Goal: Information Seeking & Learning: Learn about a topic

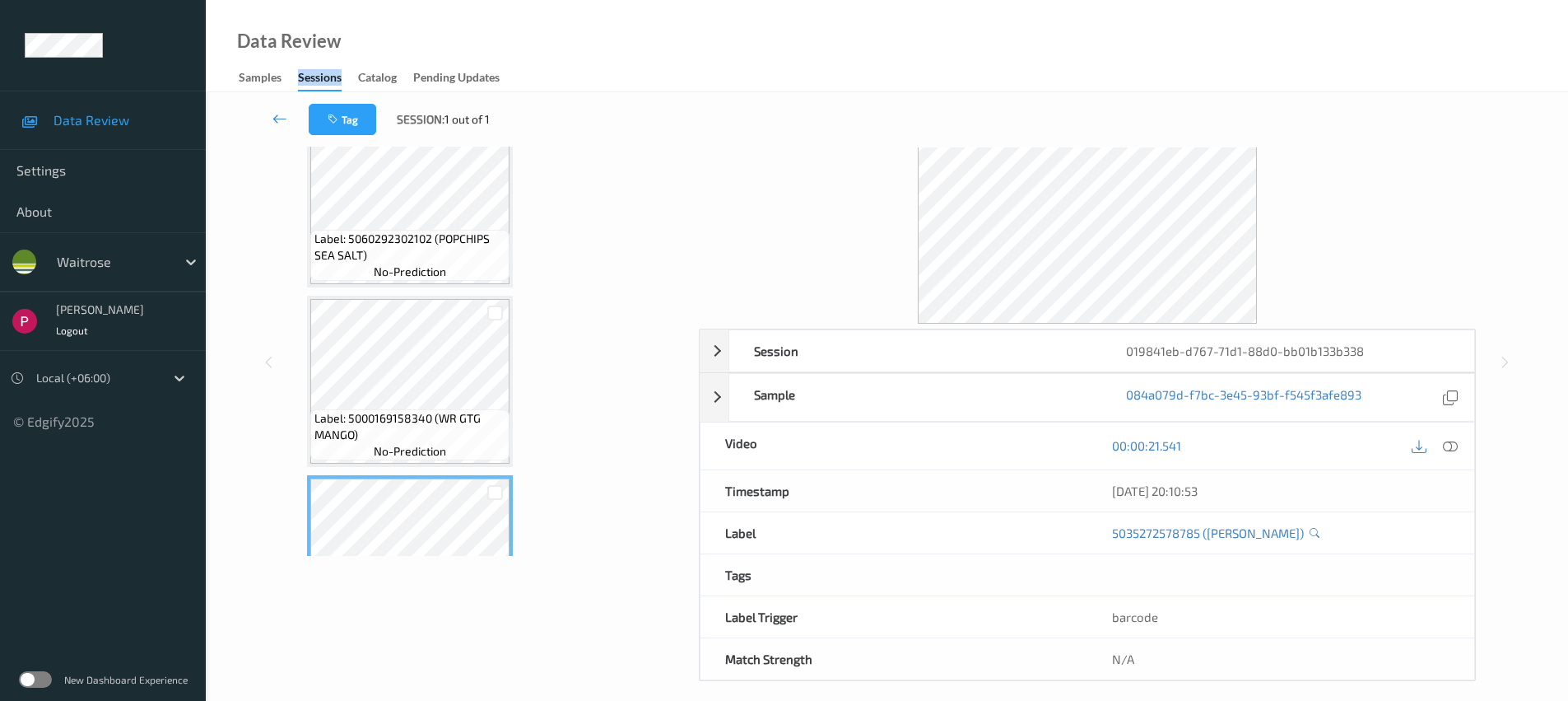
scroll to position [117, 0]
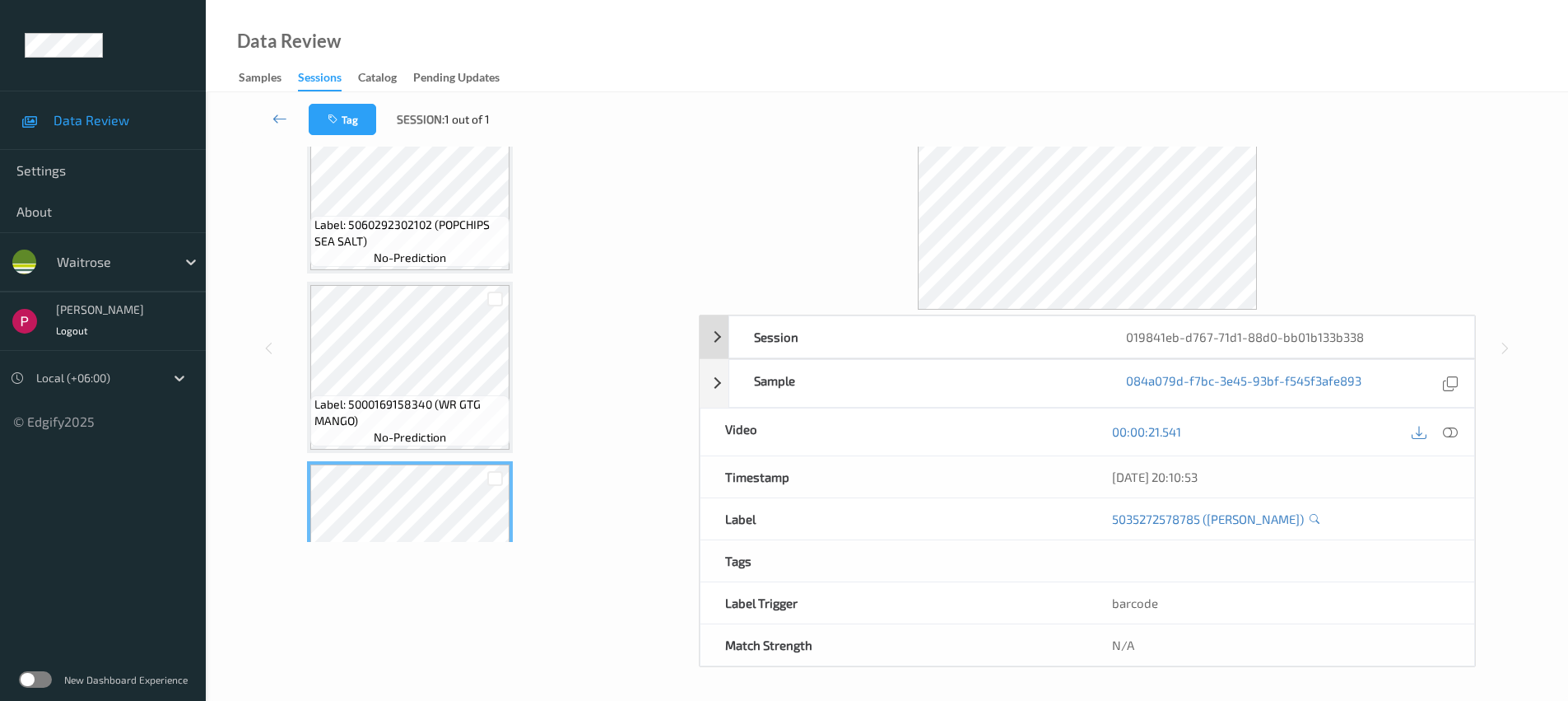
click at [990, 328] on div "Session" at bounding box center [915, 337] width 372 height 41
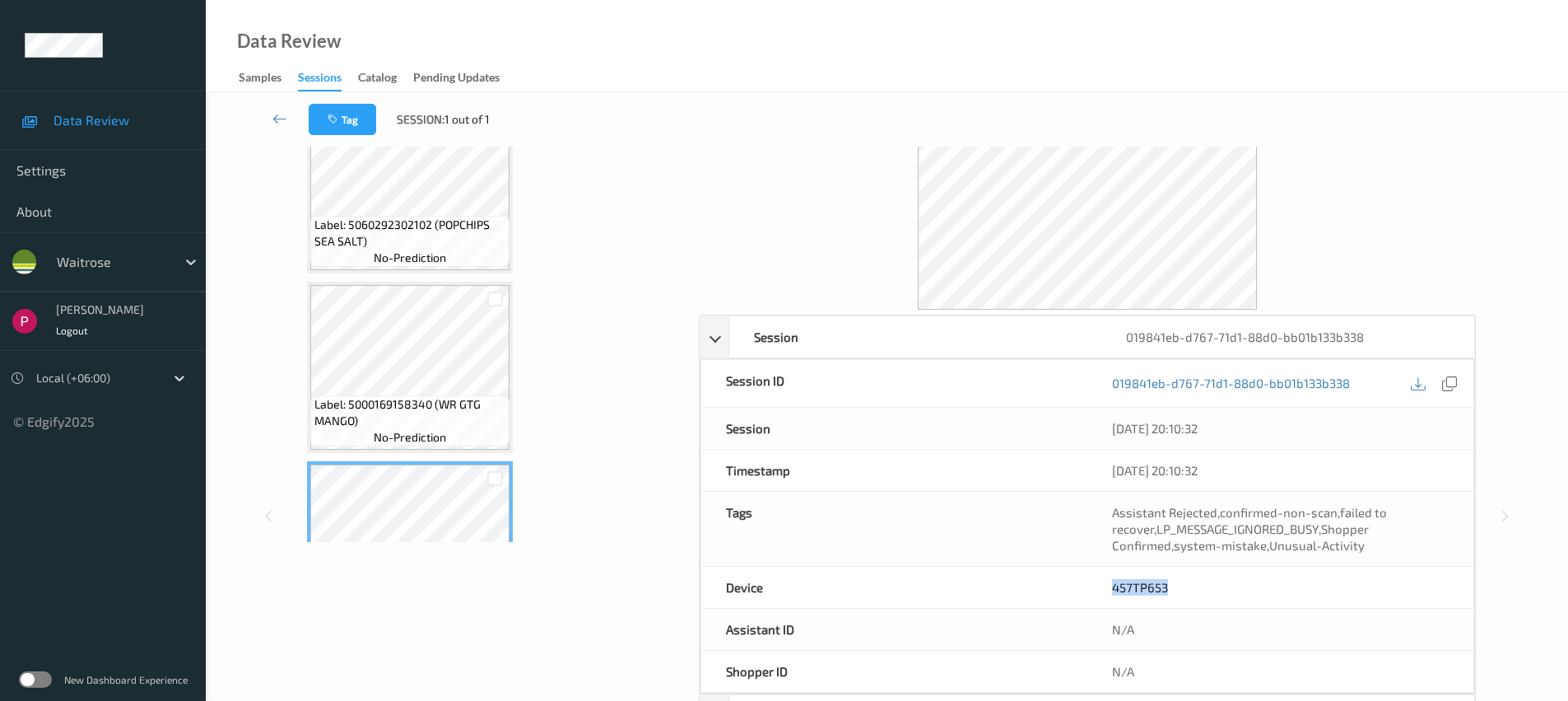
drag, startPoint x: 1174, startPoint y: 590, endPoint x: 1087, endPoint y: 588, distance: 87.0
click at [1087, 588] on div "457TP653" at bounding box center [1280, 587] width 386 height 41
copy link "457TP653"
click at [49, 172] on span "Settings" at bounding box center [103, 171] width 173 height 17
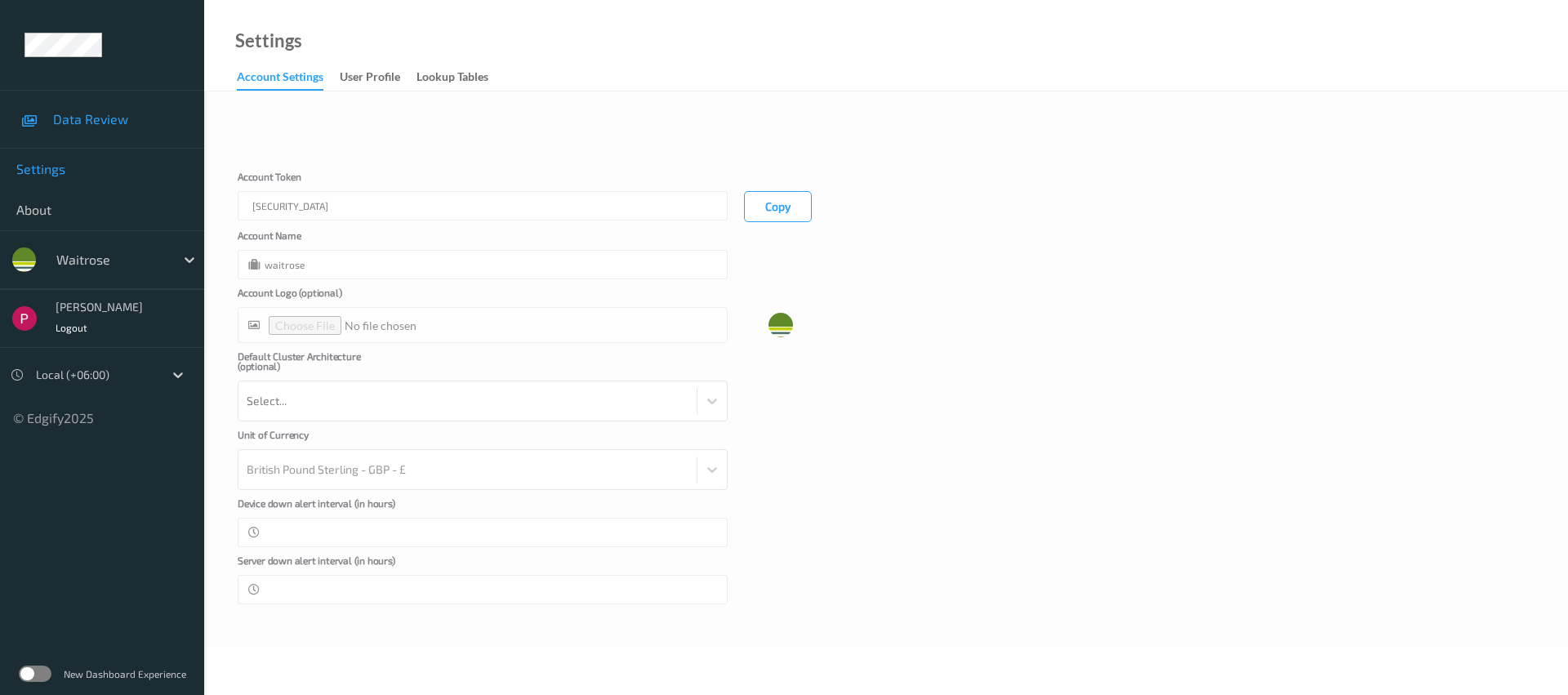
click at [83, 122] on span "Data Review" at bounding box center [120, 119] width 135 height 17
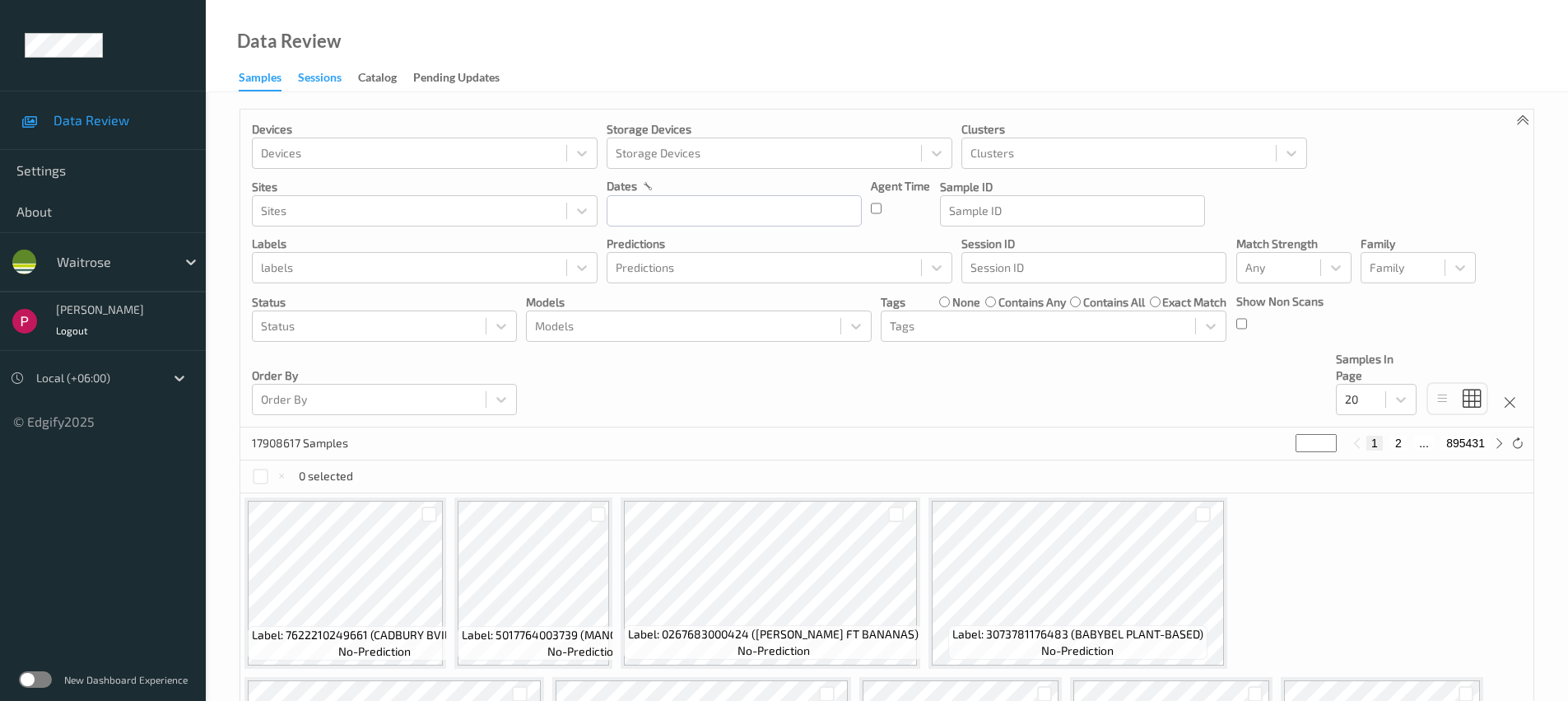
drag, startPoint x: 308, startPoint y: 81, endPoint x: 311, endPoint y: 99, distance: 18.2
click at [308, 81] on div "Sessions" at bounding box center [319, 79] width 44 height 20
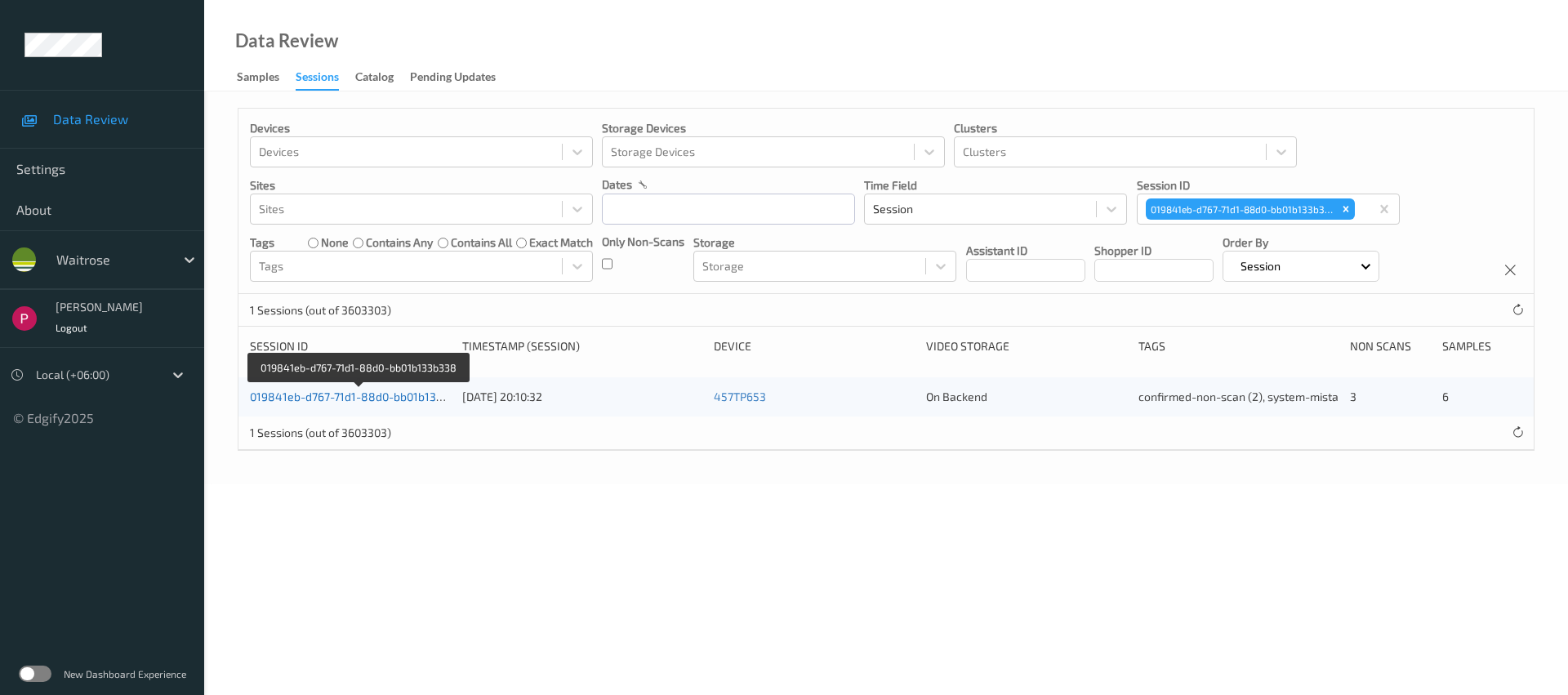
click at [362, 403] on link "019841eb-d767-71d1-88d0-bb01b133b338" at bounding box center [360, 396] width 219 height 14
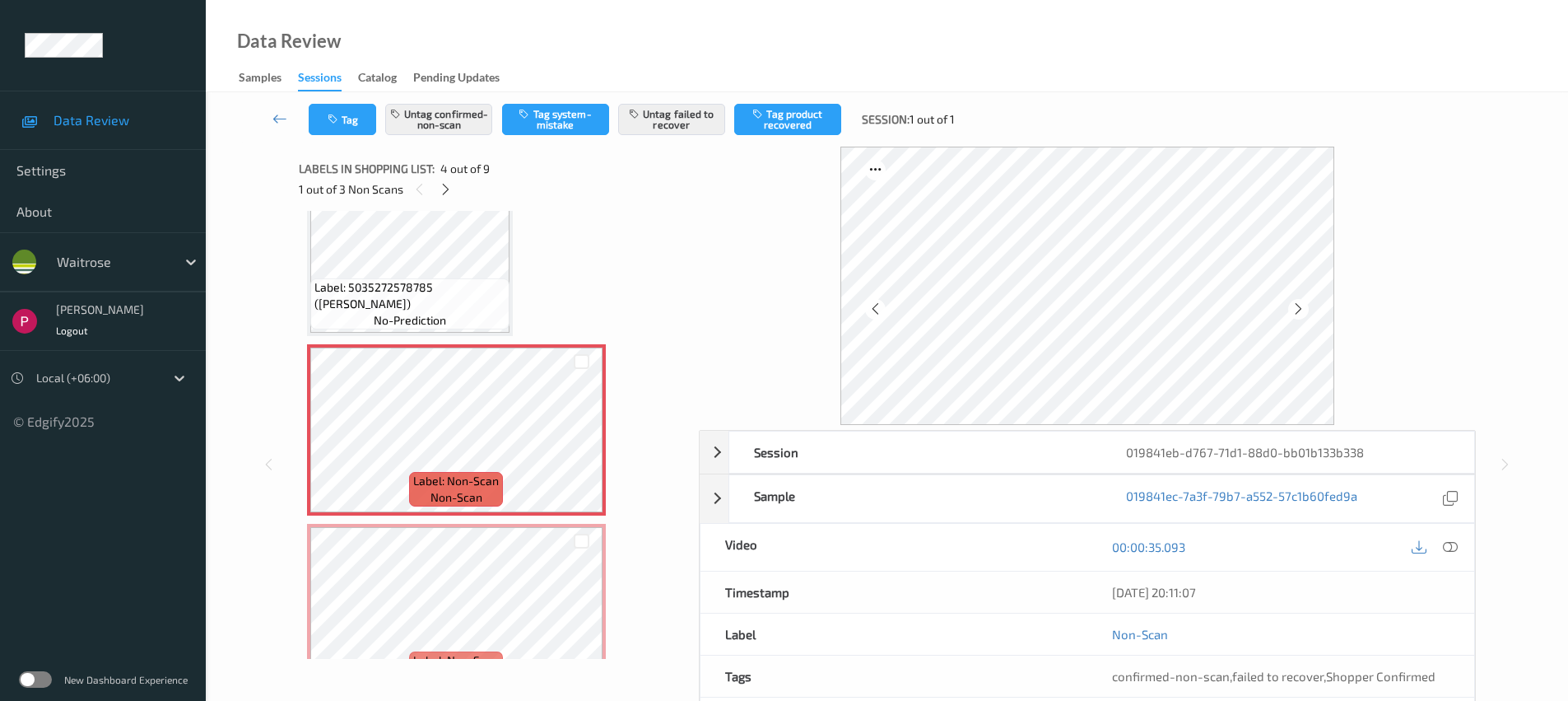
scroll to position [410, 0]
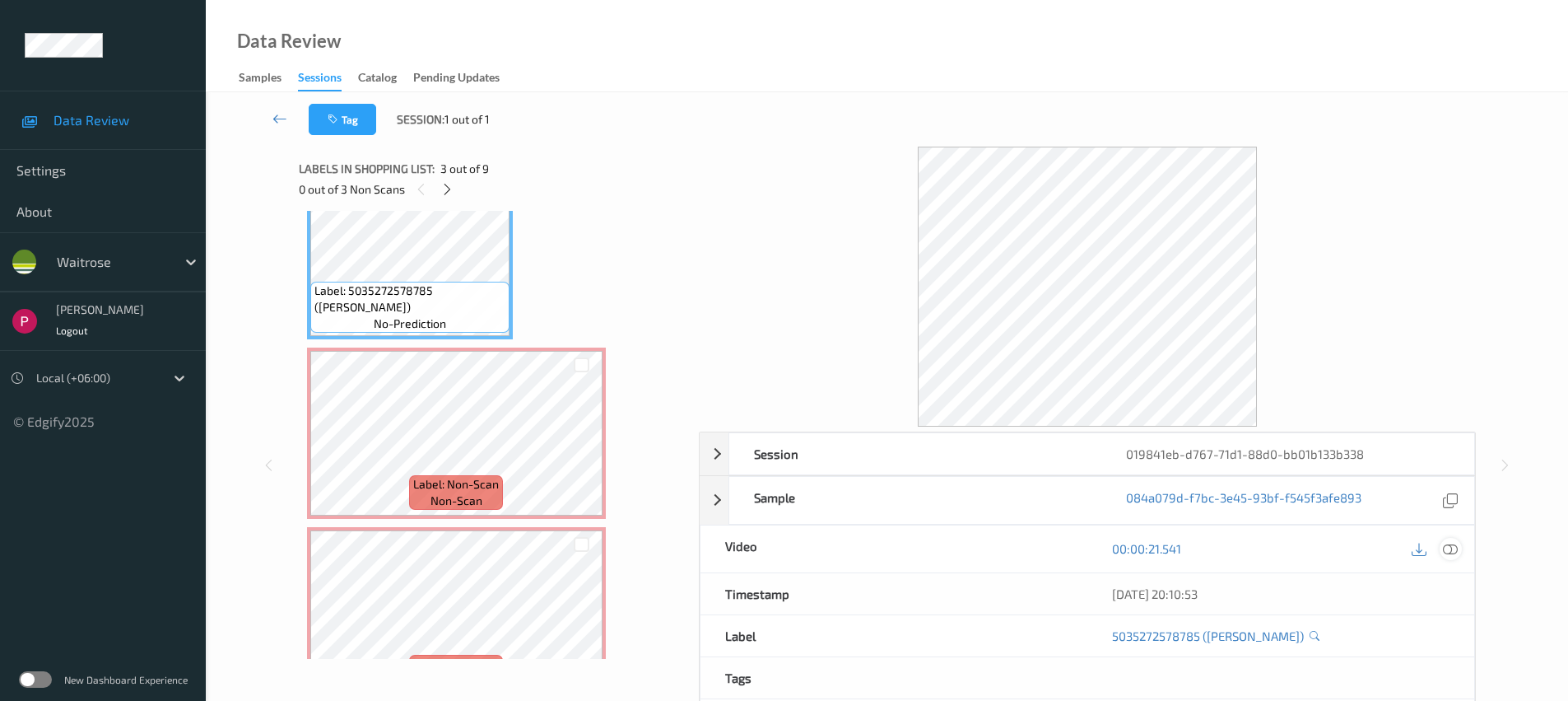
click at [1459, 542] on div at bounding box center [1451, 548] width 22 height 22
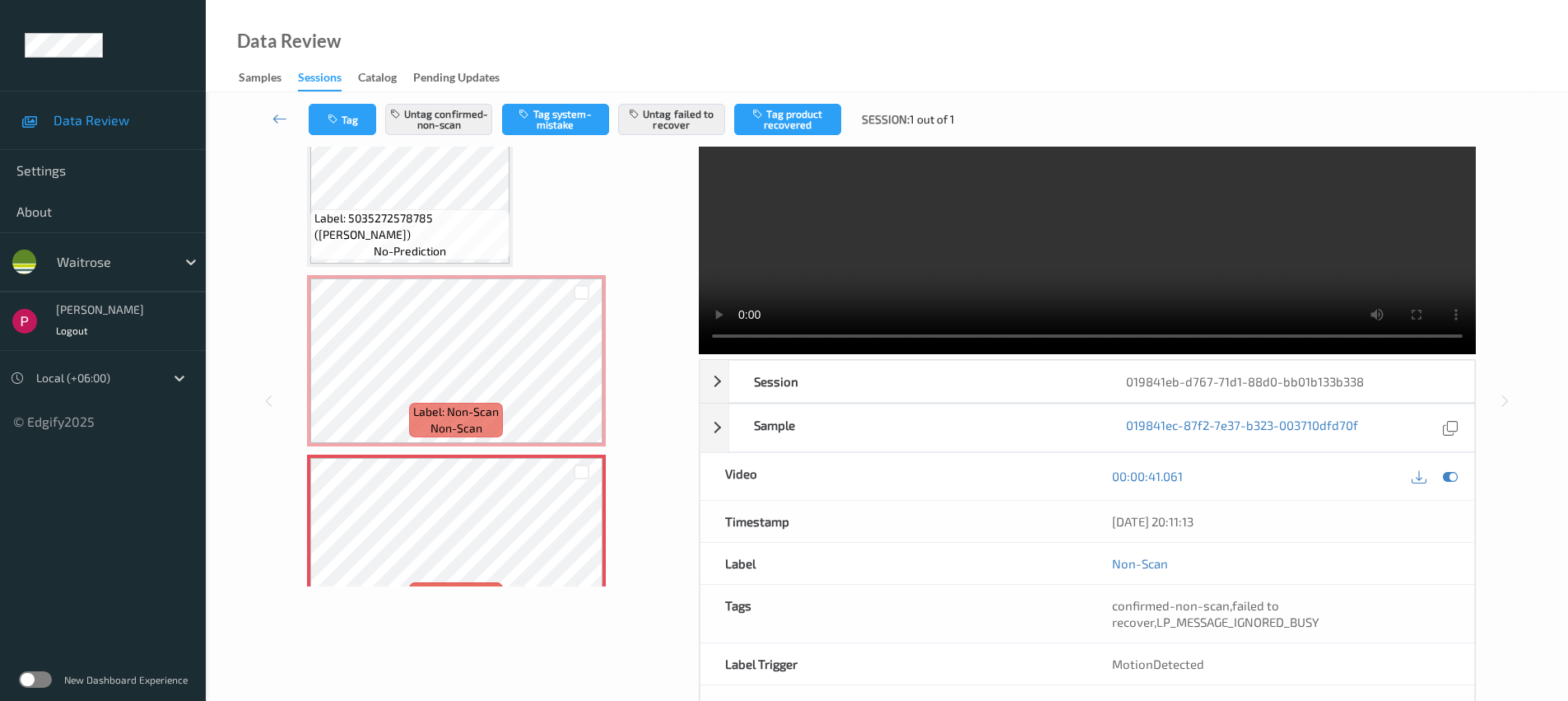
scroll to position [26, 0]
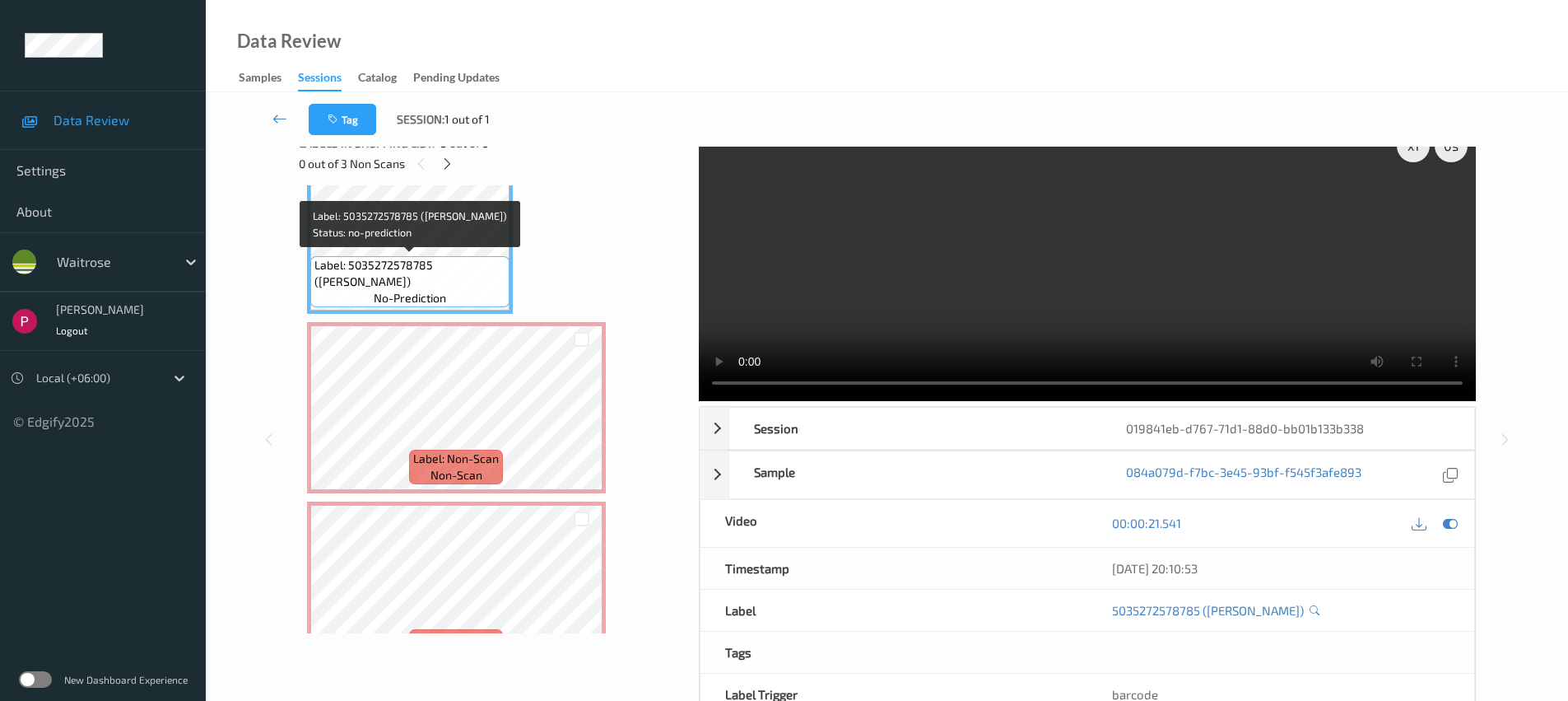
click at [416, 258] on span "Label: 5035272578785 ([PERSON_NAME])" at bounding box center [410, 273] width 191 height 33
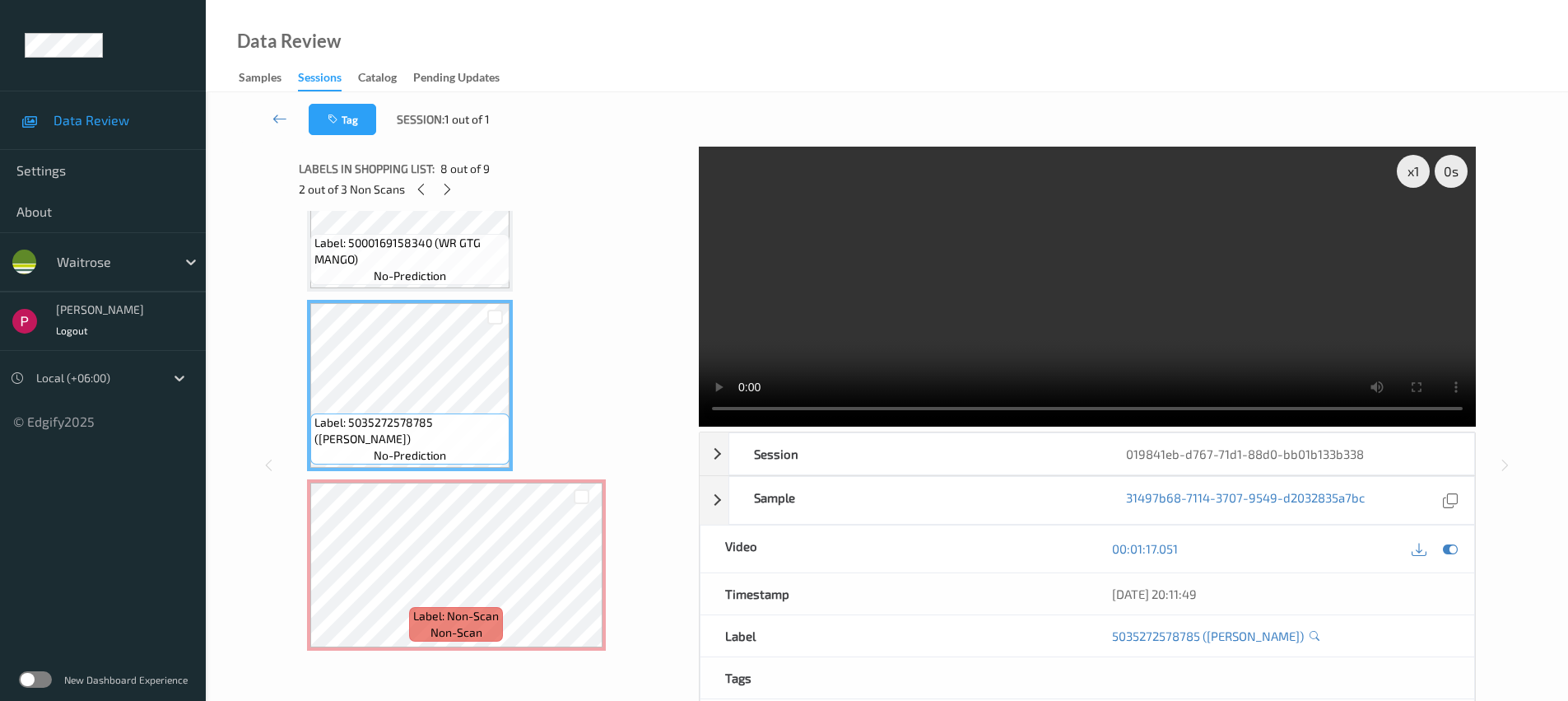
scroll to position [1023, 0]
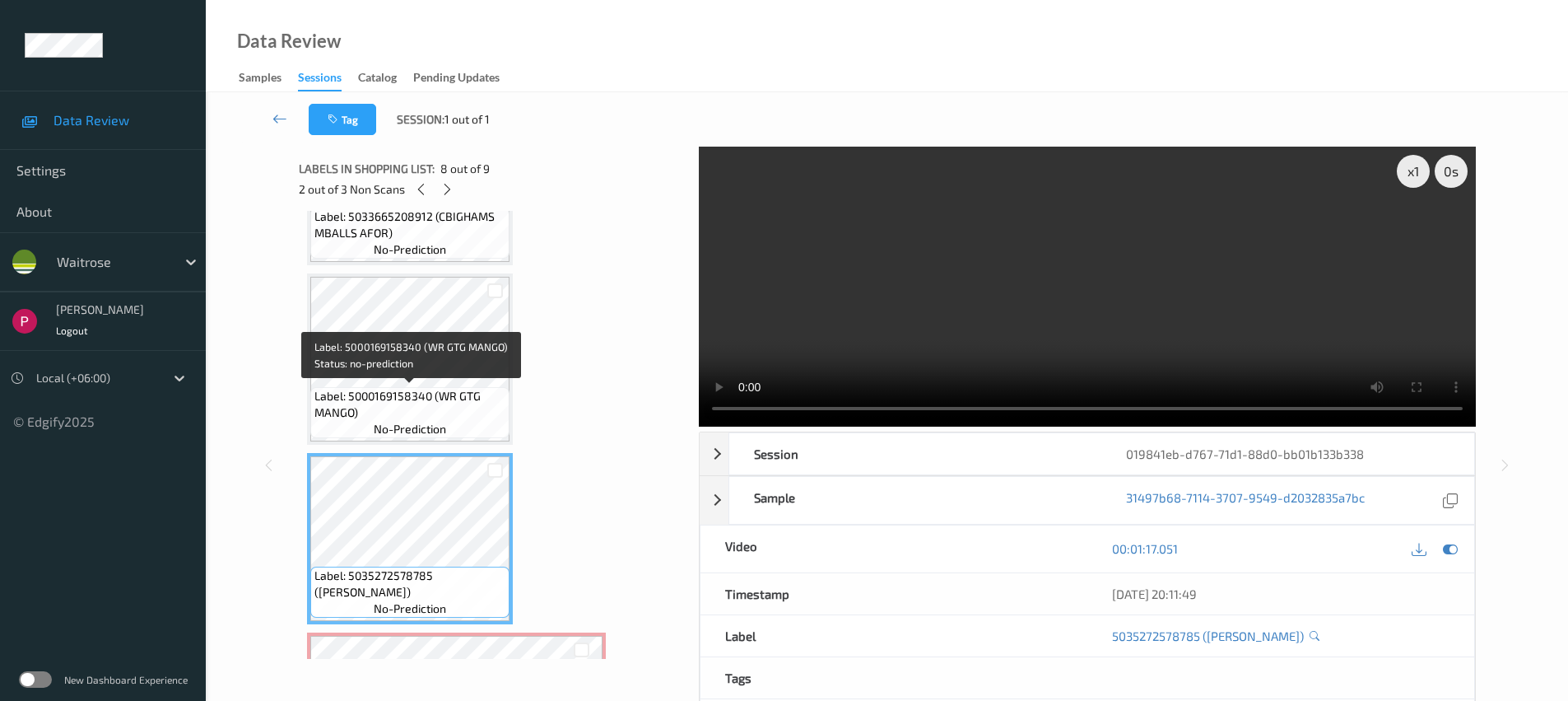
click at [431, 395] on span "Label: 5000169158340 (WR GTG MANGO)" at bounding box center [410, 403] width 191 height 33
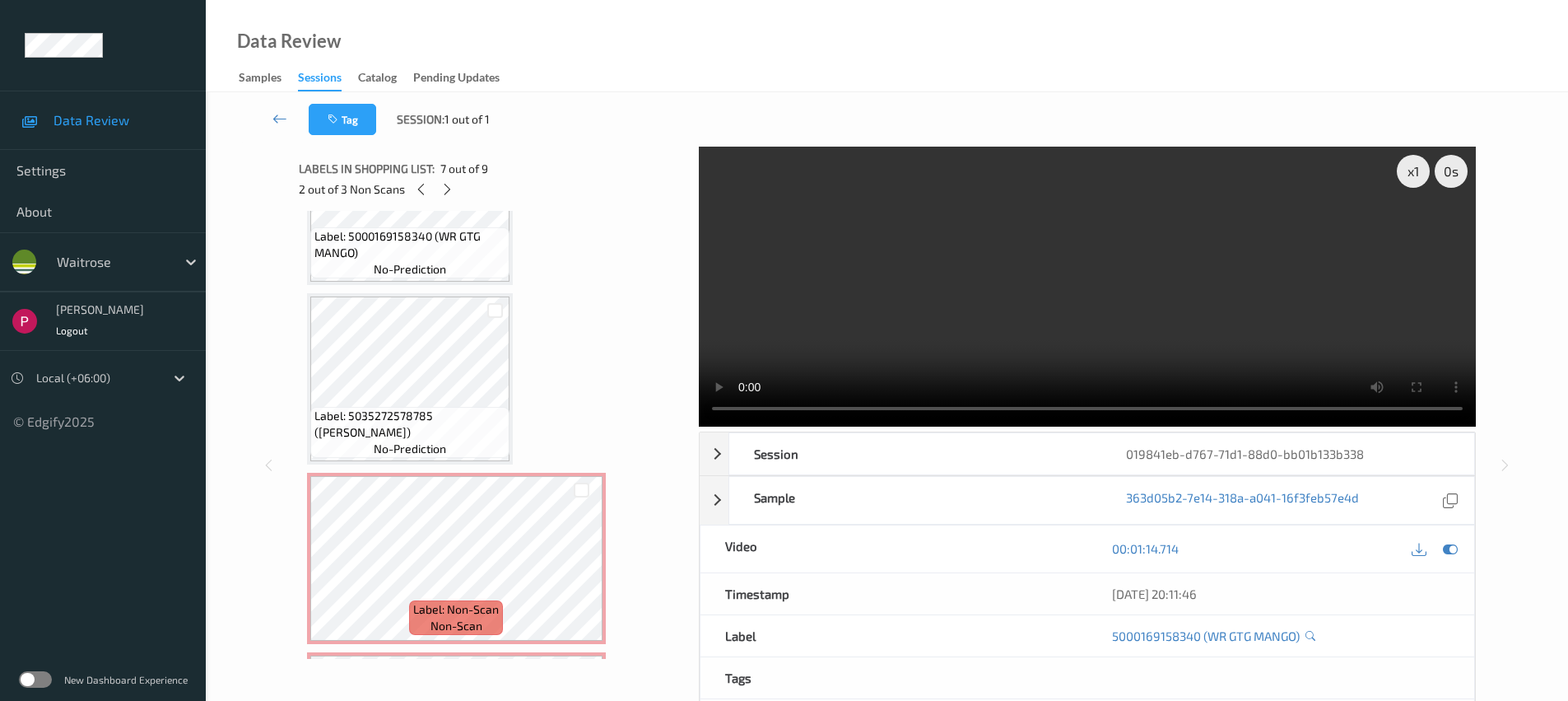
scroll to position [0, 0]
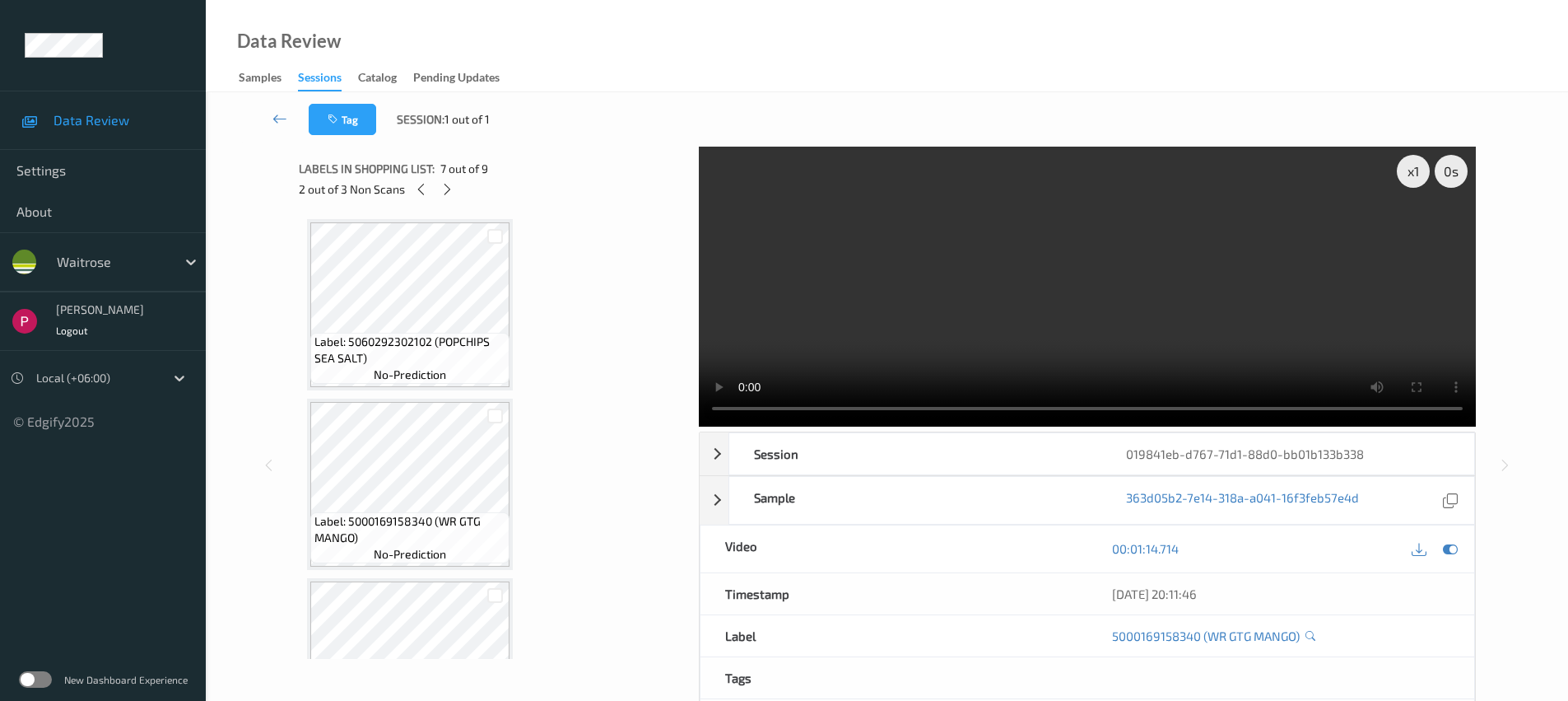
click at [314, 76] on div "Sessions" at bounding box center [319, 80] width 44 height 22
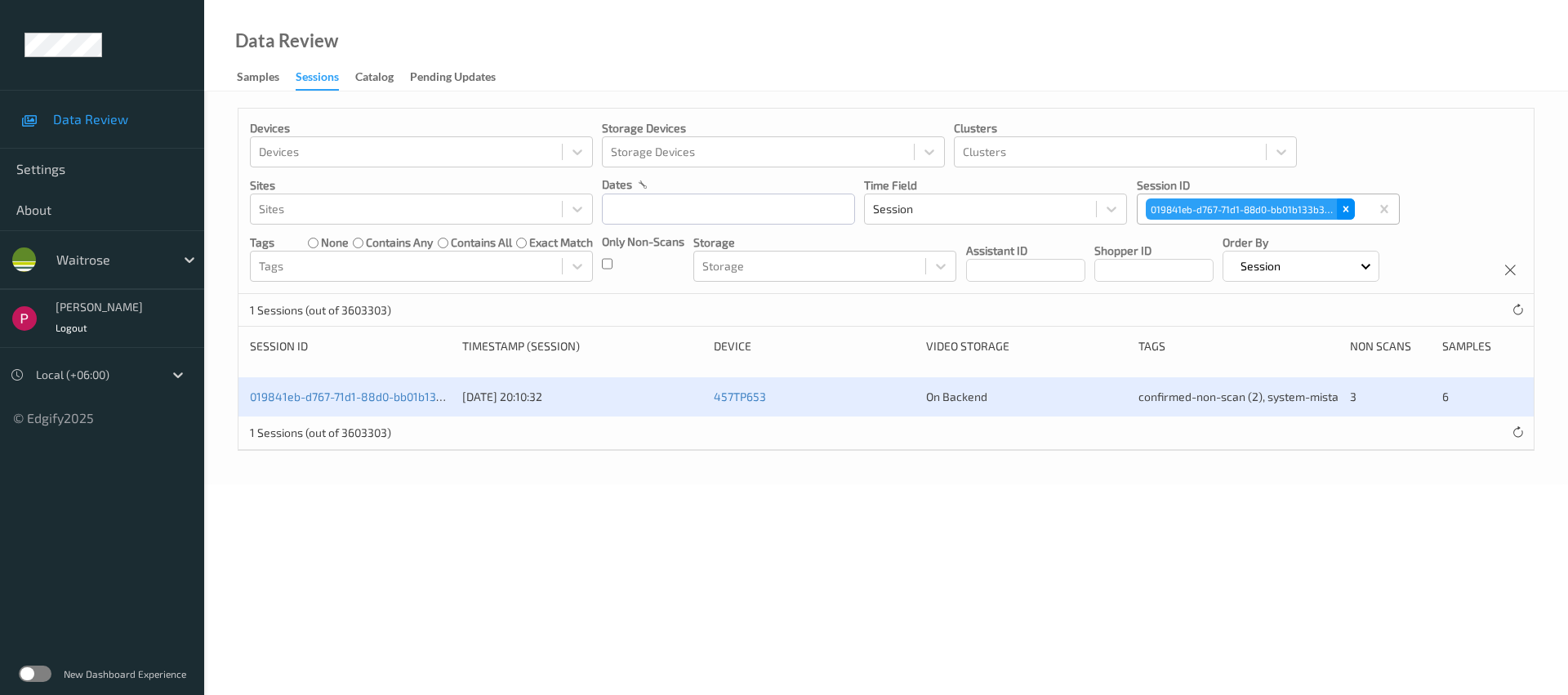
click at [1354, 206] on div "Remove 019841eb-d767-71d1-88d0-bb01b133b338" at bounding box center [1346, 209] width 18 height 21
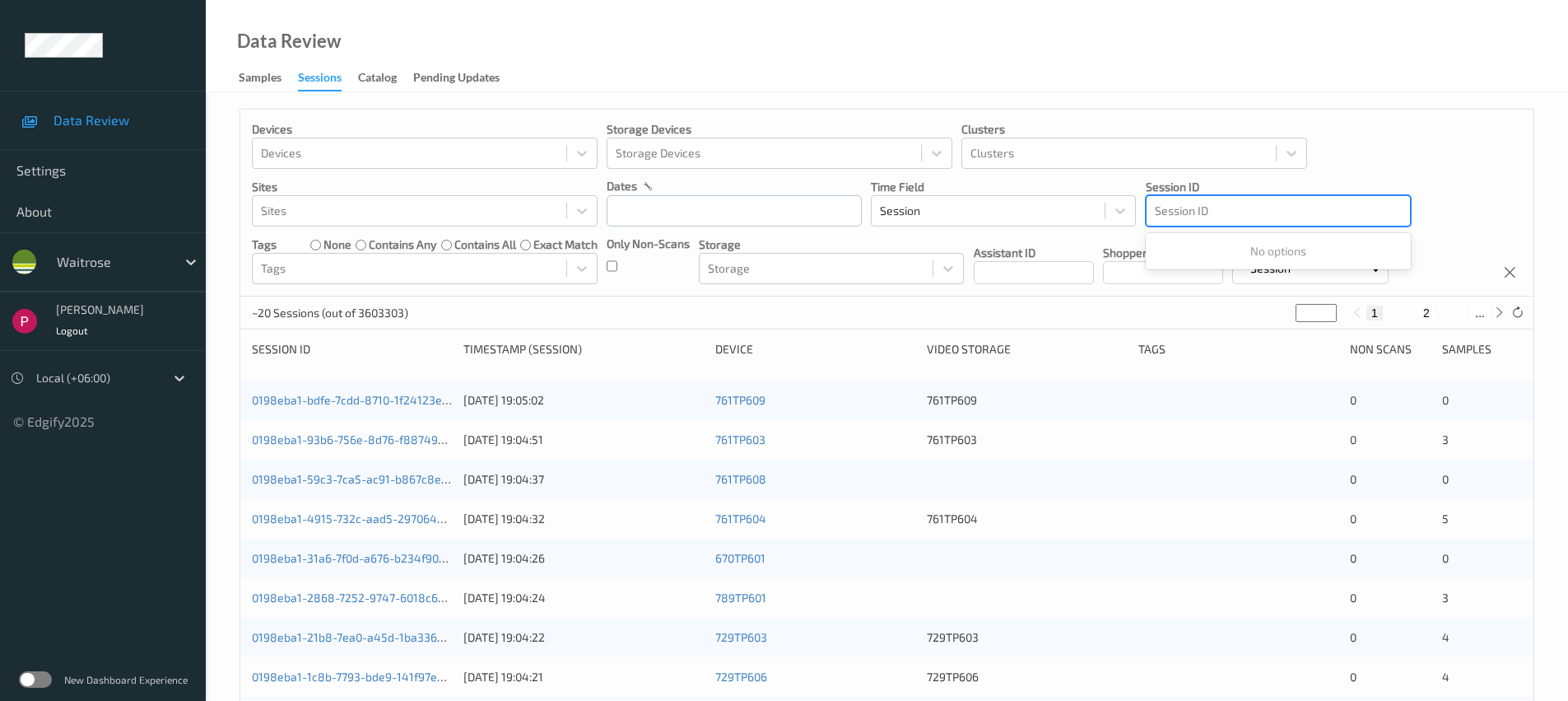
click at [1269, 211] on div at bounding box center [1278, 211] width 247 height 20
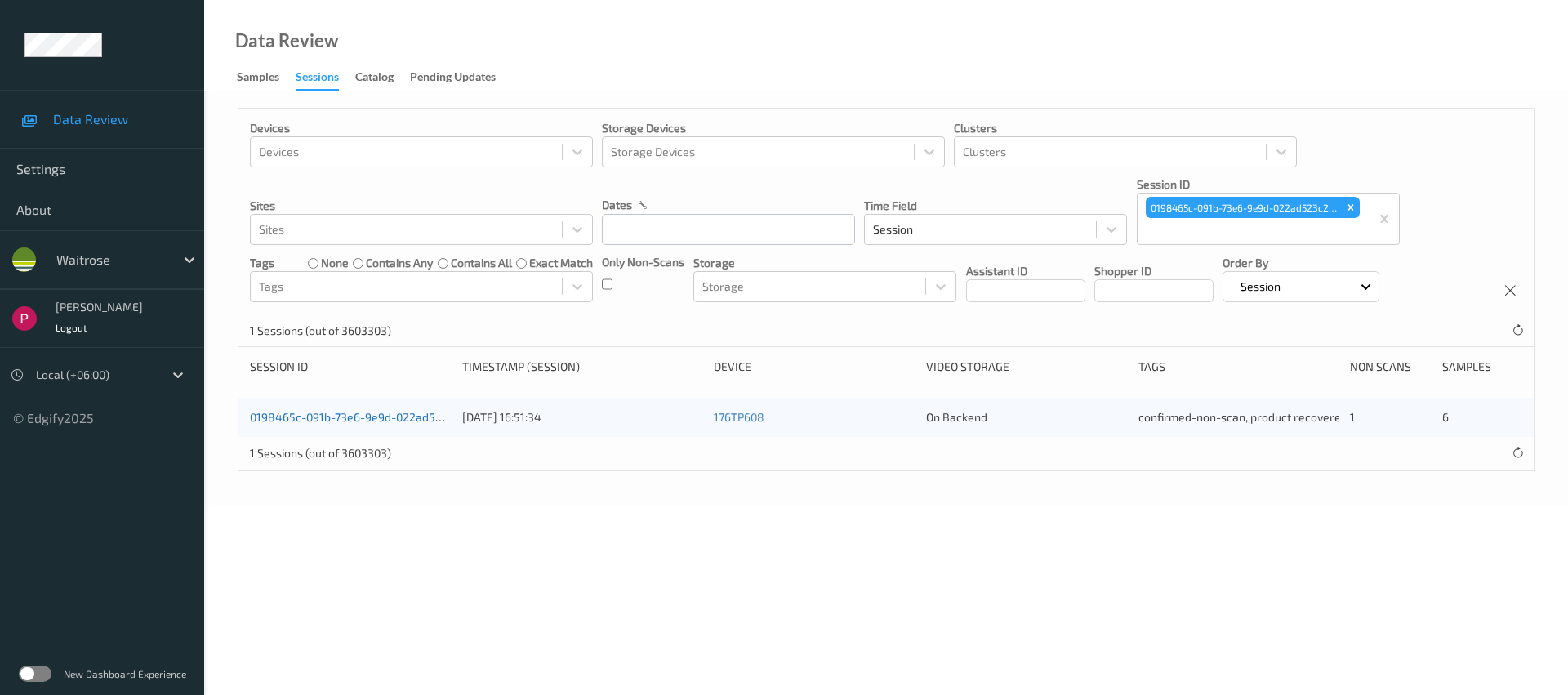
click at [373, 419] on link "0198465c-091b-73e6-9e9d-022ad523c2b4" at bounding box center [362, 417] width 225 height 14
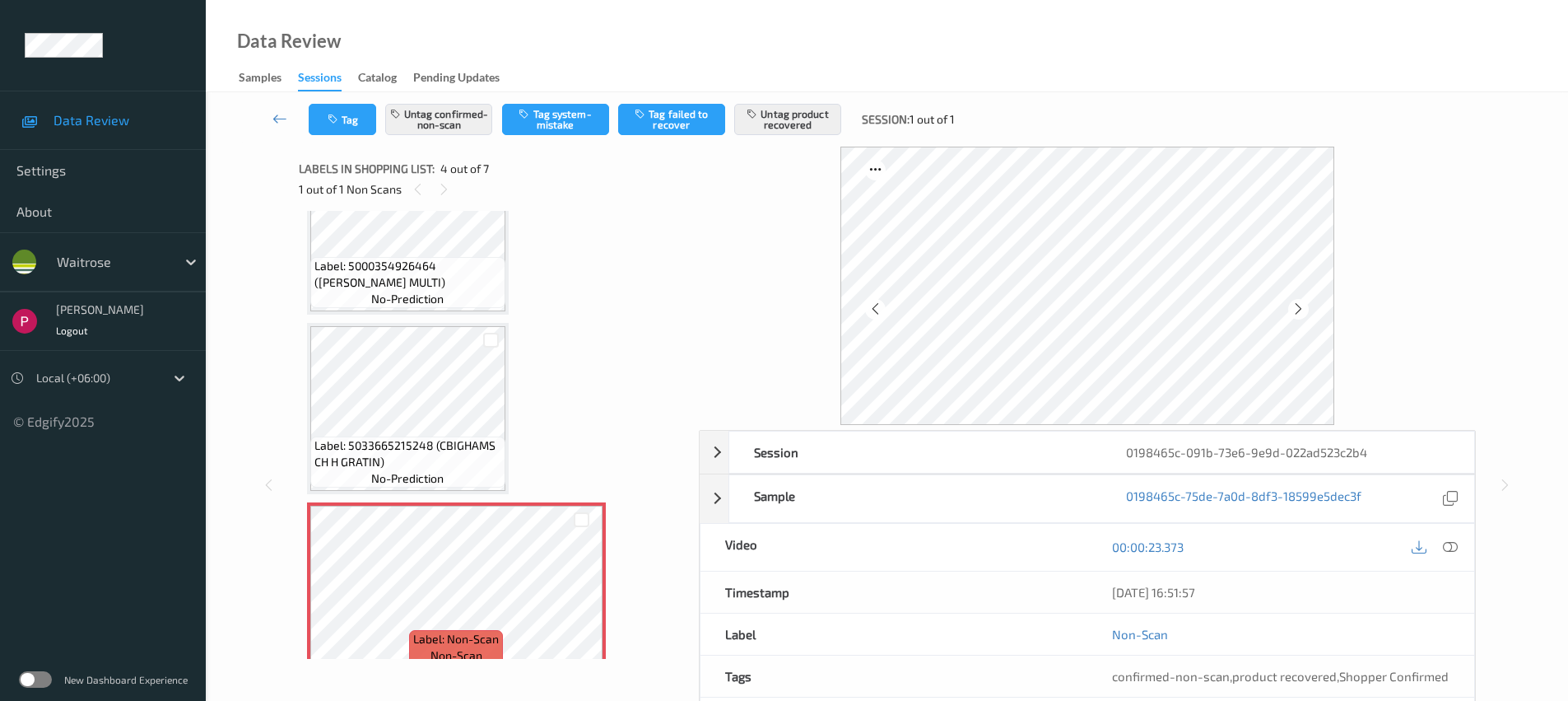
scroll to position [363, 0]
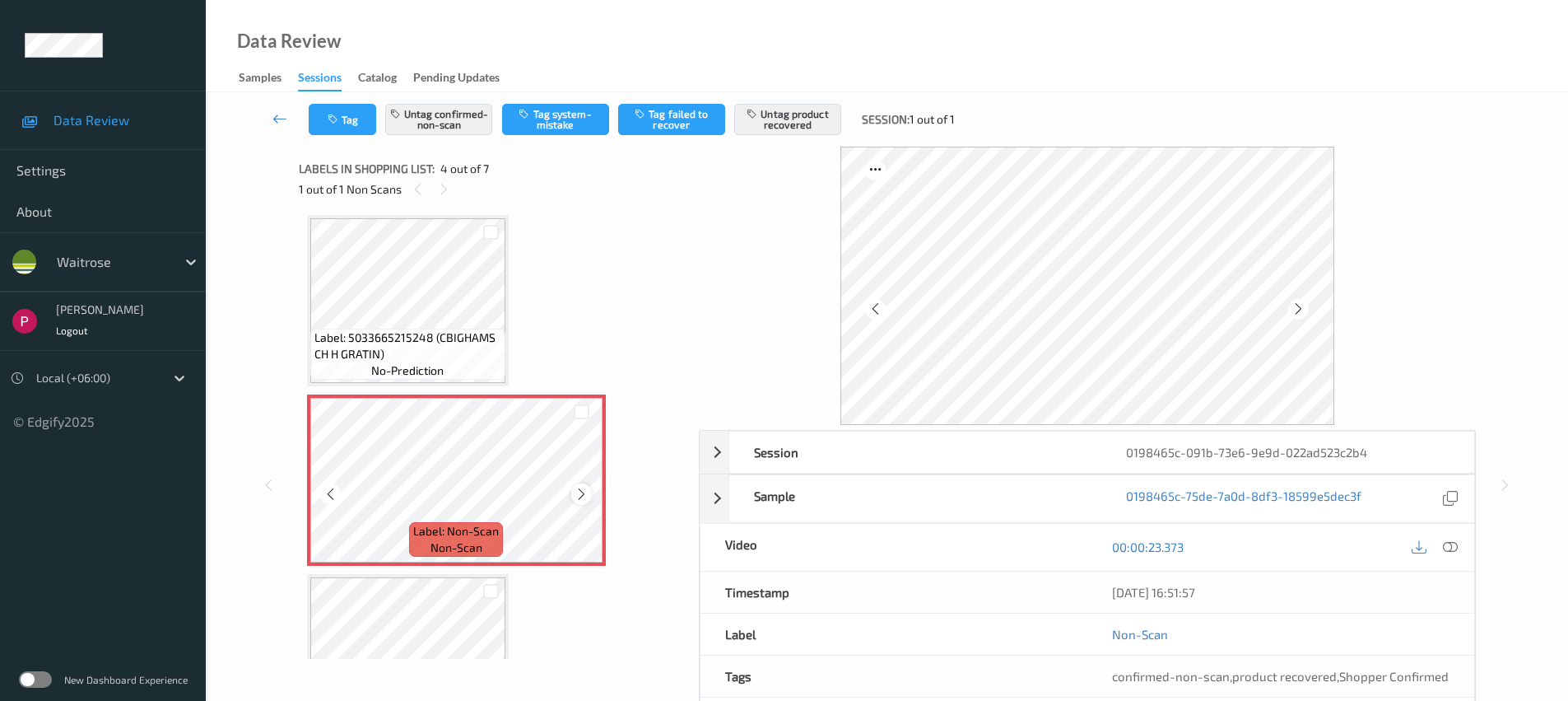
click at [578, 488] on icon at bounding box center [582, 494] width 14 height 15
click at [578, 490] on icon at bounding box center [582, 494] width 14 height 15
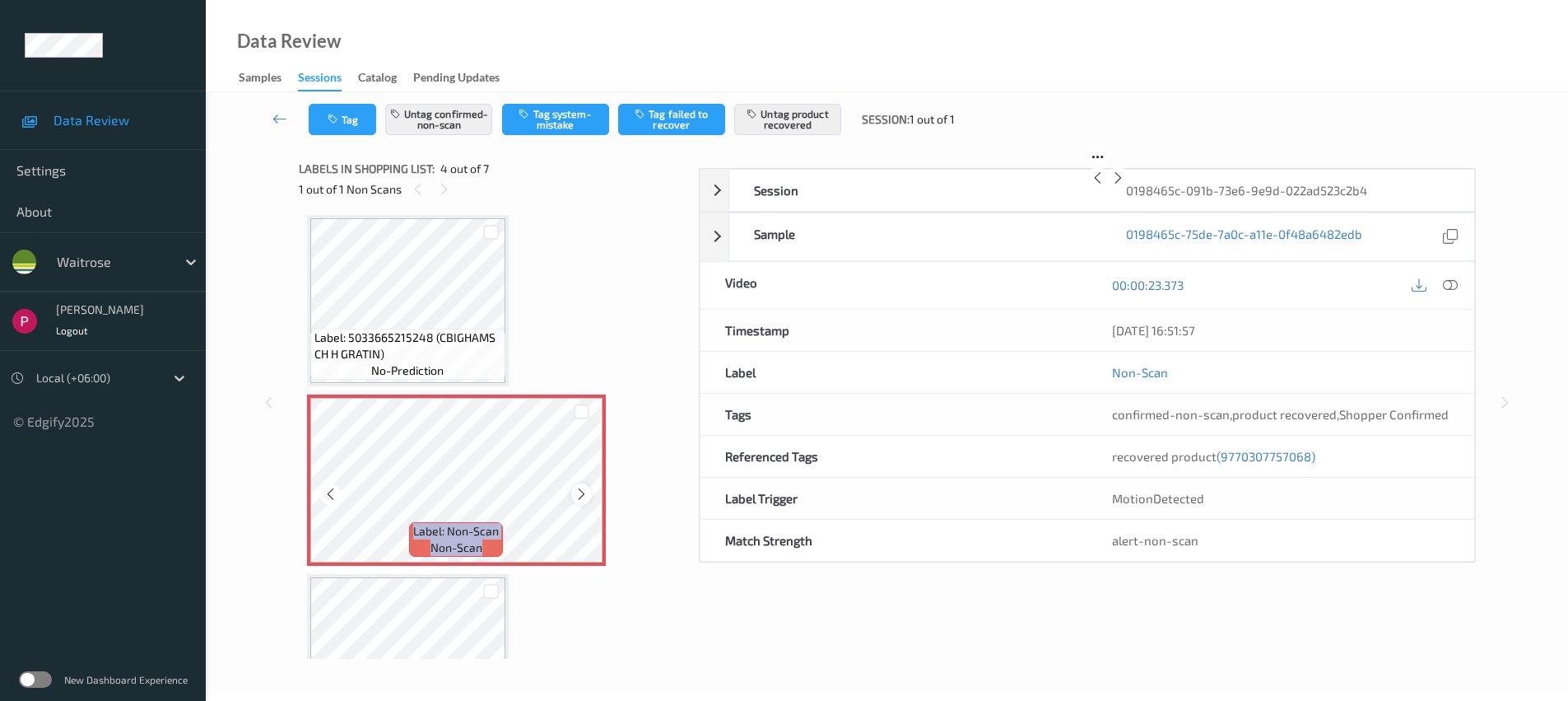
click at [579, 490] on icon at bounding box center [582, 494] width 14 height 15
click at [579, 491] on icon at bounding box center [582, 494] width 14 height 15
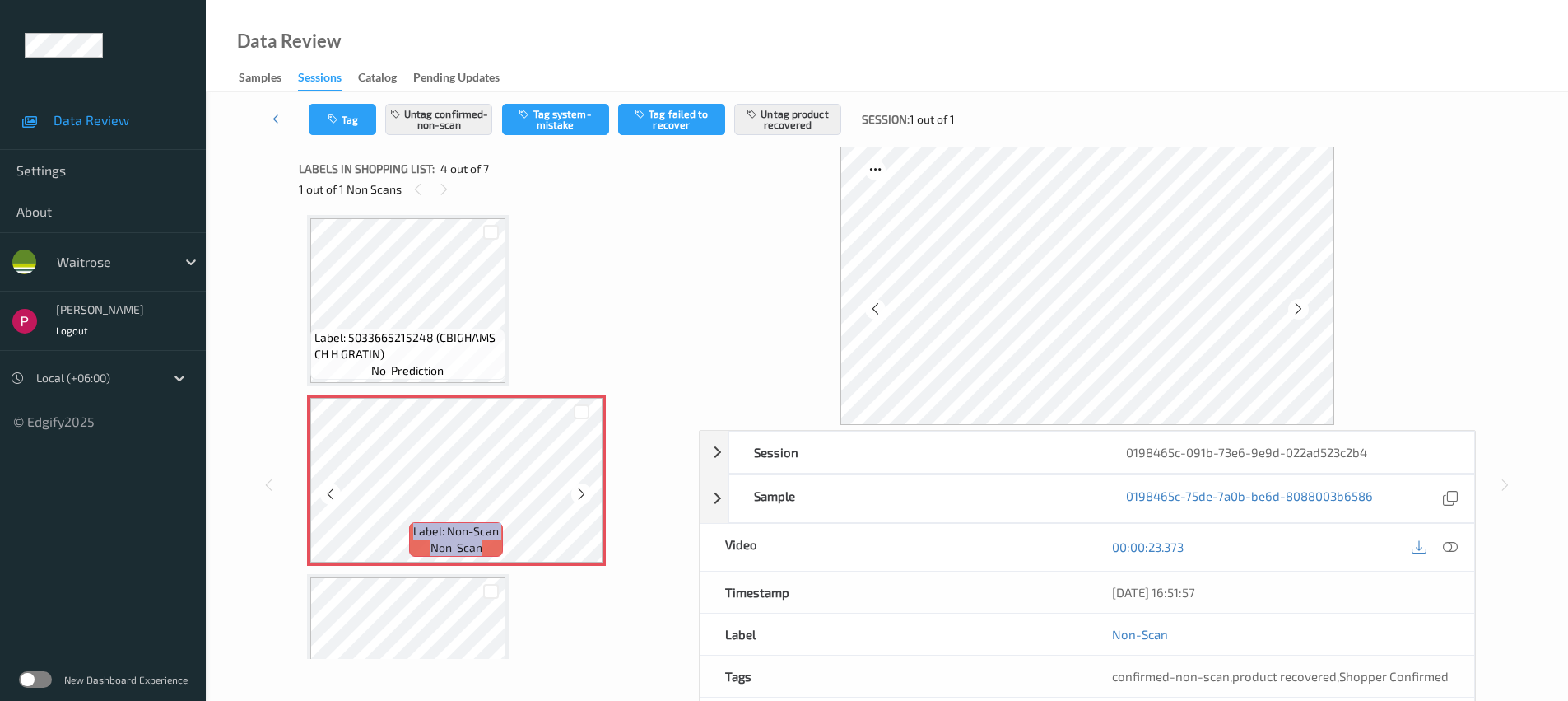
click at [579, 491] on icon at bounding box center [582, 494] width 14 height 15
click at [580, 491] on icon at bounding box center [582, 494] width 14 height 15
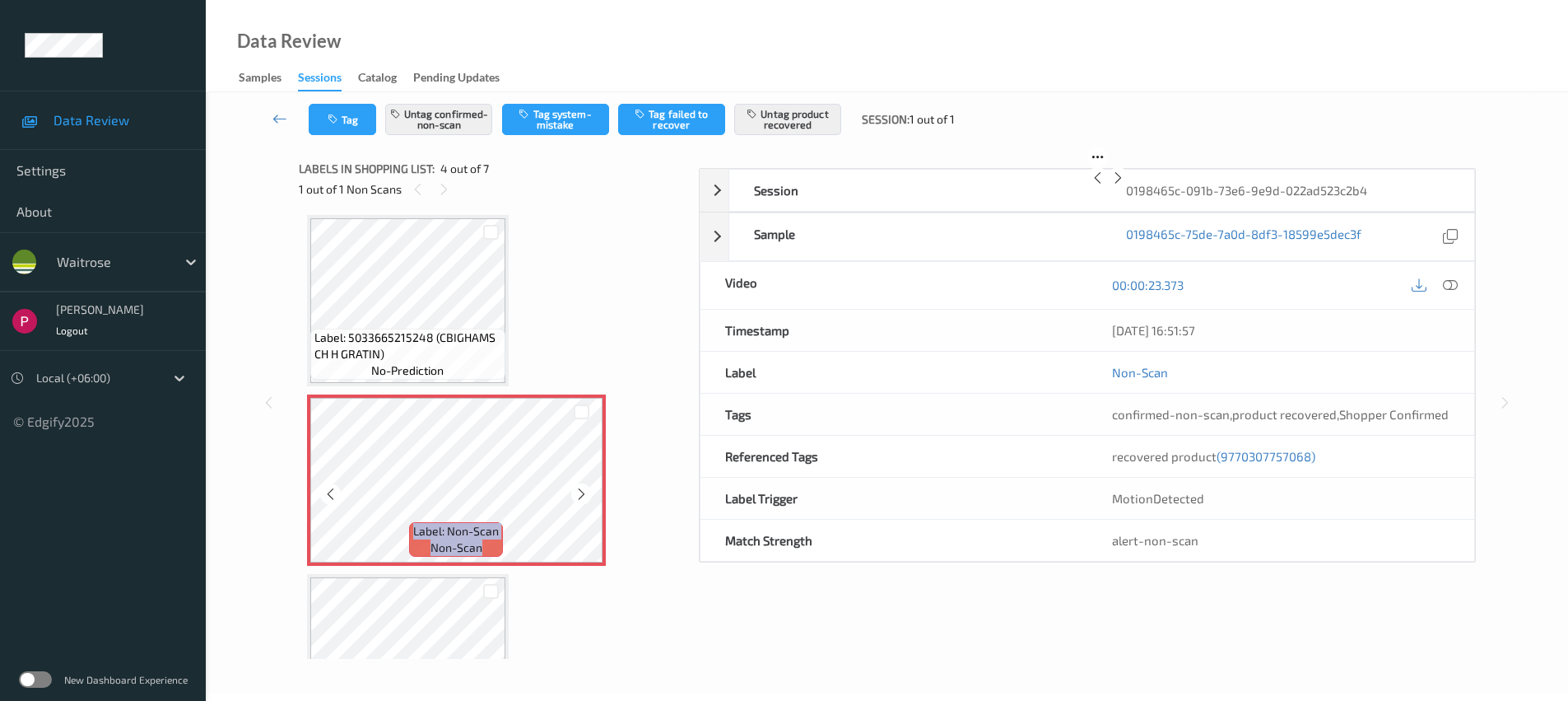
click at [580, 492] on icon at bounding box center [582, 494] width 14 height 15
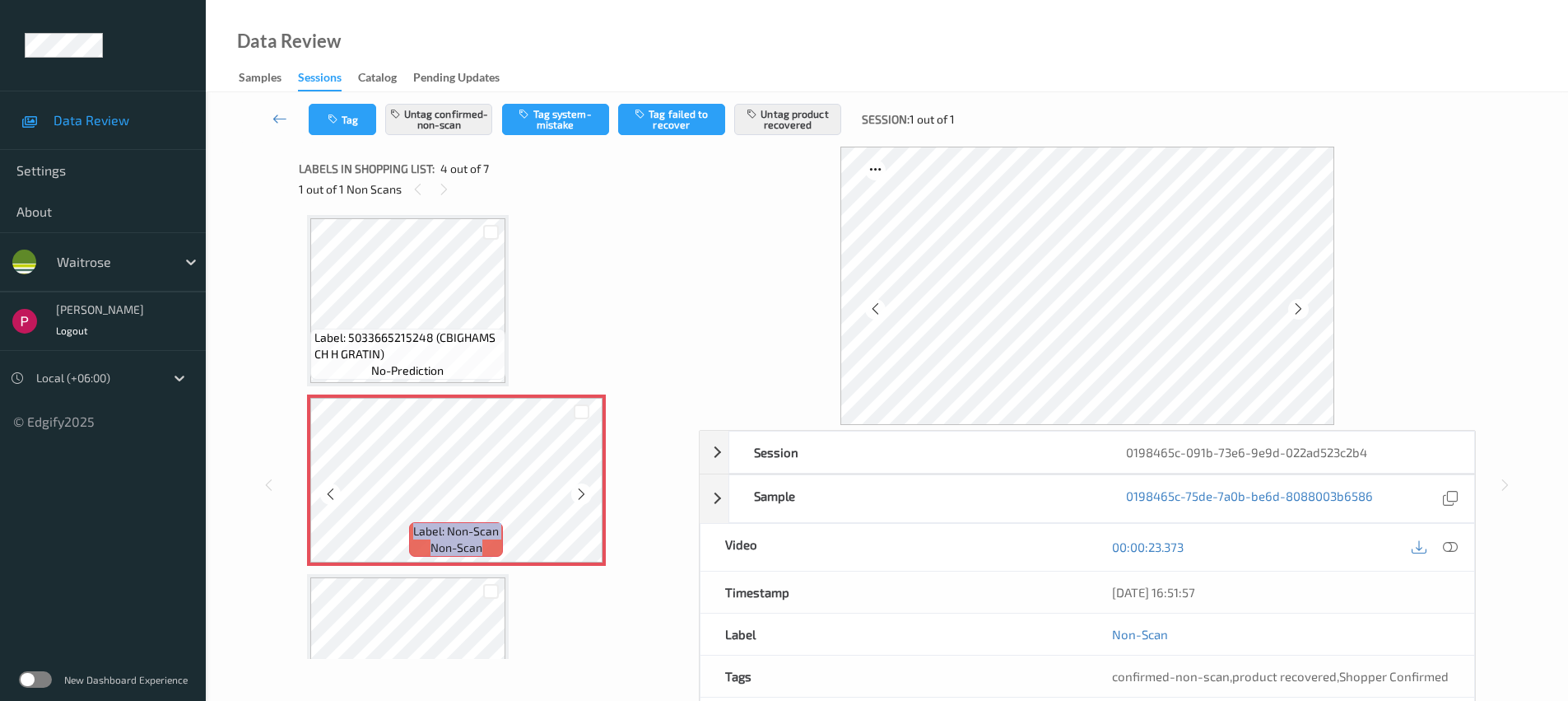
click at [580, 492] on icon at bounding box center [582, 494] width 14 height 15
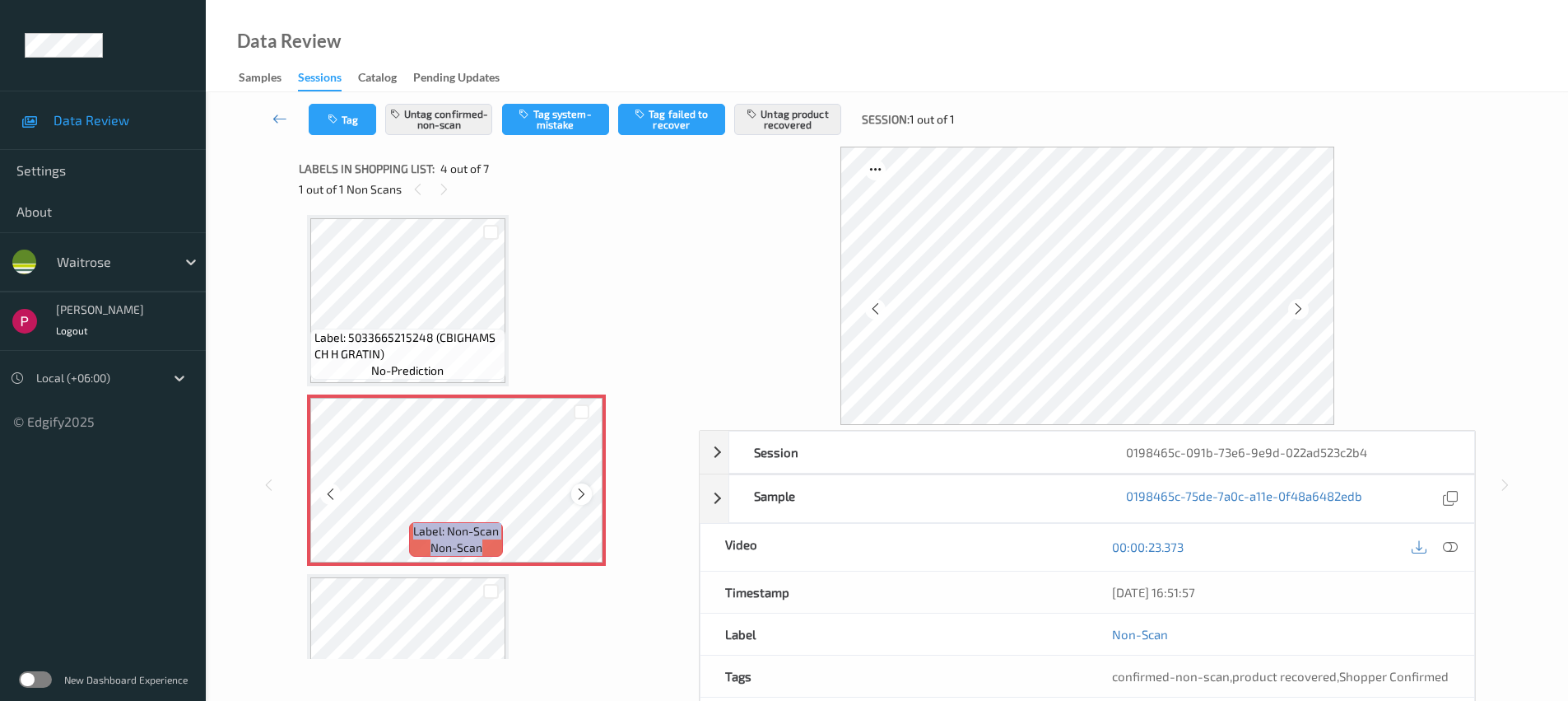
click at [581, 491] on icon at bounding box center [582, 494] width 14 height 15
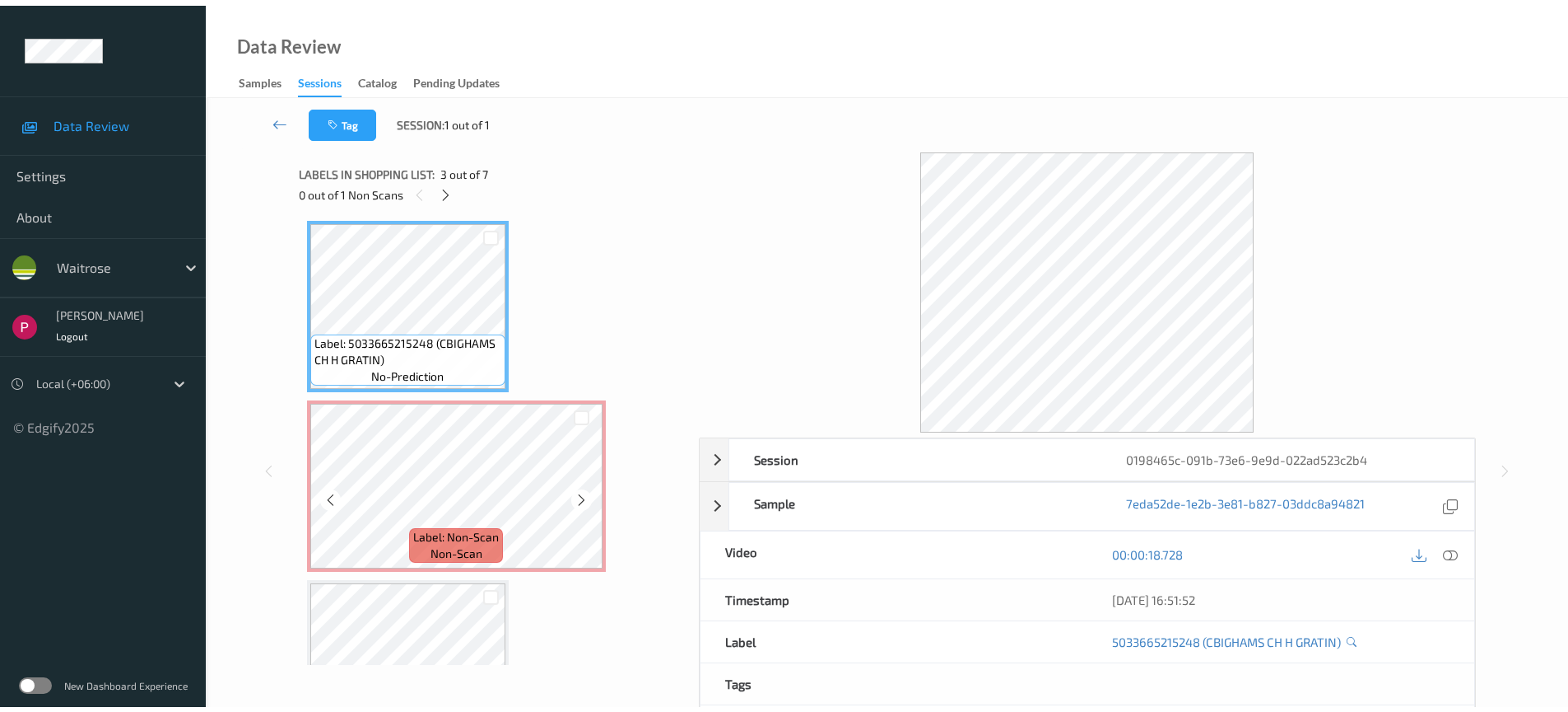
scroll to position [517, 0]
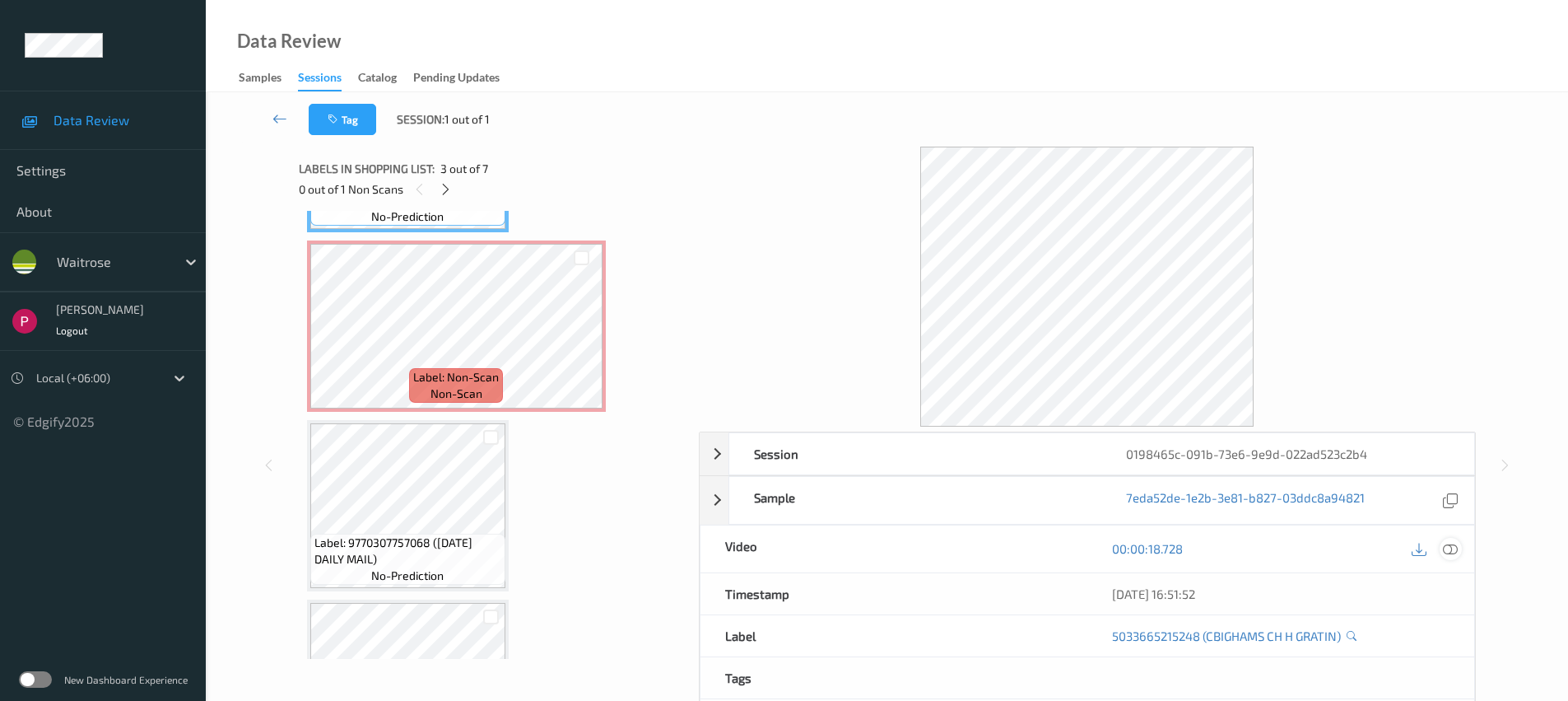
click at [1455, 549] on icon at bounding box center [1451, 548] width 15 height 15
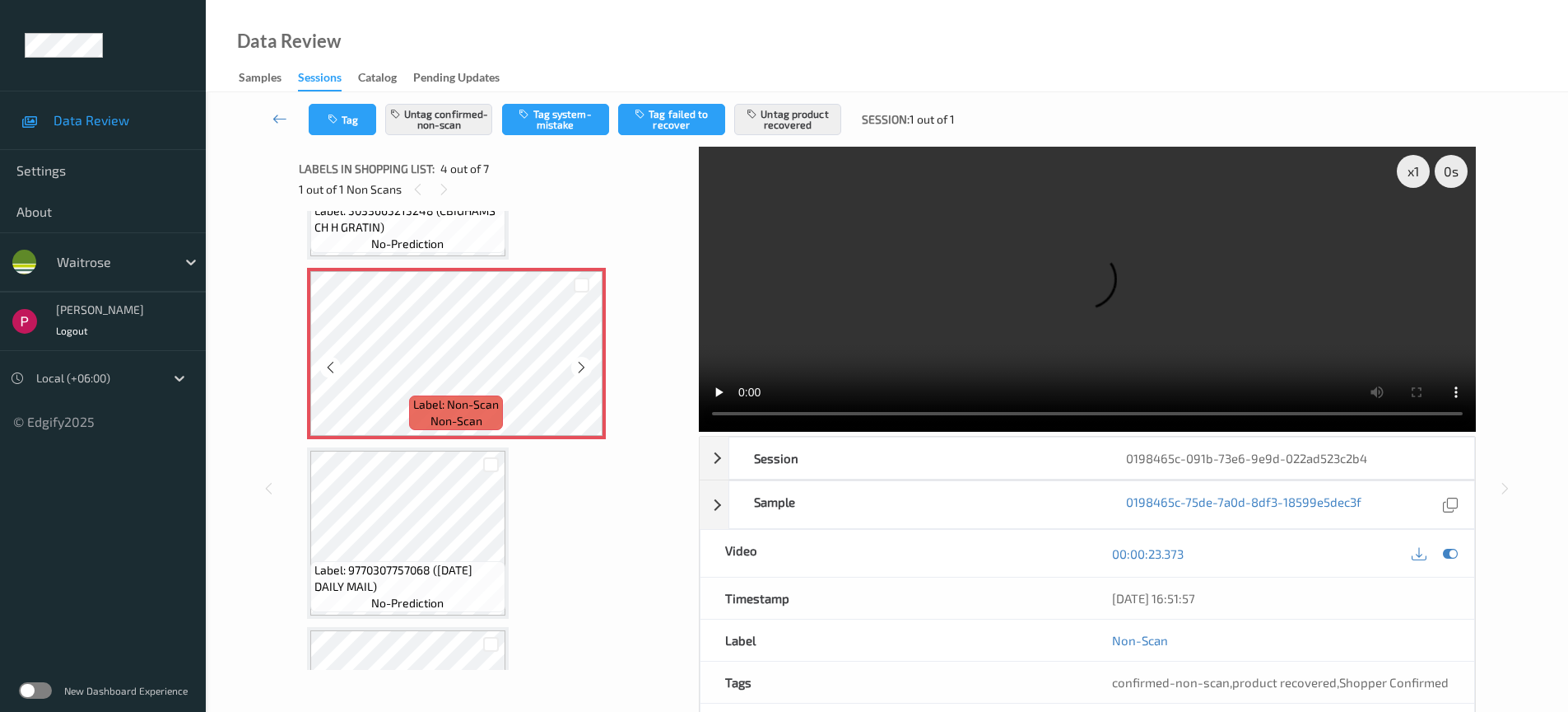
scroll to position [487, 0]
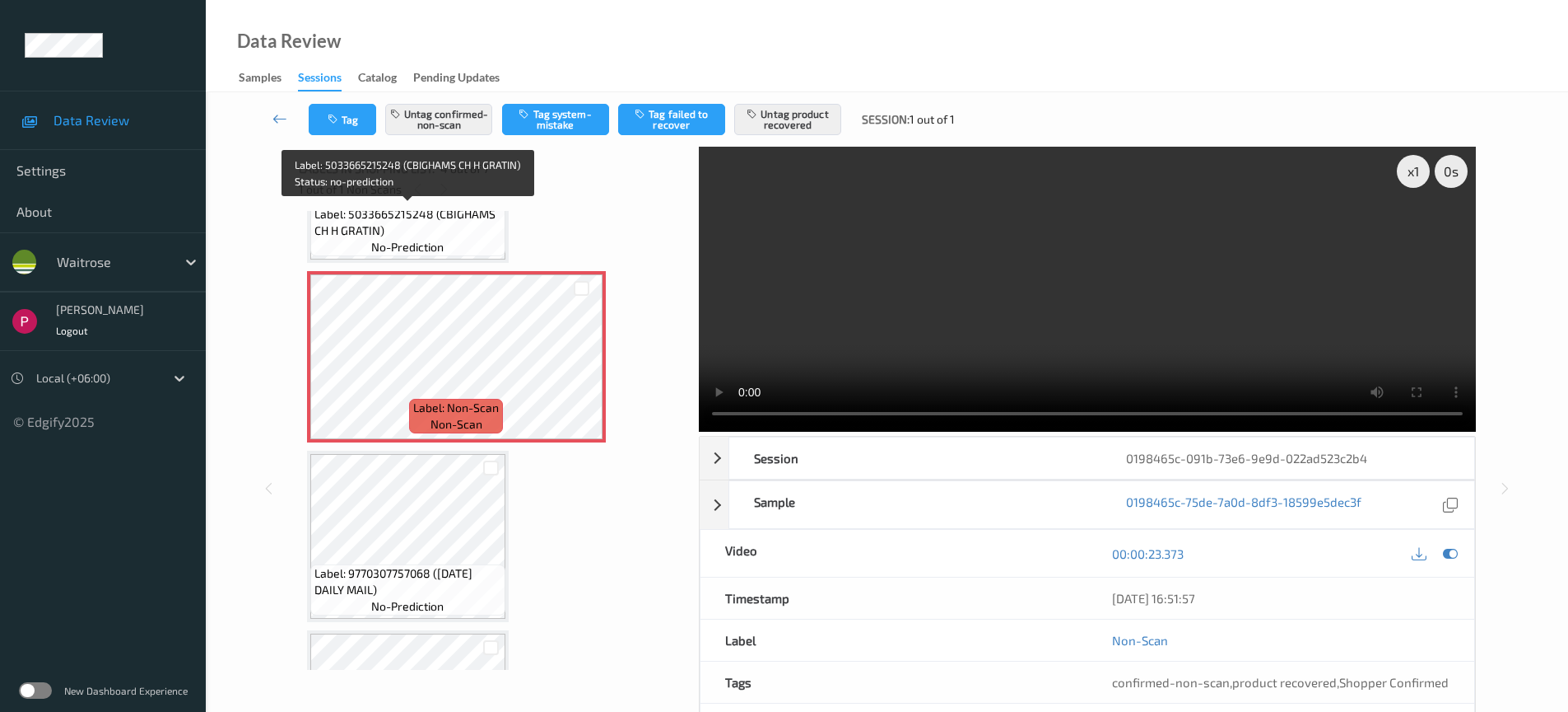
click at [443, 246] on span "no-prediction" at bounding box center [408, 247] width 73 height 17
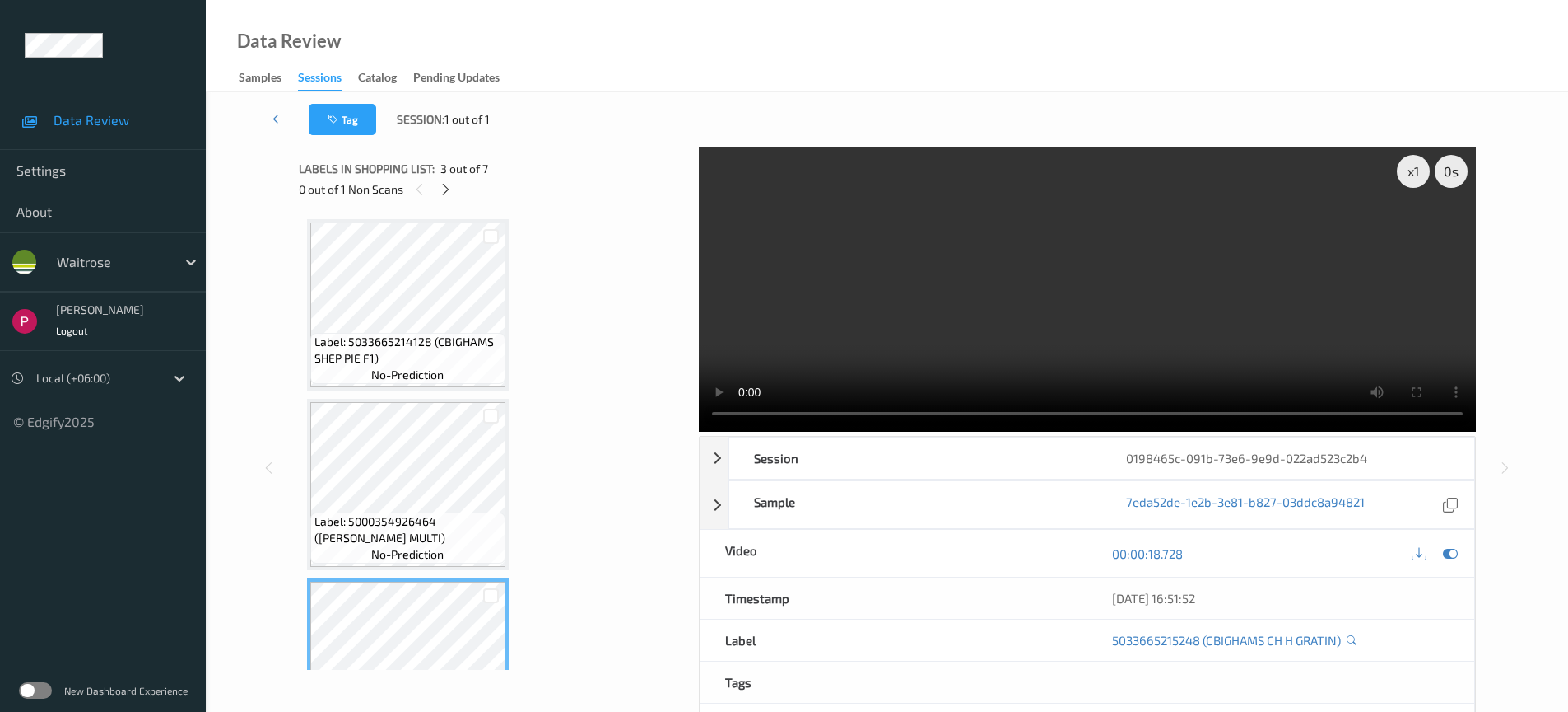
scroll to position [0, 0]
click at [321, 77] on div "Sessions" at bounding box center [319, 80] width 44 height 22
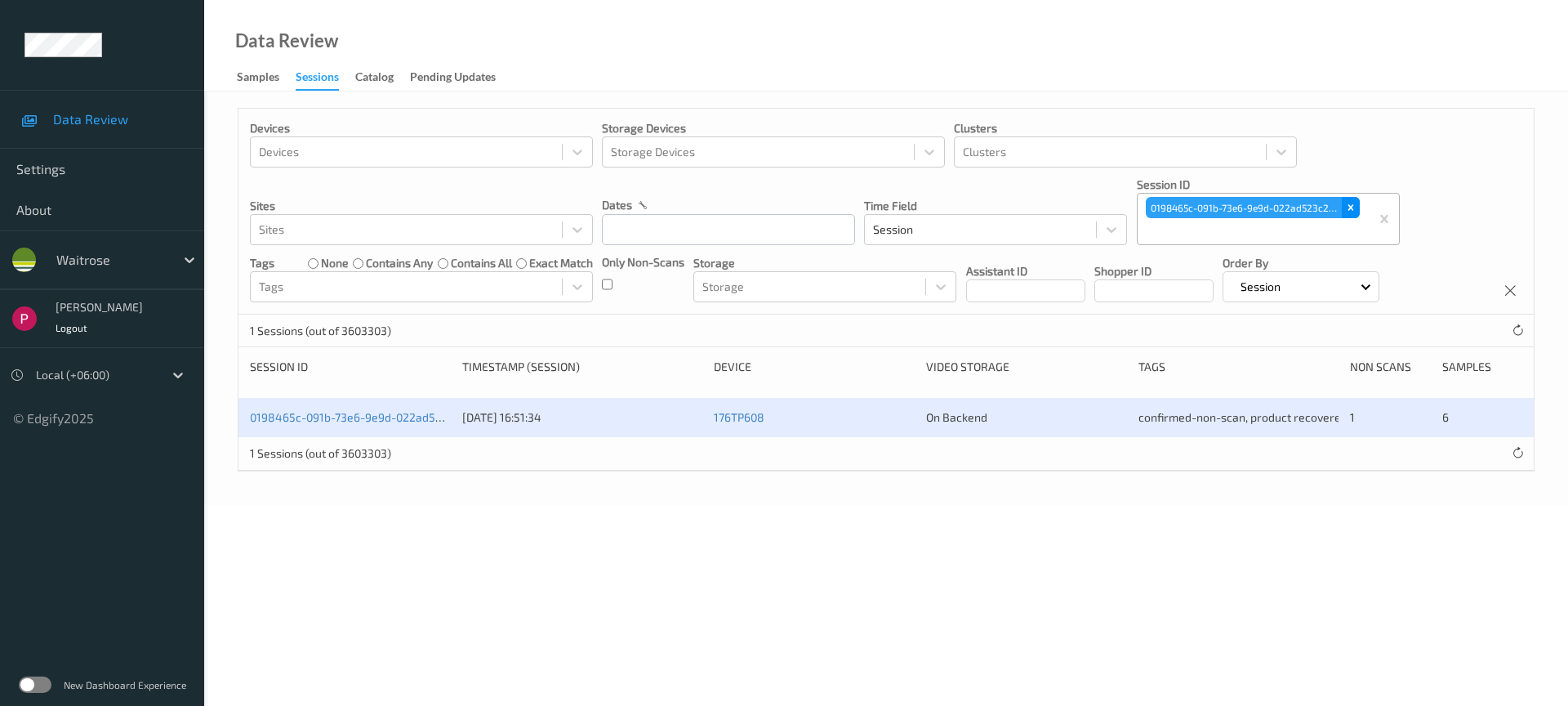
click at [1345, 207] on icon "Remove 0198465c-091b-73e6-9e9d-022ad523c2b4" at bounding box center [1350, 207] width 11 height 11
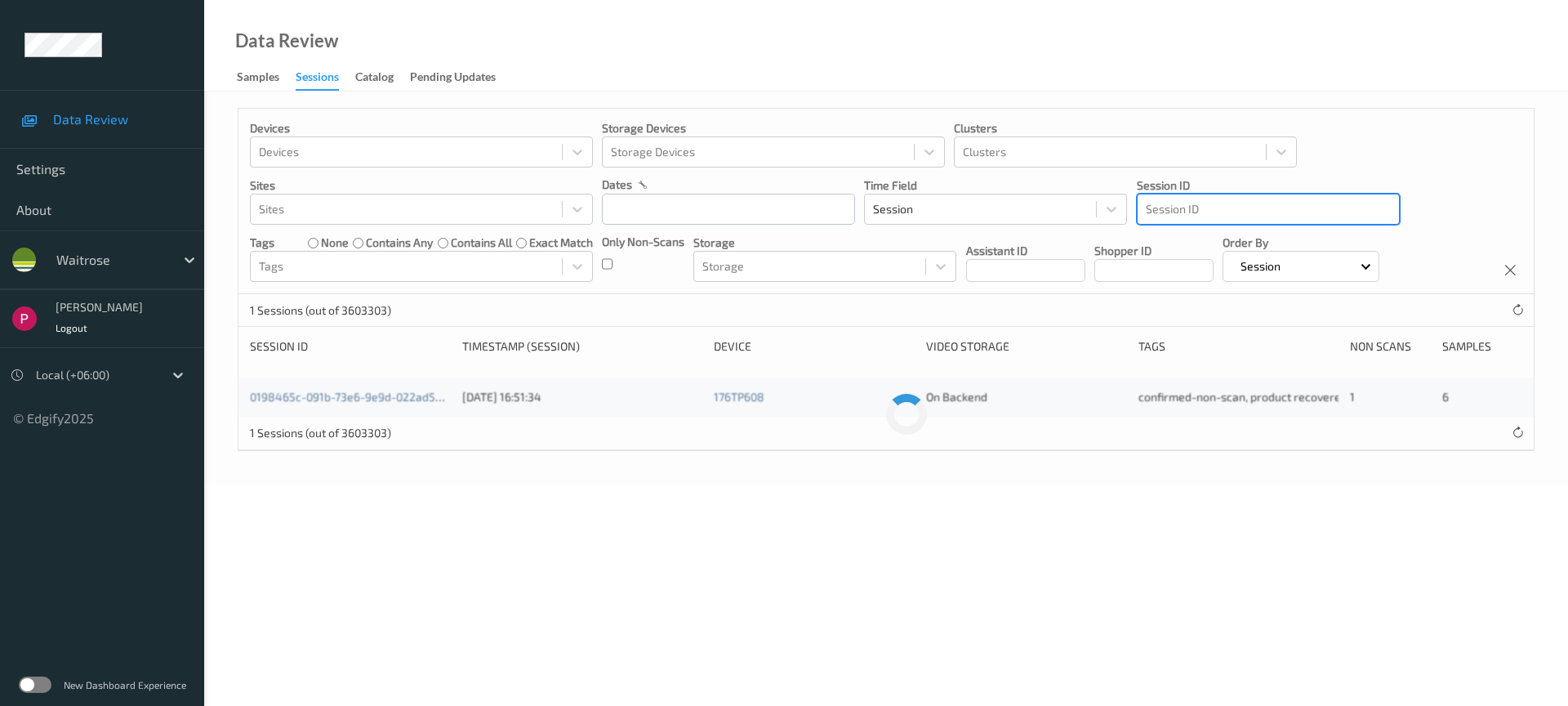
click at [1250, 209] on div at bounding box center [1268, 209] width 245 height 19
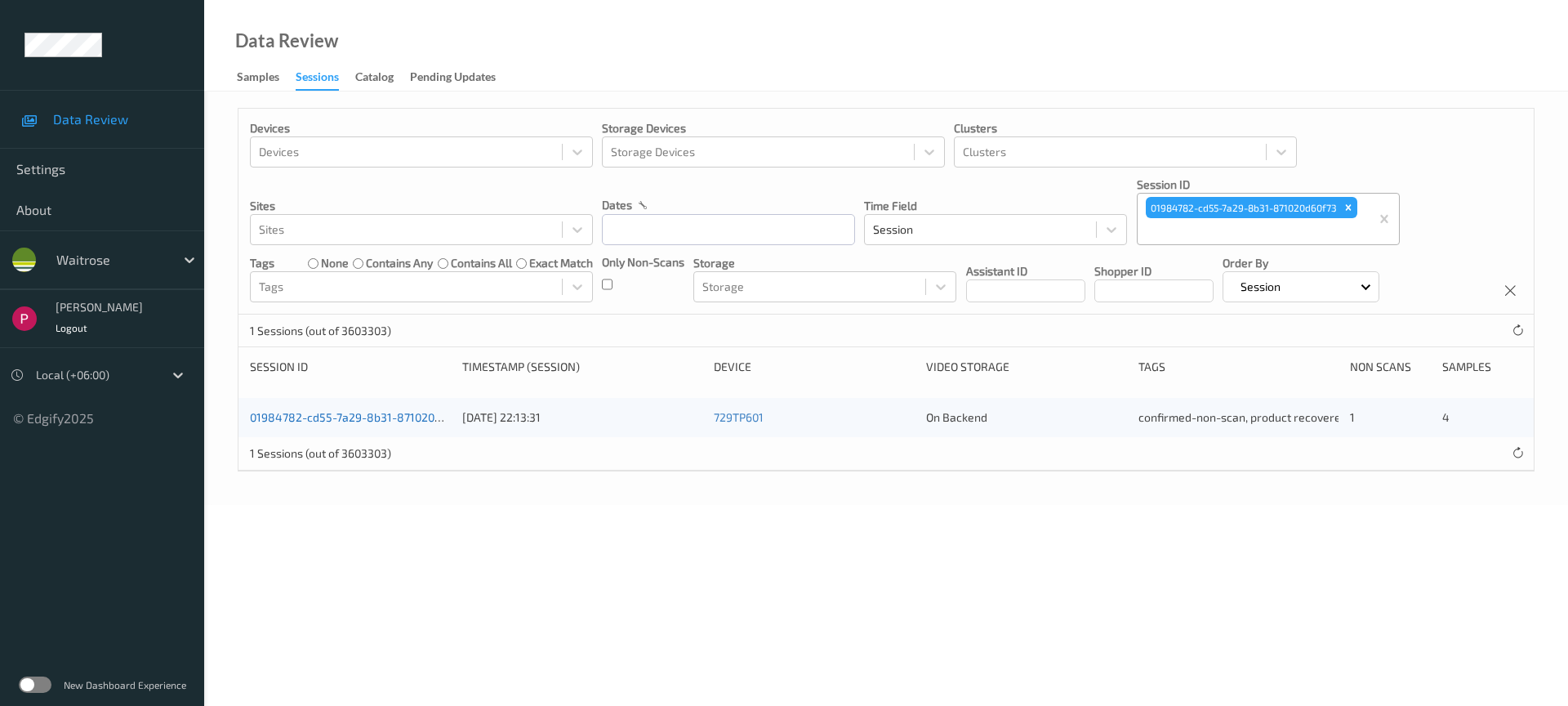
click at [367, 413] on link "01984782-cd55-7a29-8b31-871020d60f73" at bounding box center [360, 417] width 220 height 14
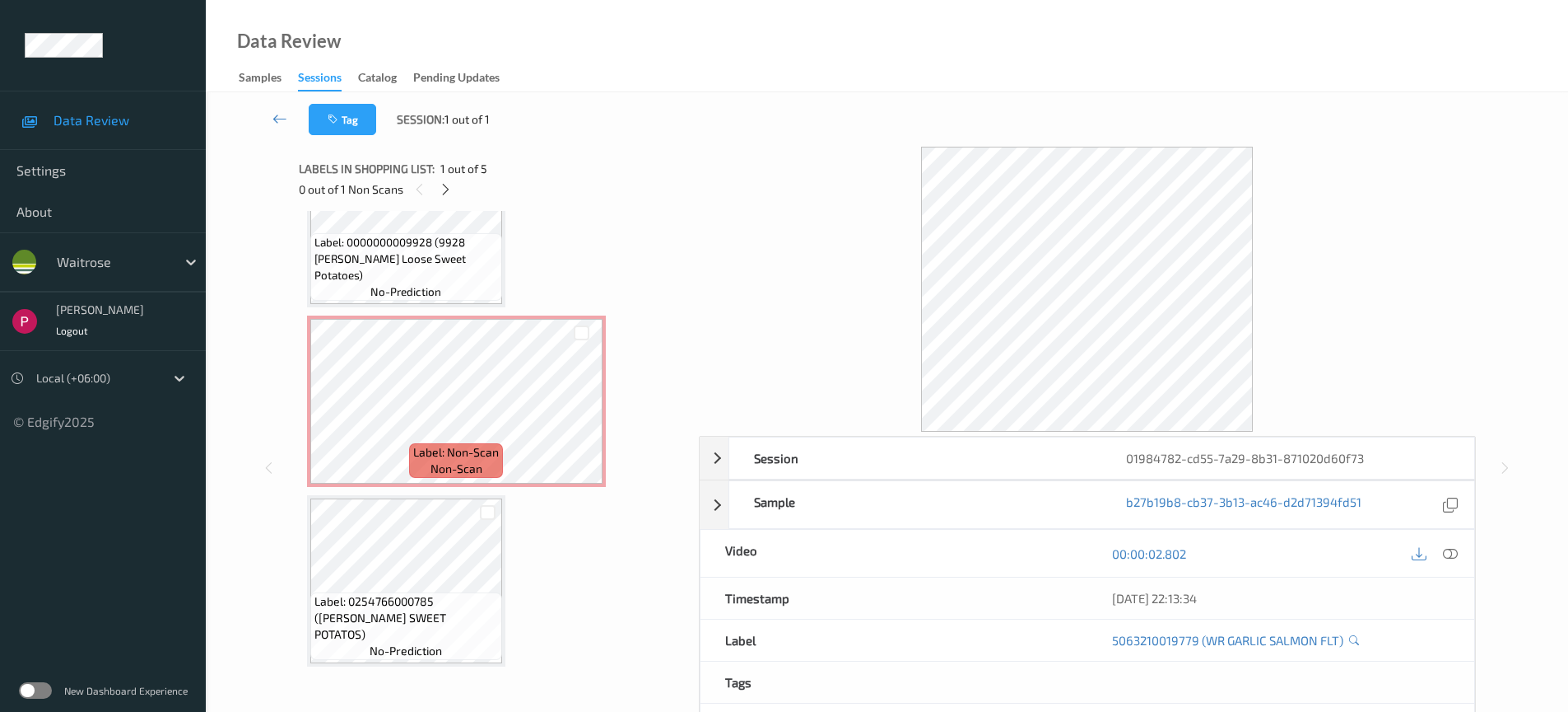
scroll to position [447, 0]
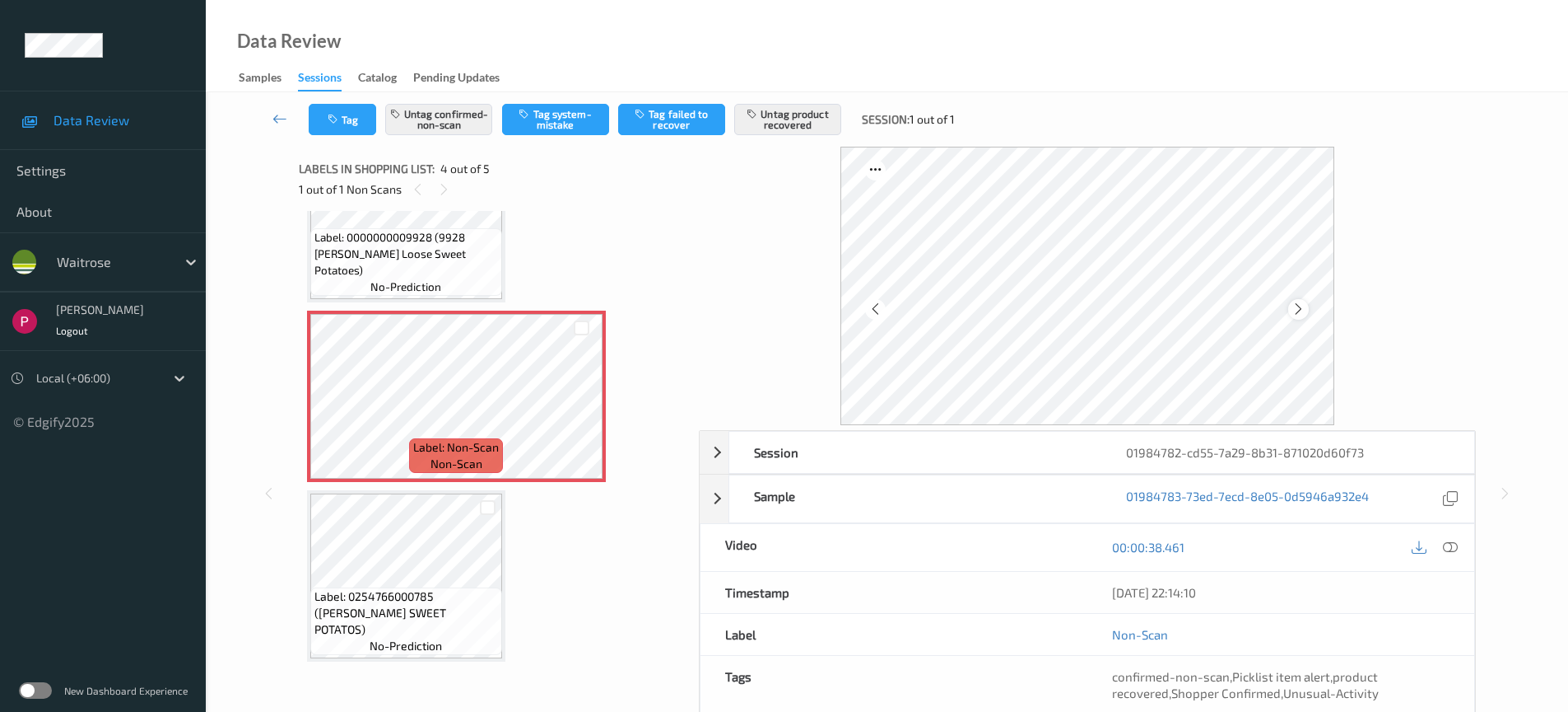
click at [1297, 308] on icon at bounding box center [1299, 308] width 14 height 15
click at [1293, 309] on icon at bounding box center [1299, 308] width 14 height 15
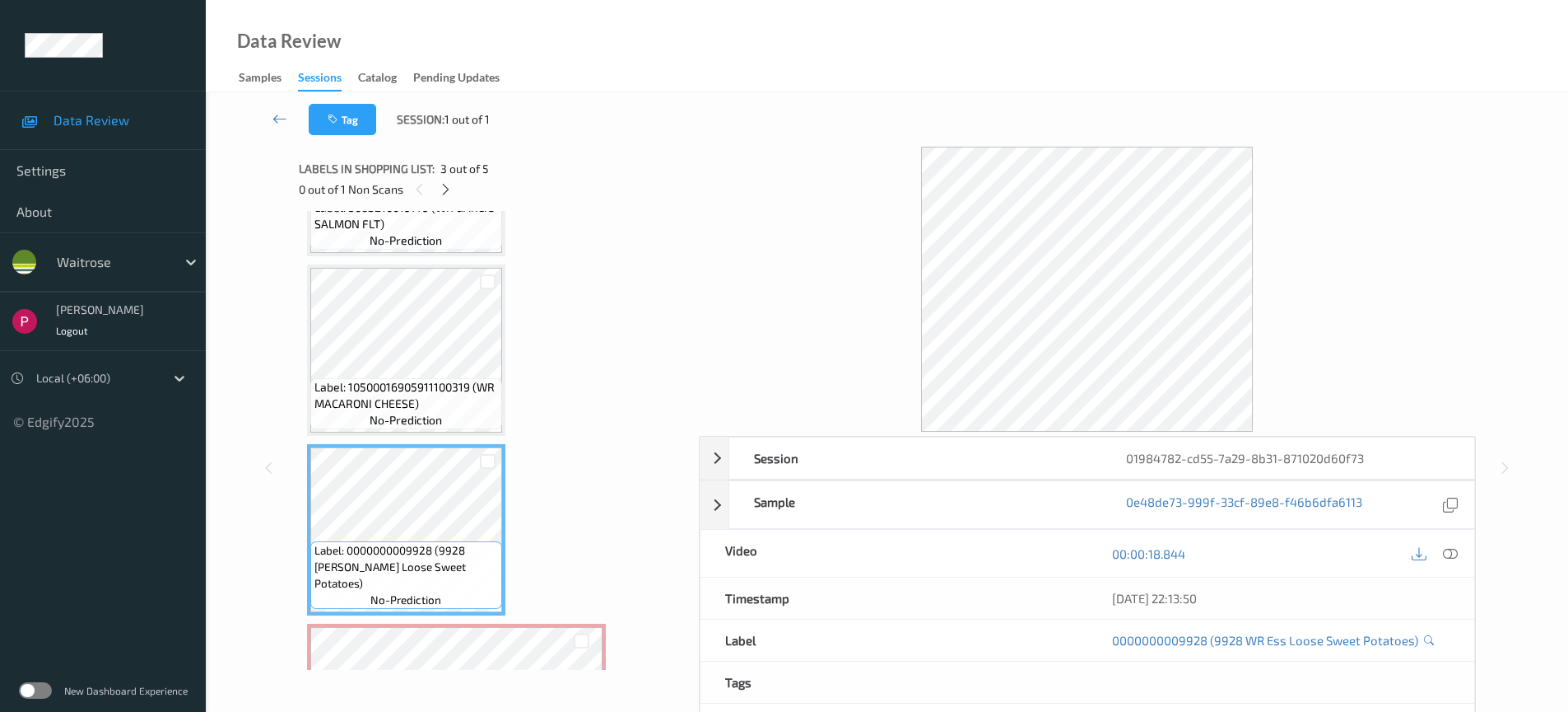
scroll to position [275, 0]
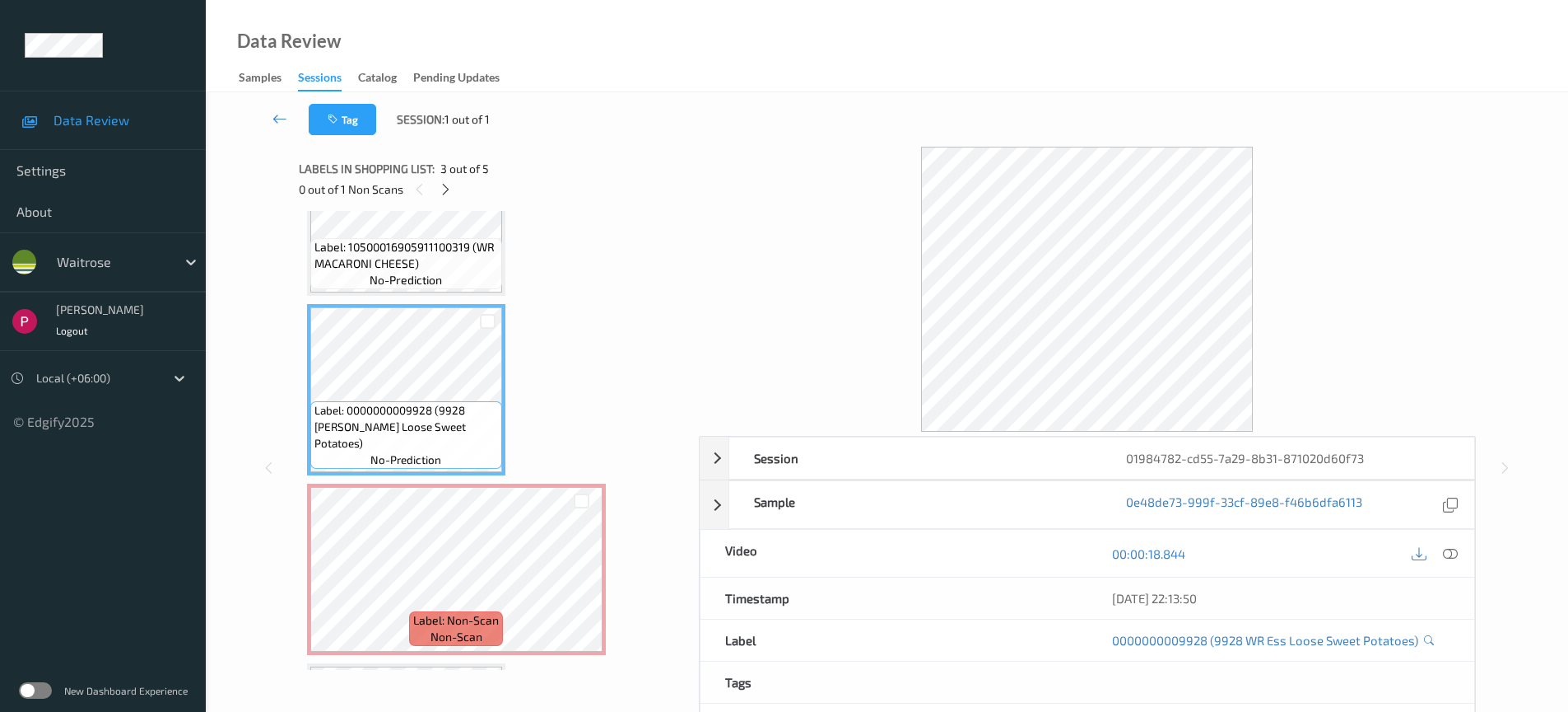
click at [1445, 554] on icon at bounding box center [1451, 552] width 15 height 15
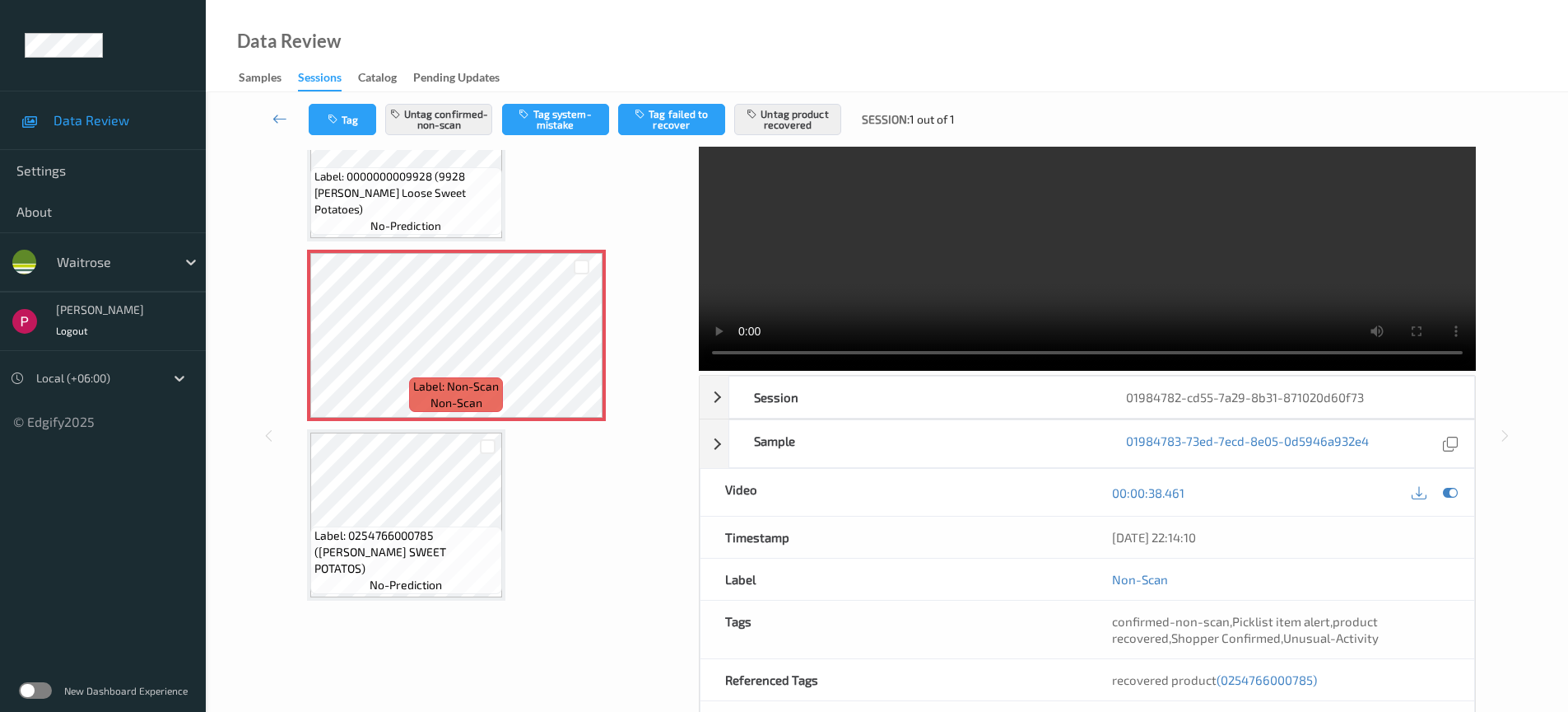
scroll to position [0, 0]
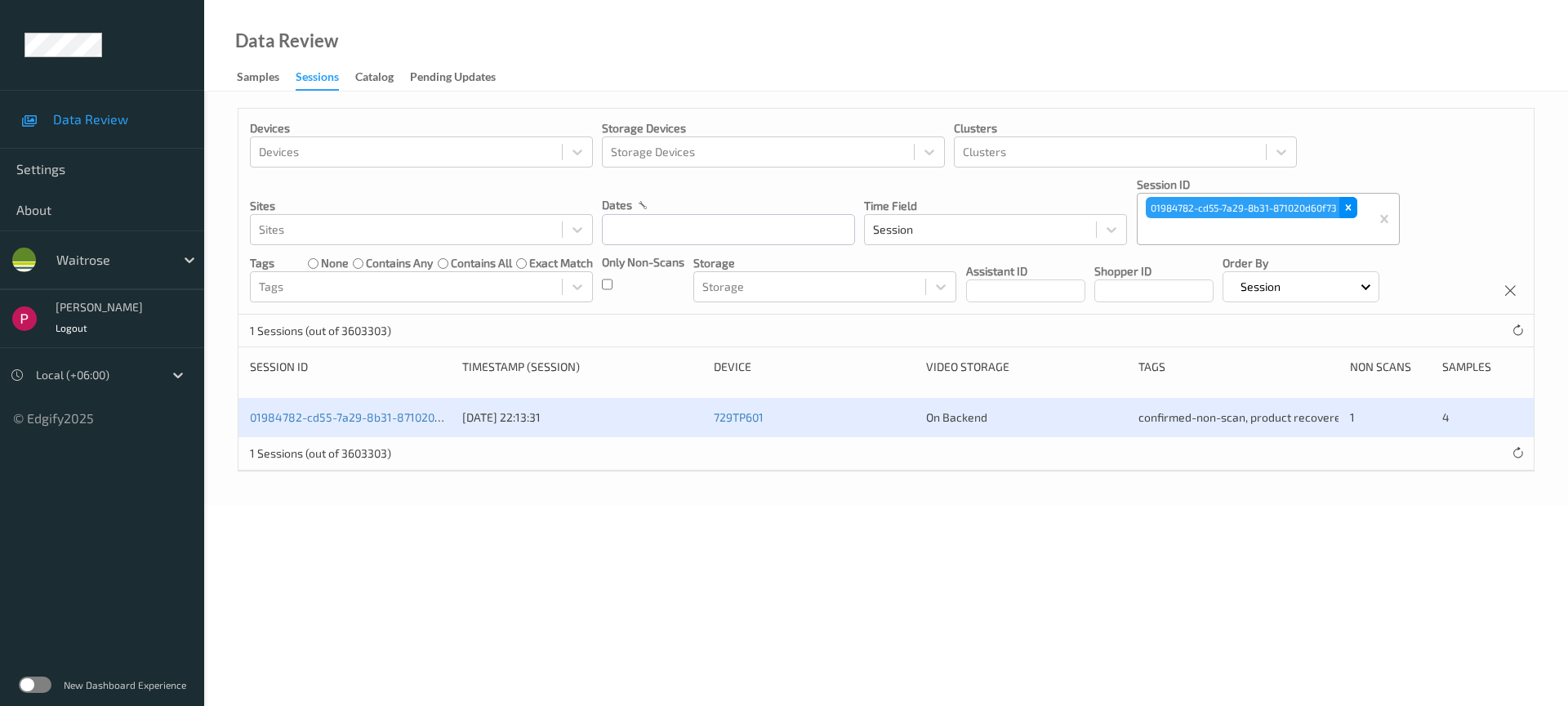
click at [1347, 206] on icon "Remove 01984782-cd55-7a29-8b31-871020d60f73" at bounding box center [1349, 207] width 11 height 11
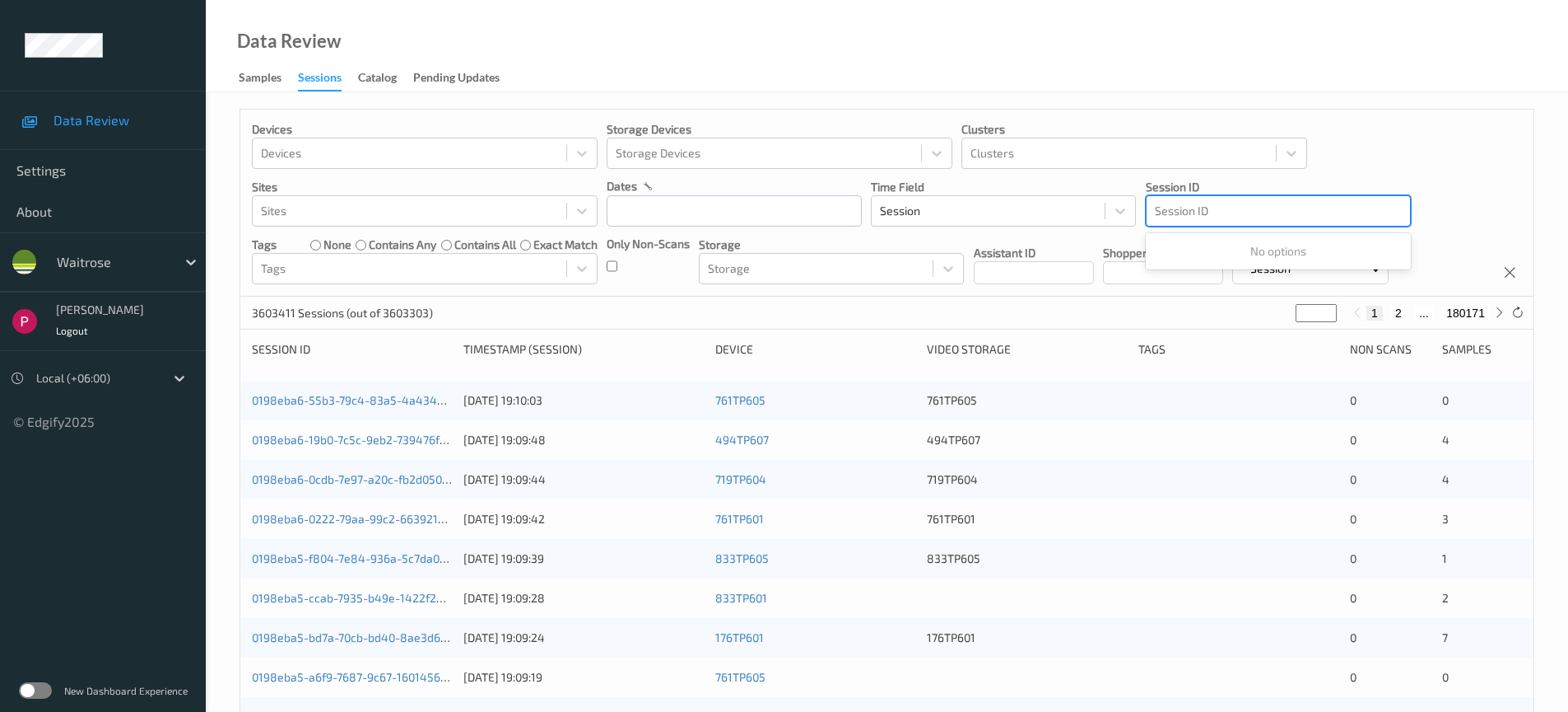
click at [1253, 212] on div at bounding box center [1278, 211] width 247 height 20
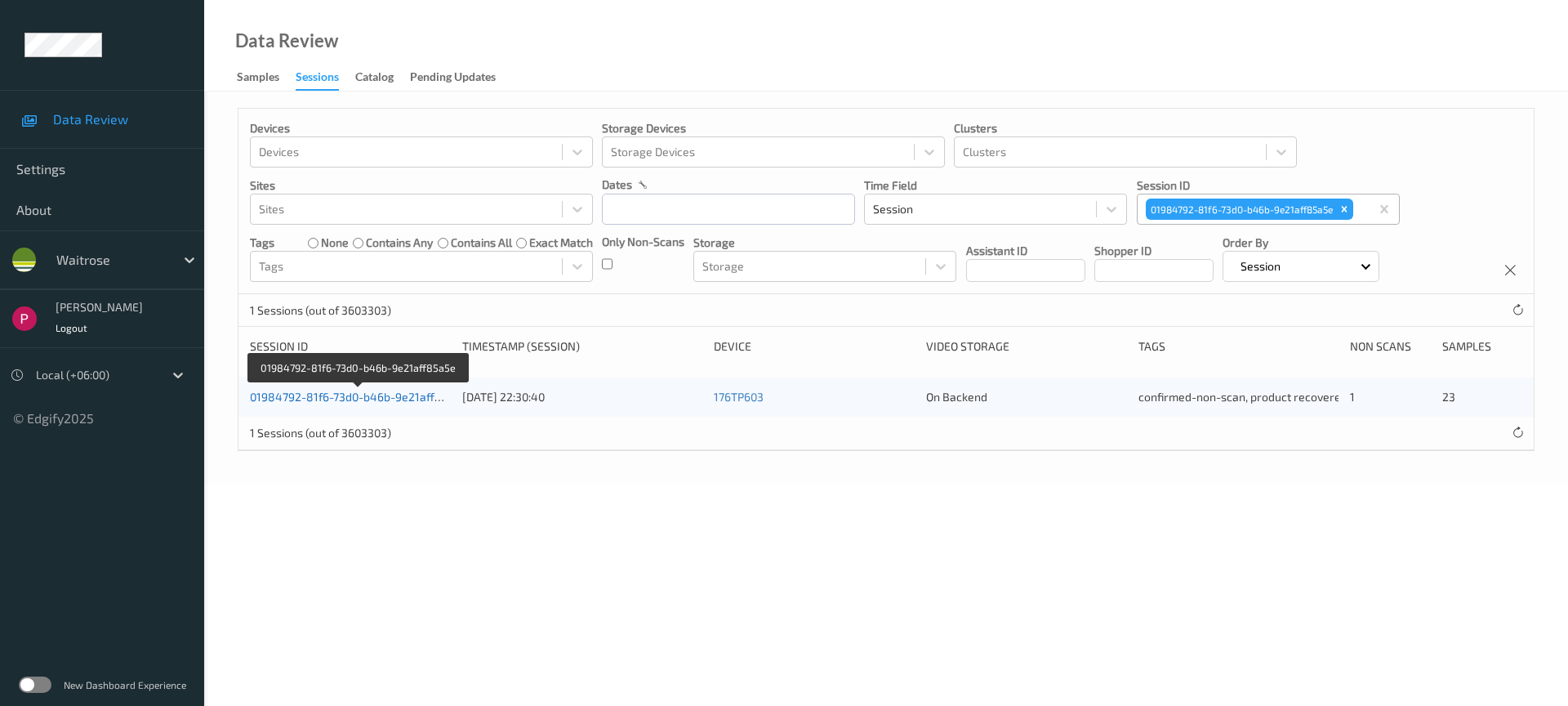
click at [362, 402] on link "01984792-81f6-73d0-b46b-9e21aff85a5e" at bounding box center [359, 397] width 218 height 14
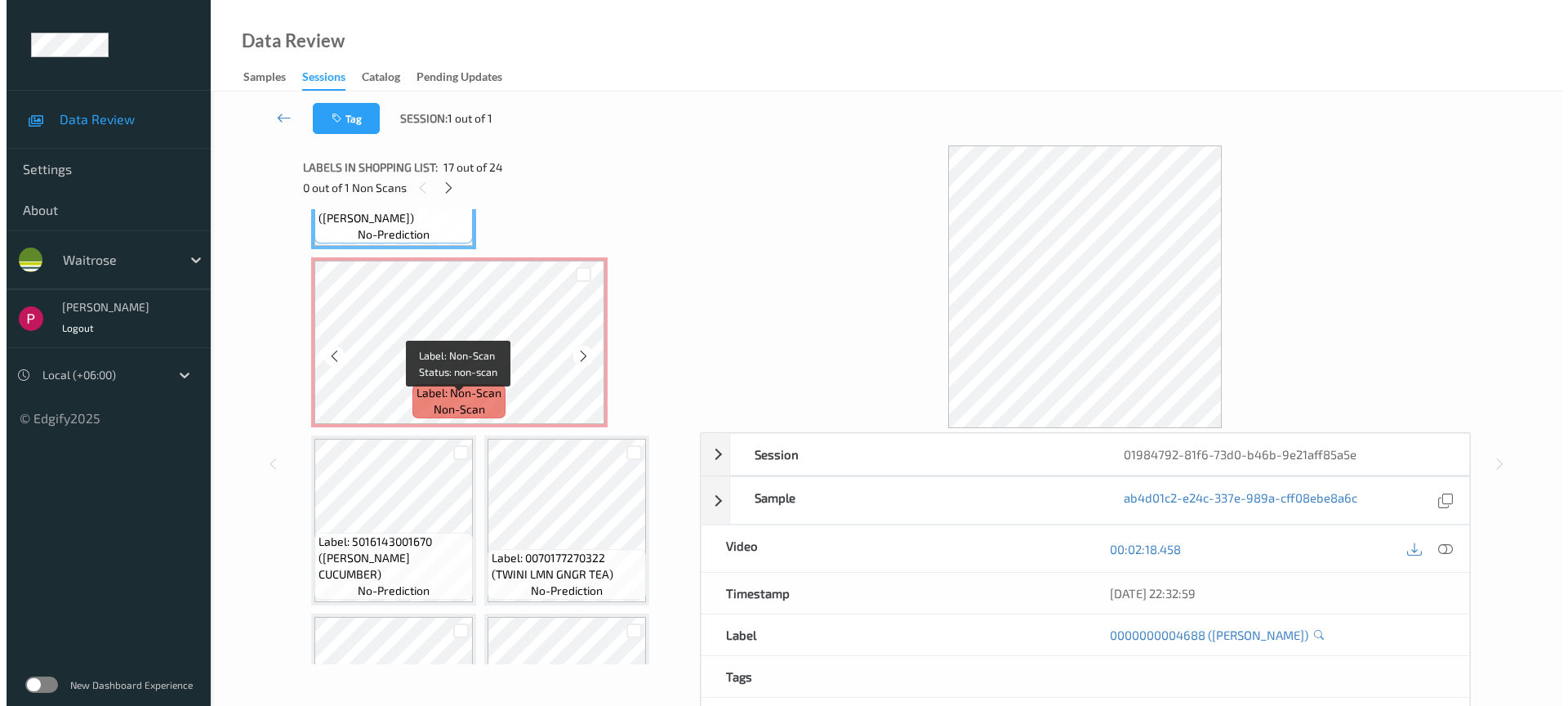
scroll to position [1552, 0]
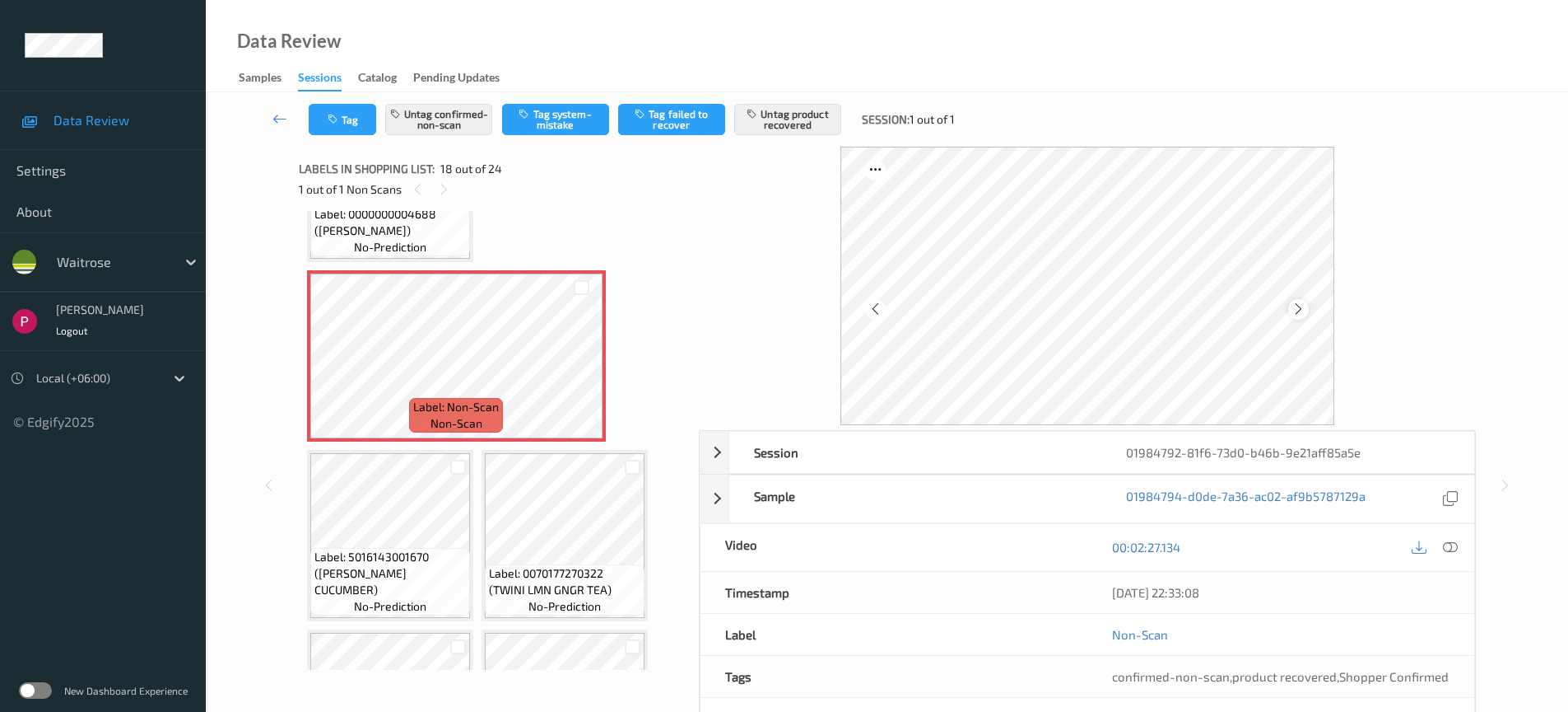
click at [1305, 308] on icon at bounding box center [1299, 308] width 14 height 15
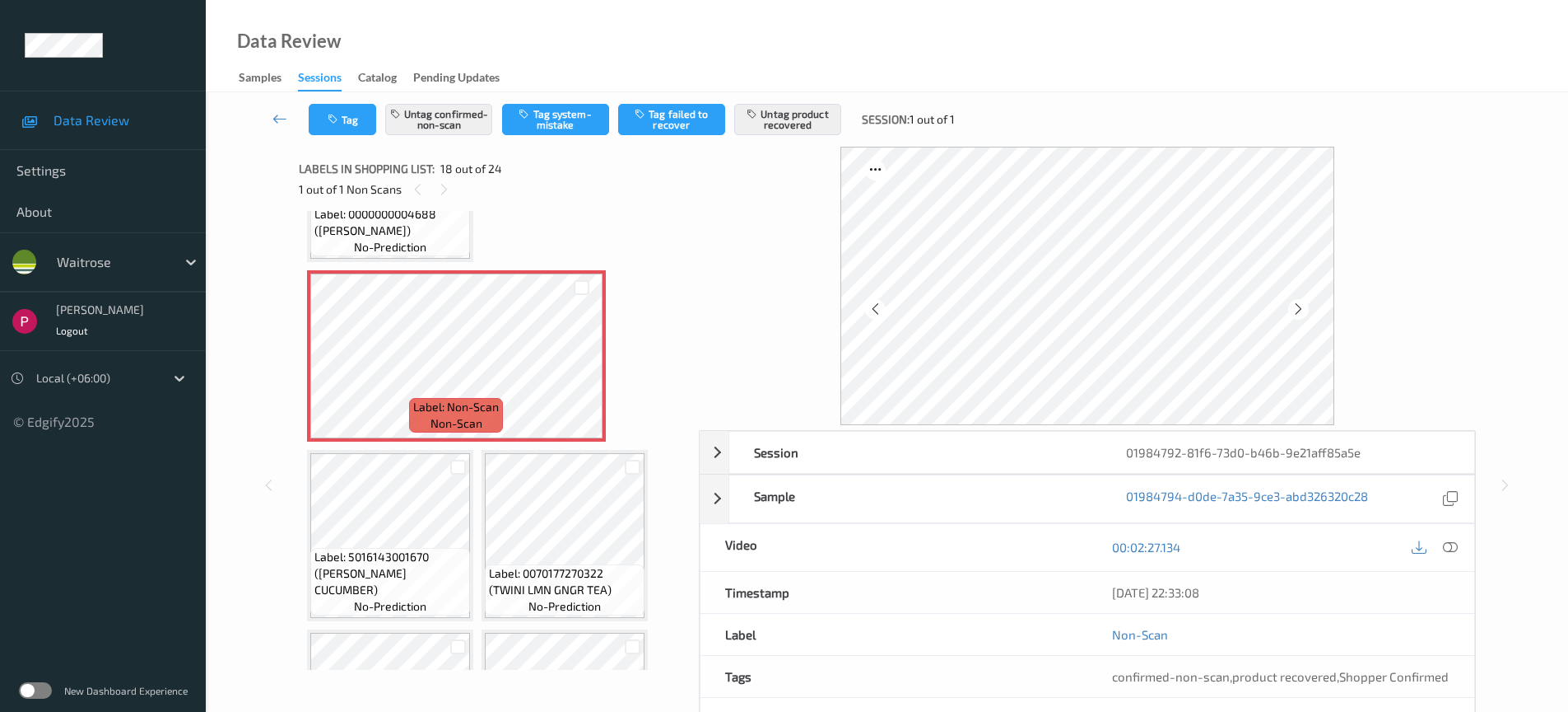
click at [1305, 308] on icon at bounding box center [1299, 308] width 14 height 15
click at [1453, 550] on icon at bounding box center [1451, 547] width 15 height 15
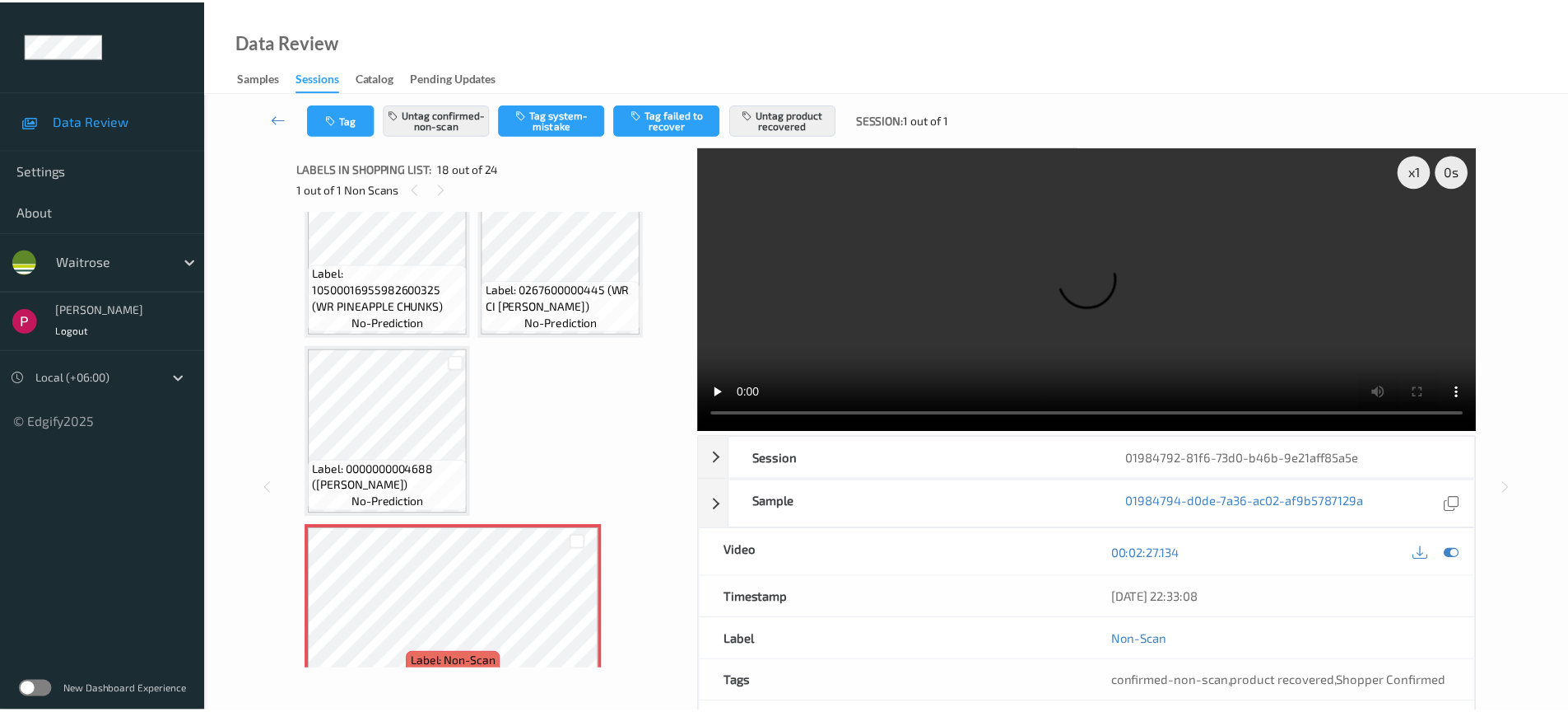
scroll to position [1314, 0]
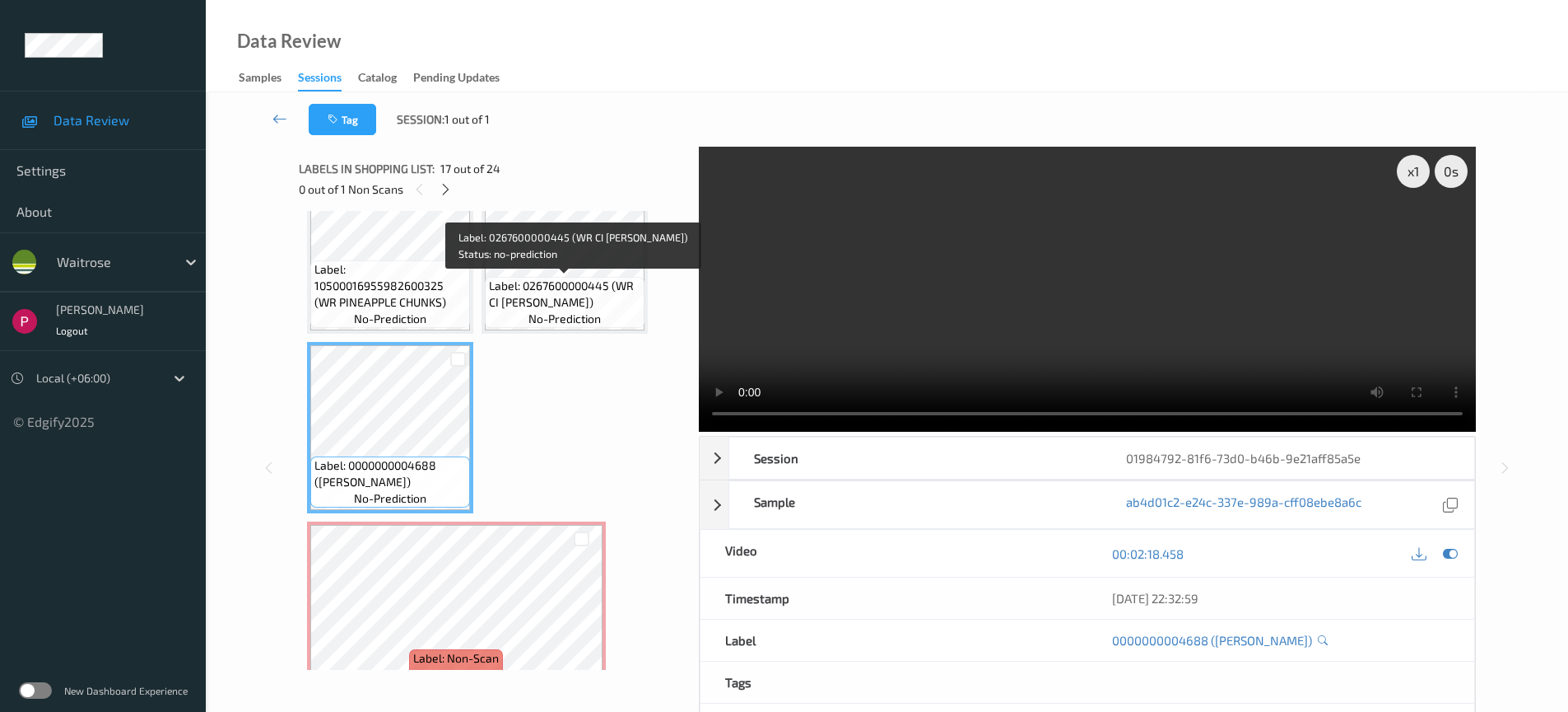
click at [579, 306] on span "Label: 0267600000445 (WR CI [PERSON_NAME])" at bounding box center [564, 293] width 152 height 33
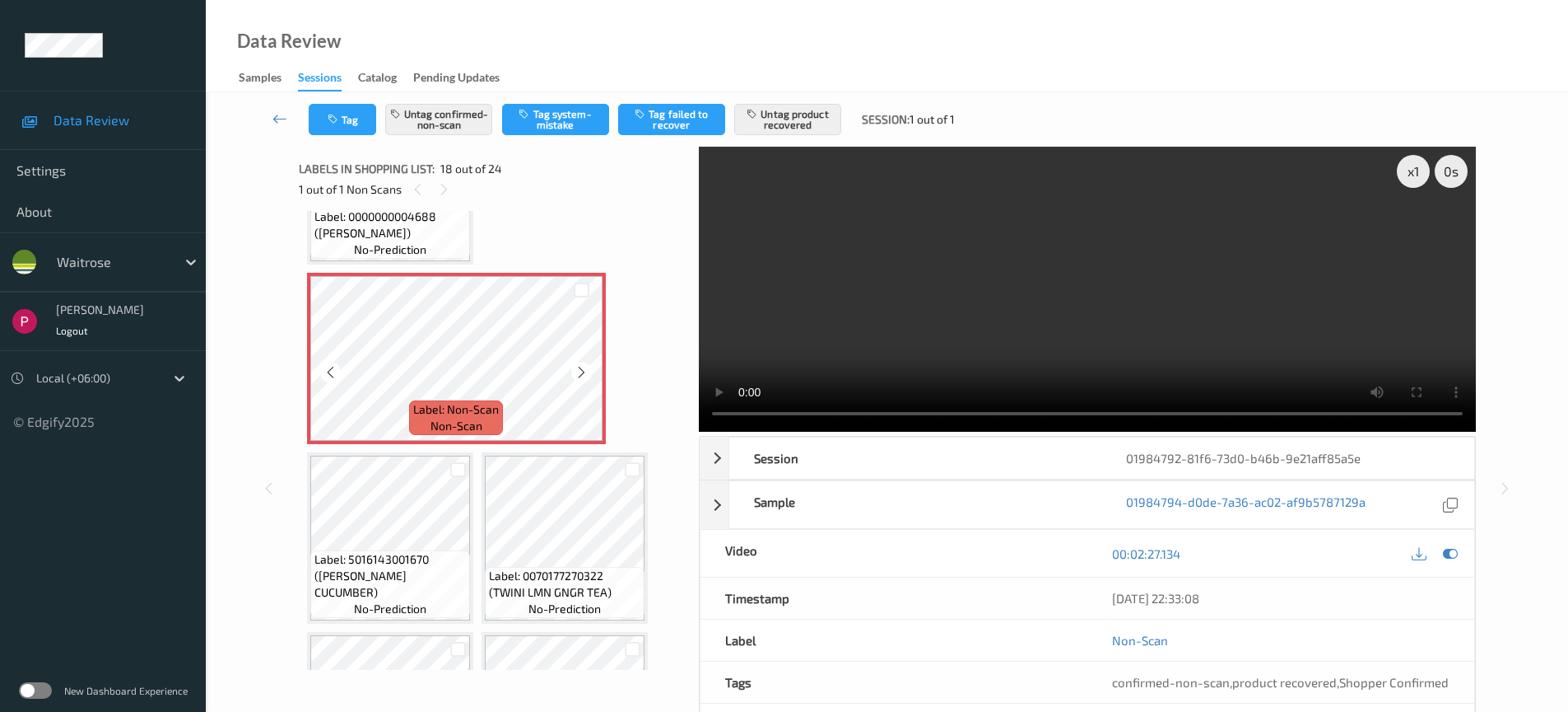
scroll to position [1558, 0]
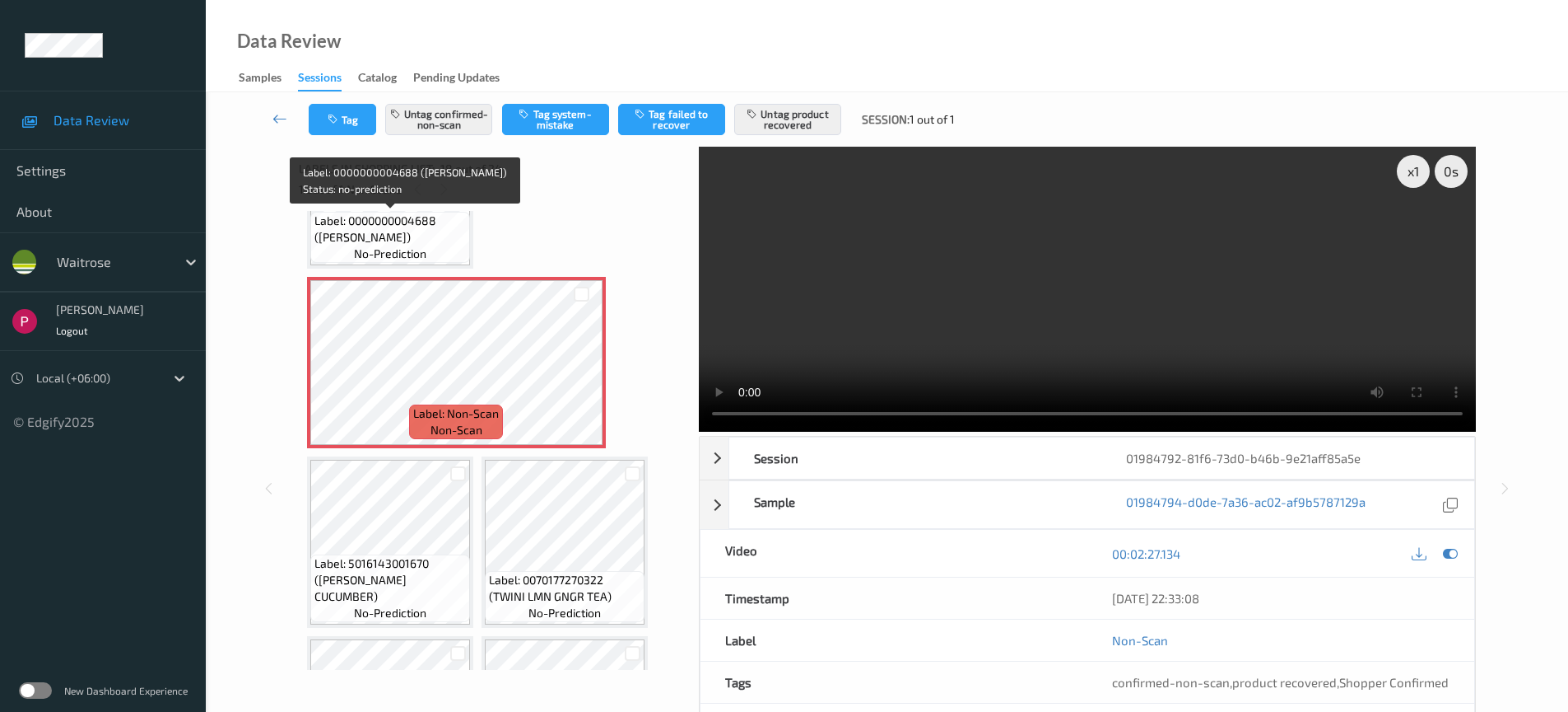
click at [410, 243] on span "Label: 0000000004688 ([PERSON_NAME])" at bounding box center [390, 228] width 152 height 33
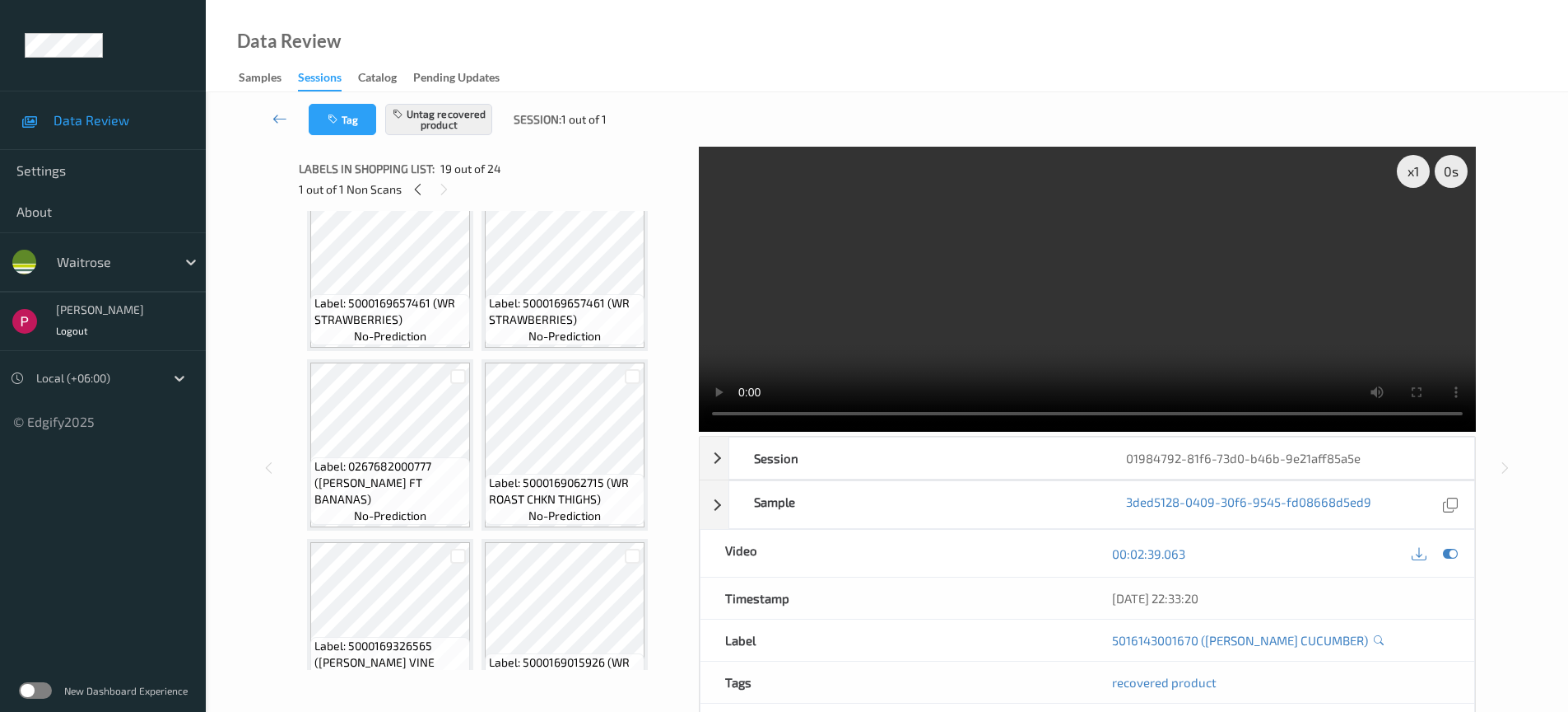
scroll to position [755, 0]
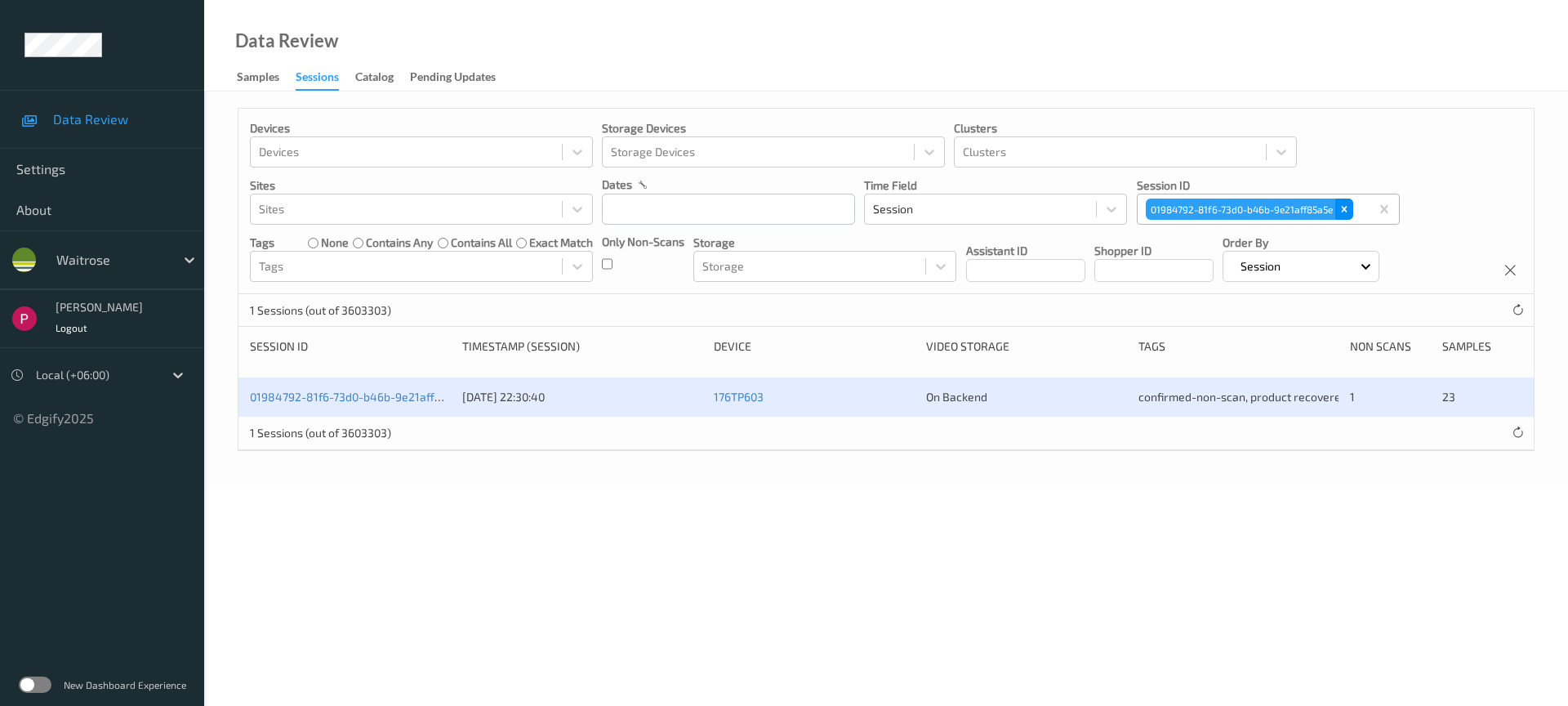
click at [1345, 208] on icon "Remove 01984792-81f6-73d0-b46b-9e21aff85a5e" at bounding box center [1344, 209] width 5 height 5
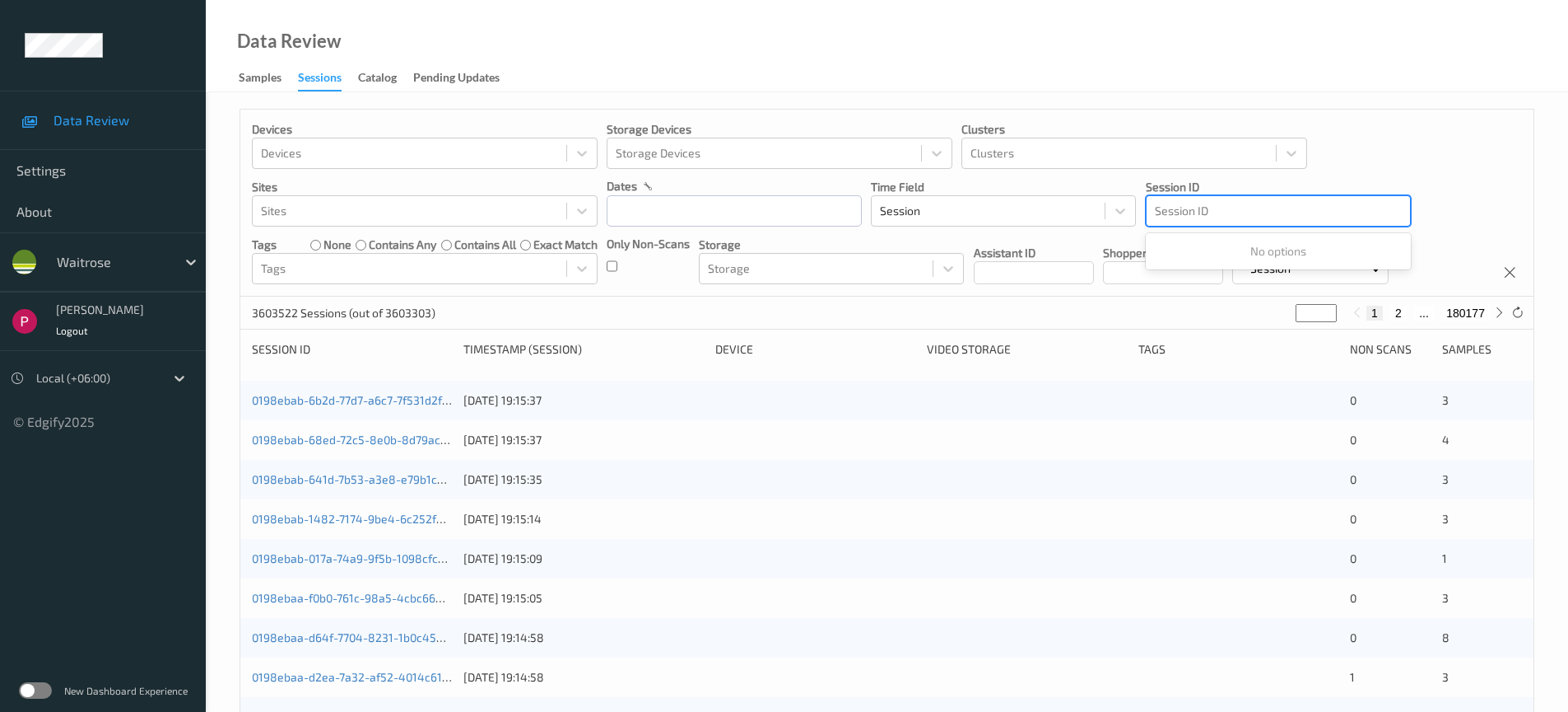
click at [1197, 211] on div at bounding box center [1278, 211] width 247 height 20
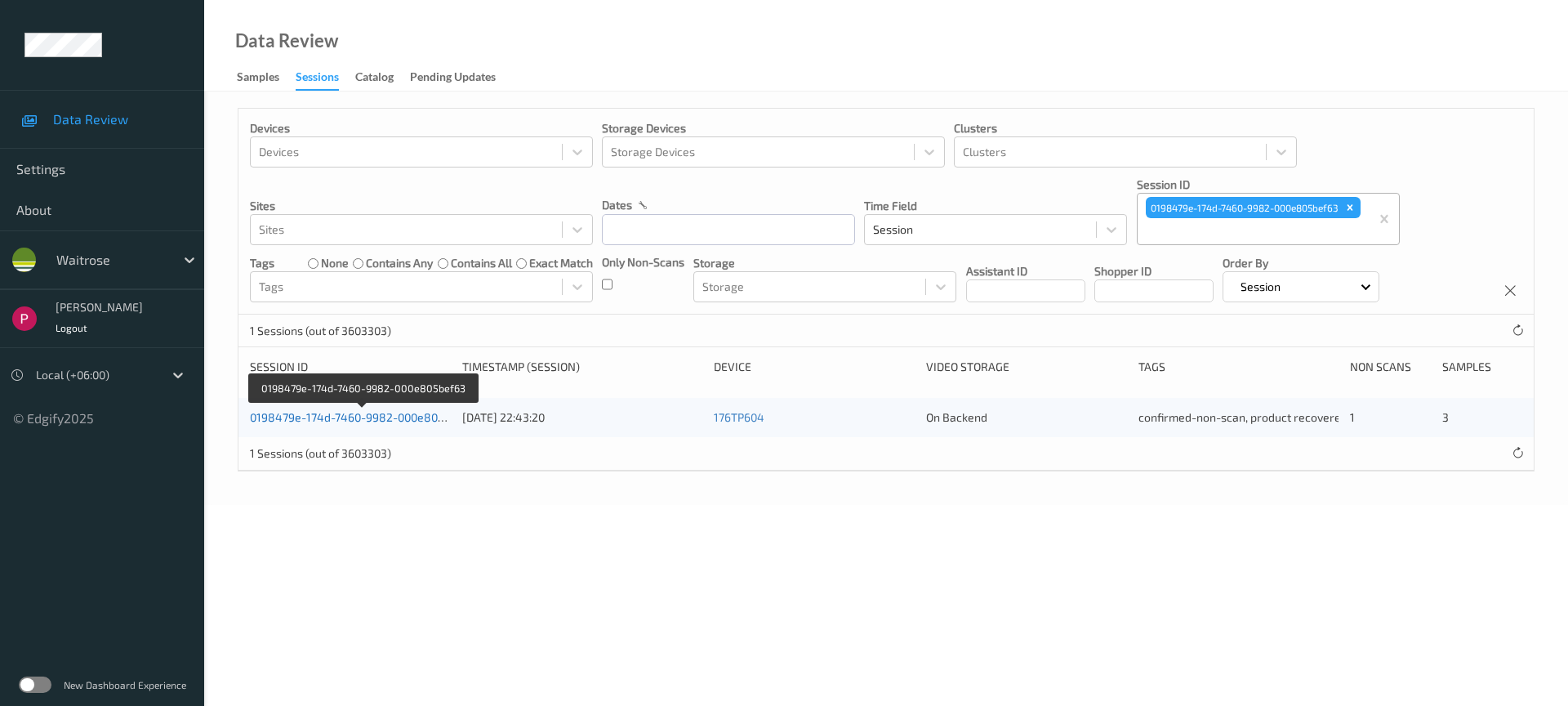
click at [416, 419] on link "0198479e-174d-7460-9982-000e805bef63" at bounding box center [362, 417] width 225 height 14
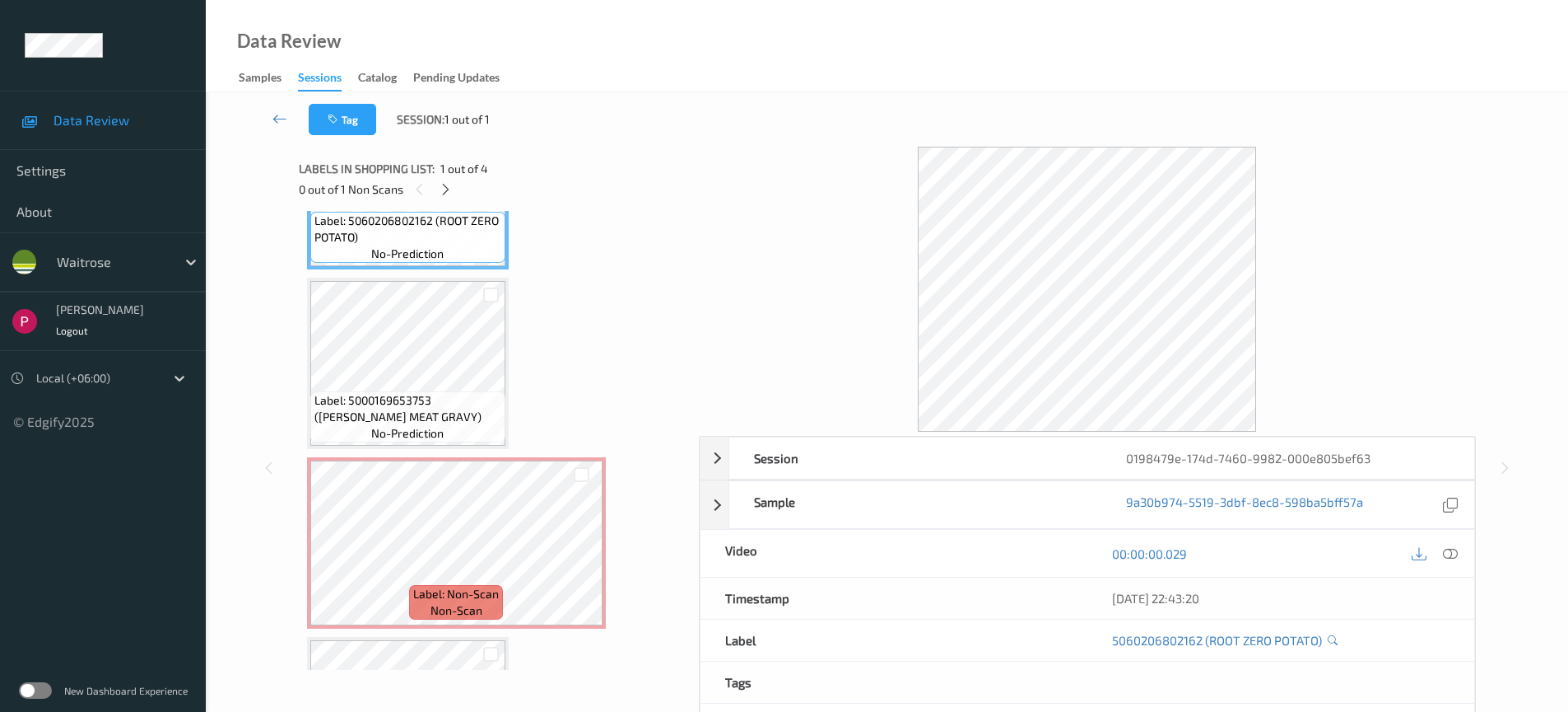
scroll to position [126, 0]
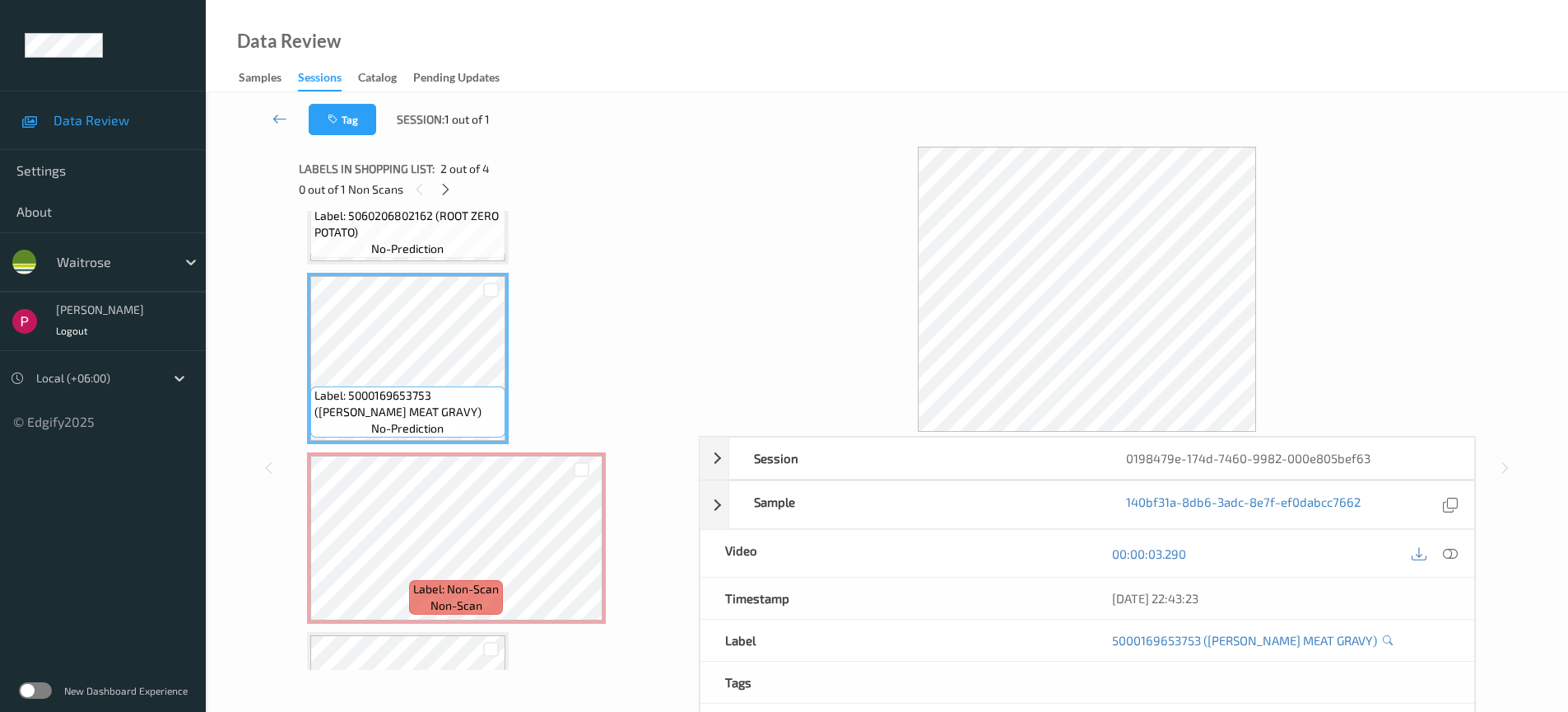
click at [1453, 556] on icon at bounding box center [1451, 552] width 15 height 15
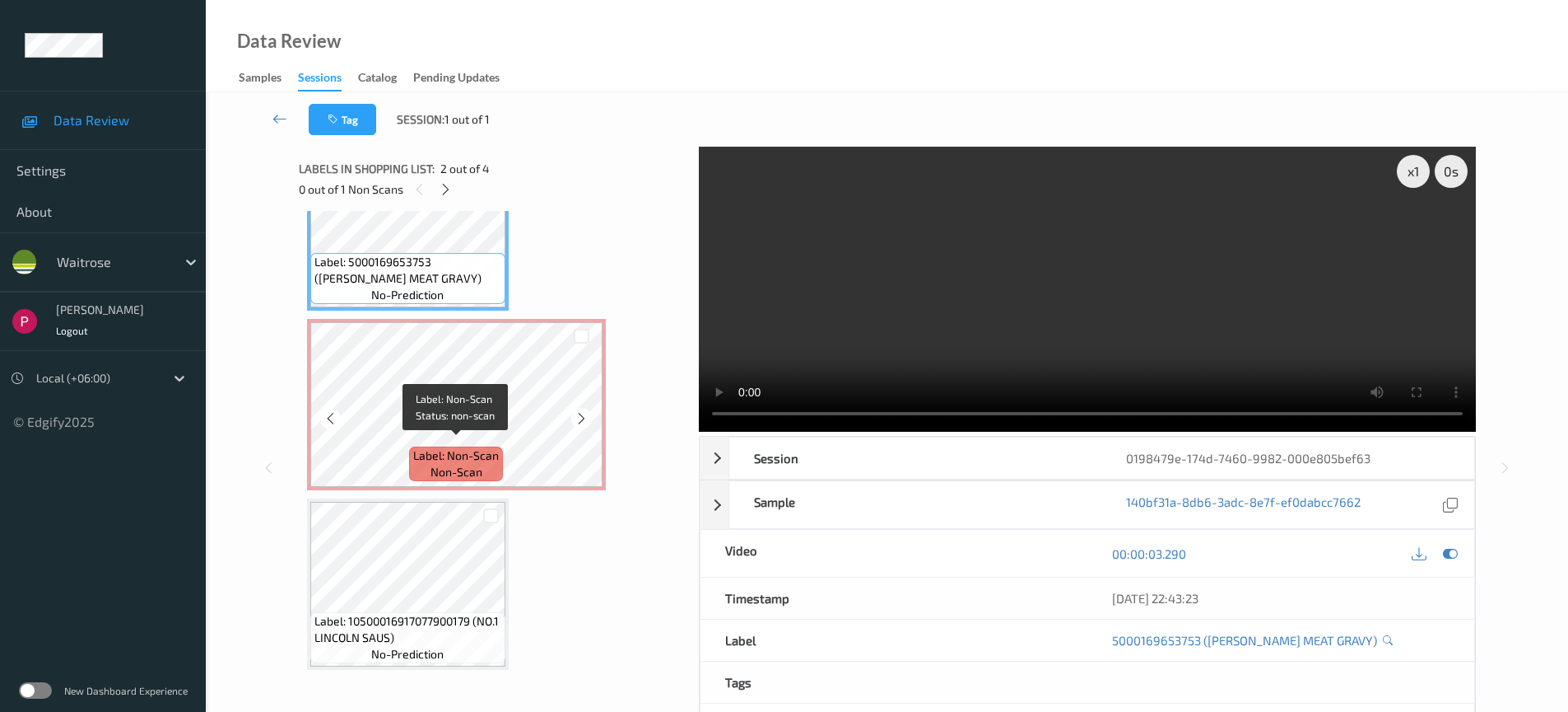
scroll to position [268, 0]
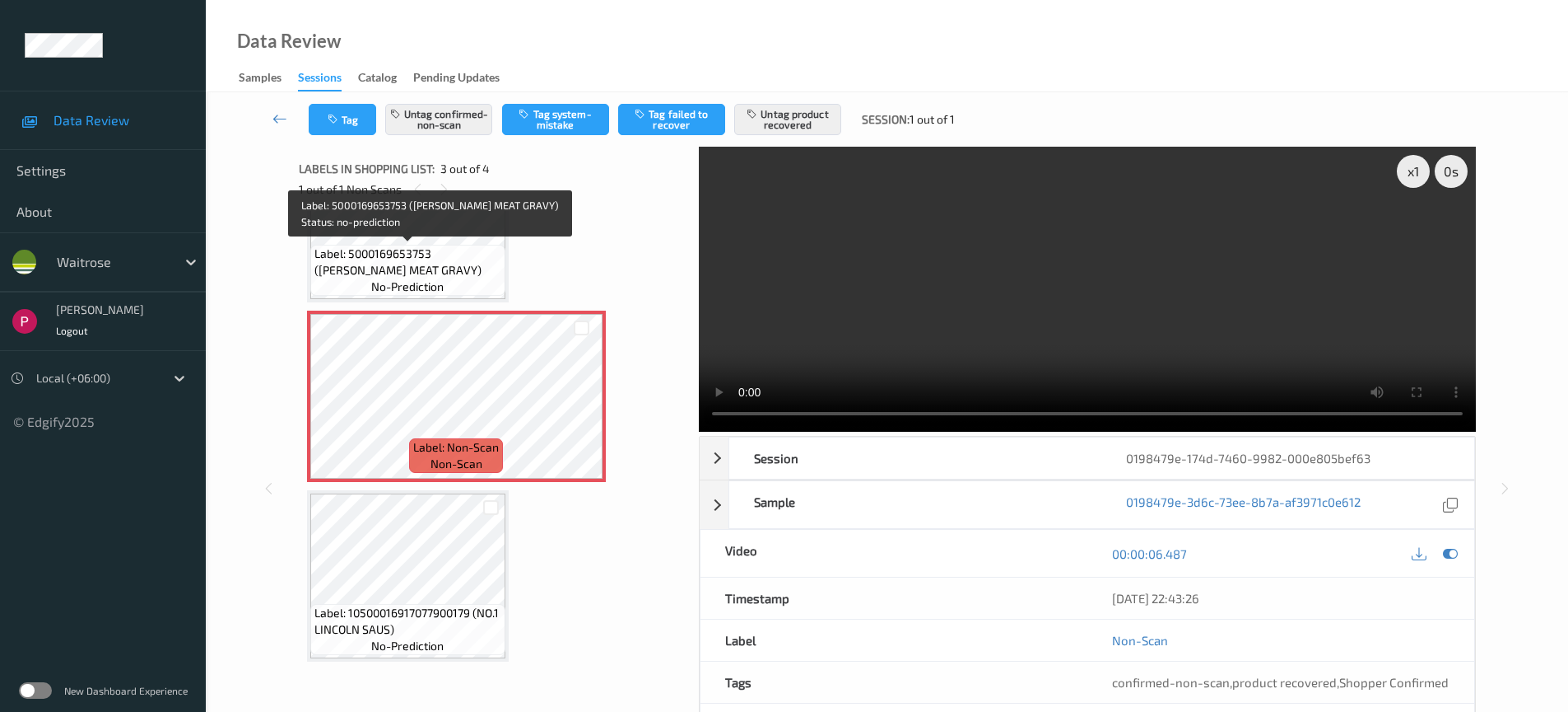
click at [450, 262] on span "Label: 5000169653753 ([PERSON_NAME] MEAT GRAVY)" at bounding box center [408, 261] width 187 height 33
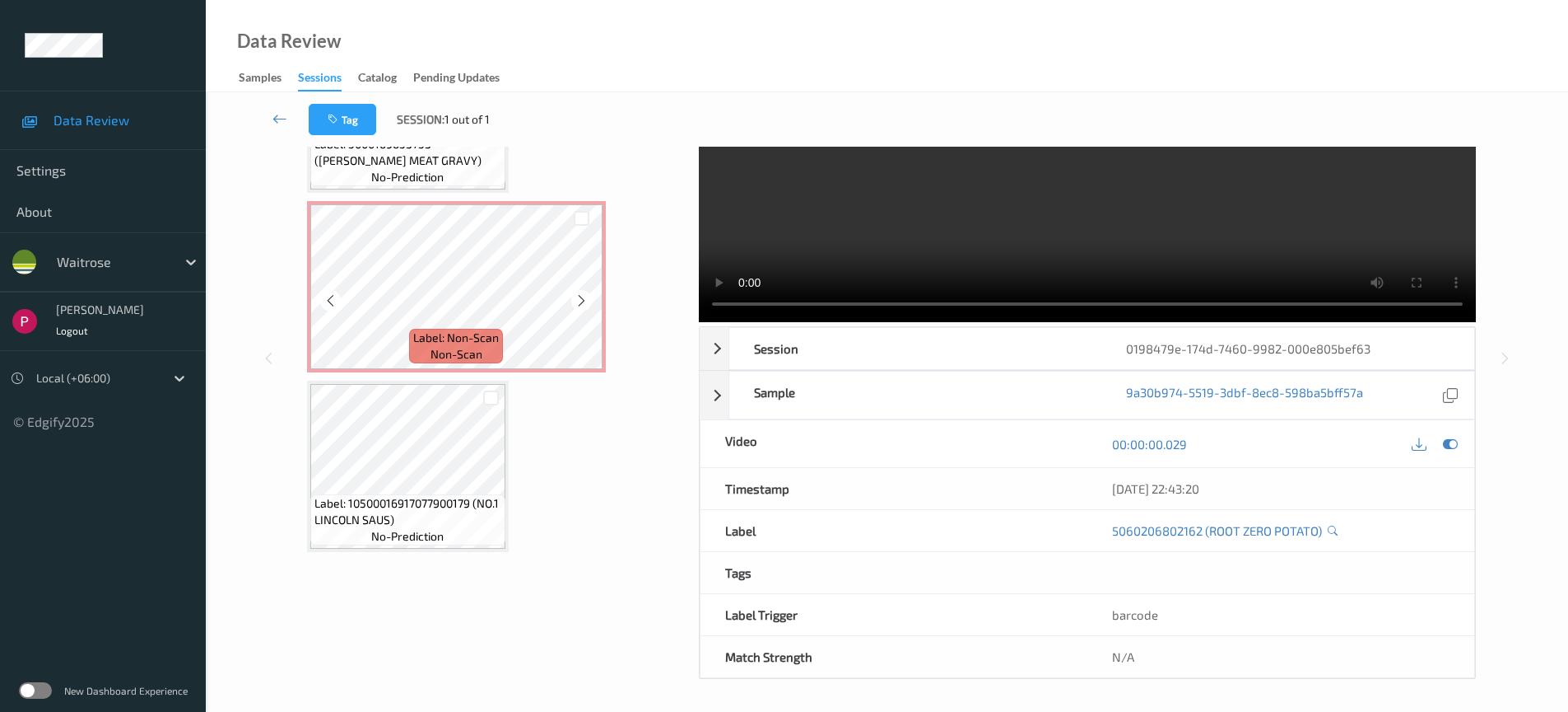
scroll to position [110, 0]
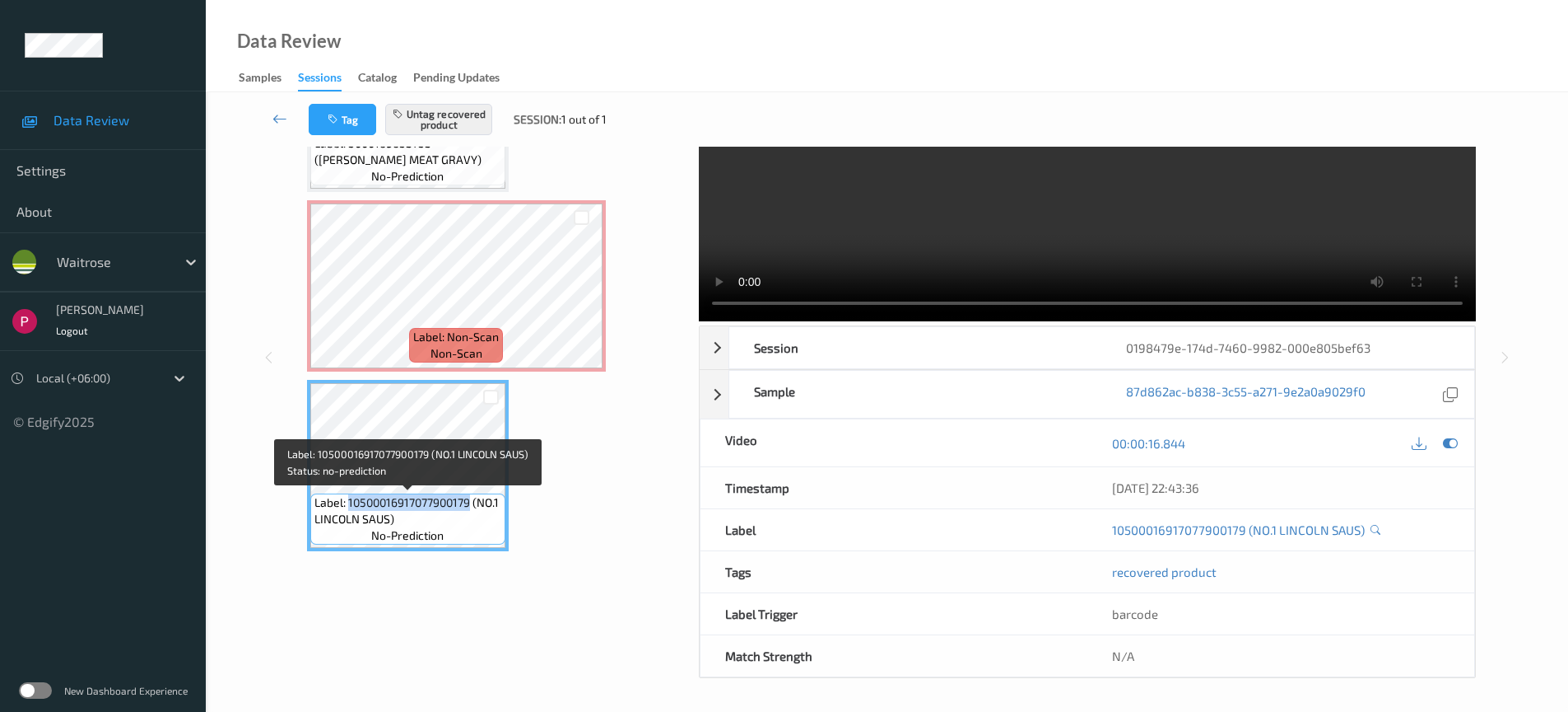
drag, startPoint x: 350, startPoint y: 506, endPoint x: 468, endPoint y: 502, distance: 118.1
click at [468, 502] on span "Label: 10500016917077900179 (NO.1 LINCOLN SAUS)" at bounding box center [408, 510] width 187 height 33
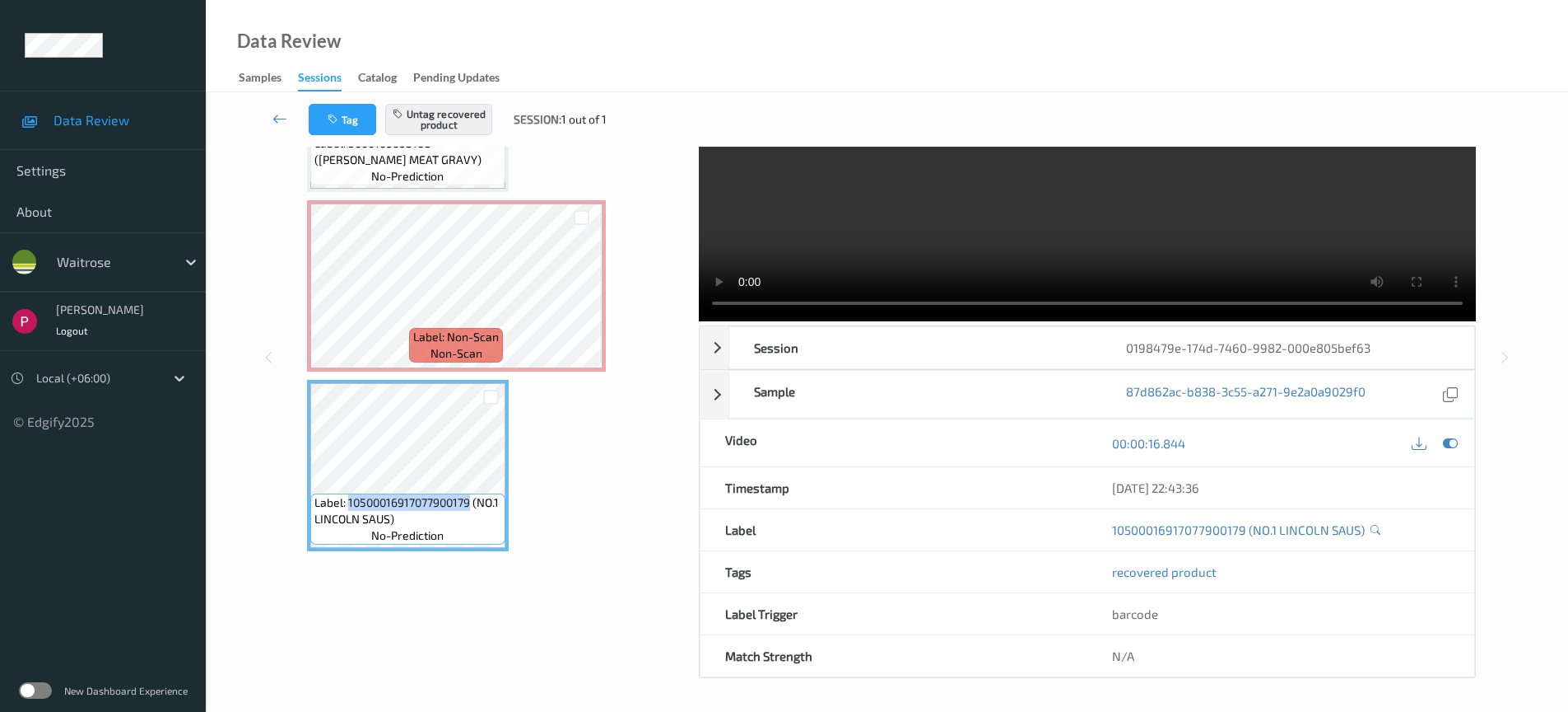
copy span "10500016917077900179"
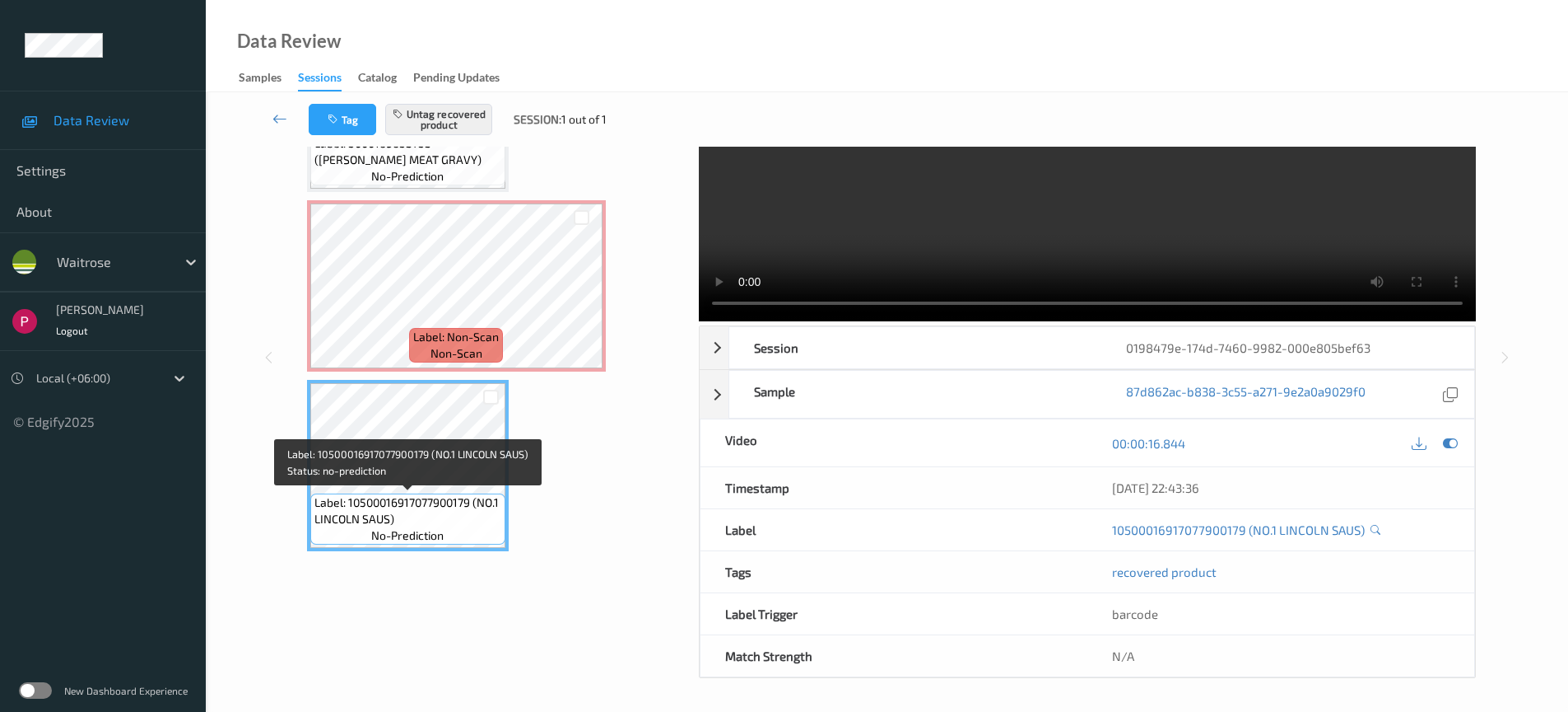
drag, startPoint x: 354, startPoint y: 516, endPoint x: 432, endPoint y: 520, distance: 78.1
click at [354, 516] on span "Label: 10500016917077900179 (NO.1 LINCOLN SAUS)" at bounding box center [408, 510] width 187 height 33
drag, startPoint x: 315, startPoint y: 517, endPoint x: 388, endPoint y: 517, distance: 73.0
click at [388, 517] on span "Label: 10500016917077900179 (NO.1 LINCOLN SAUS)" at bounding box center [408, 510] width 187 height 33
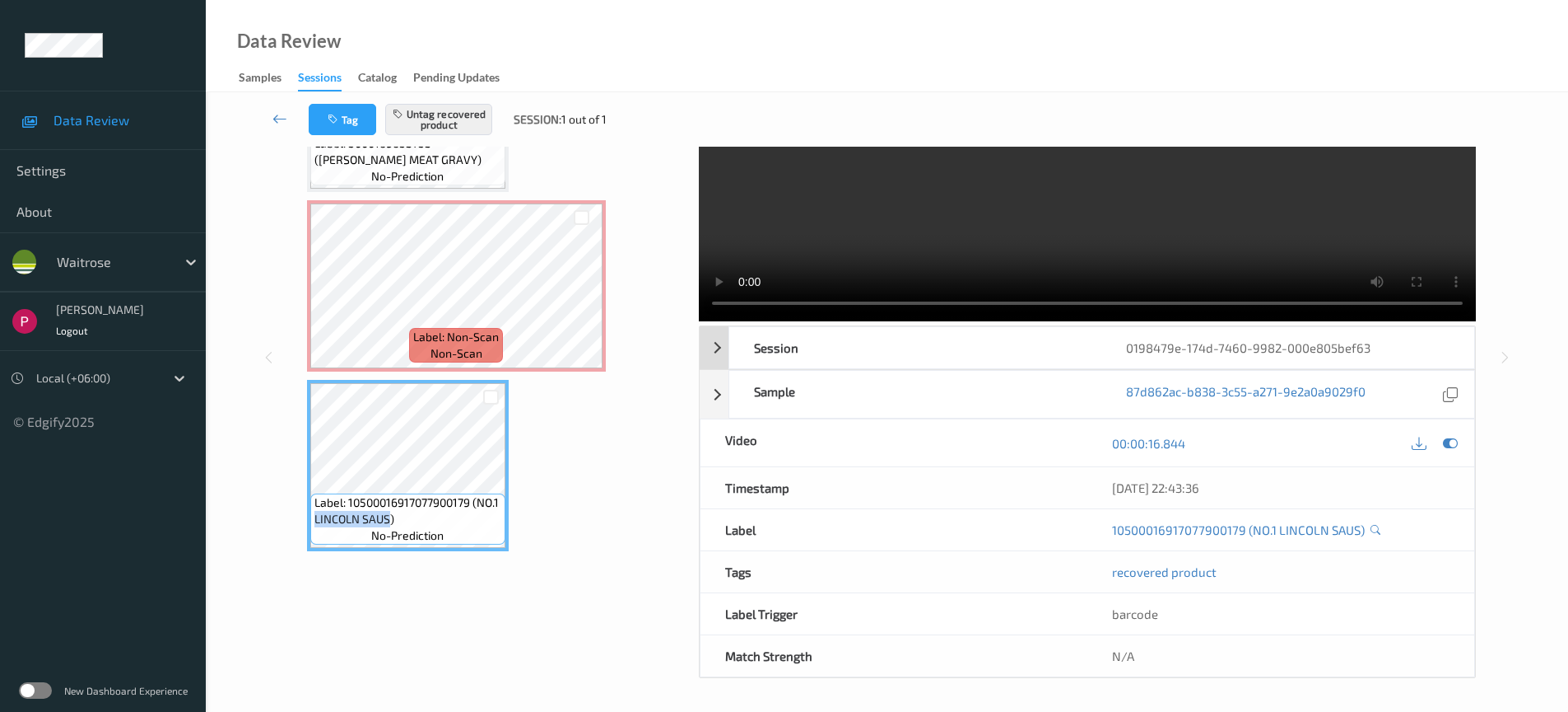
copy span "LINCOLN SAUS"
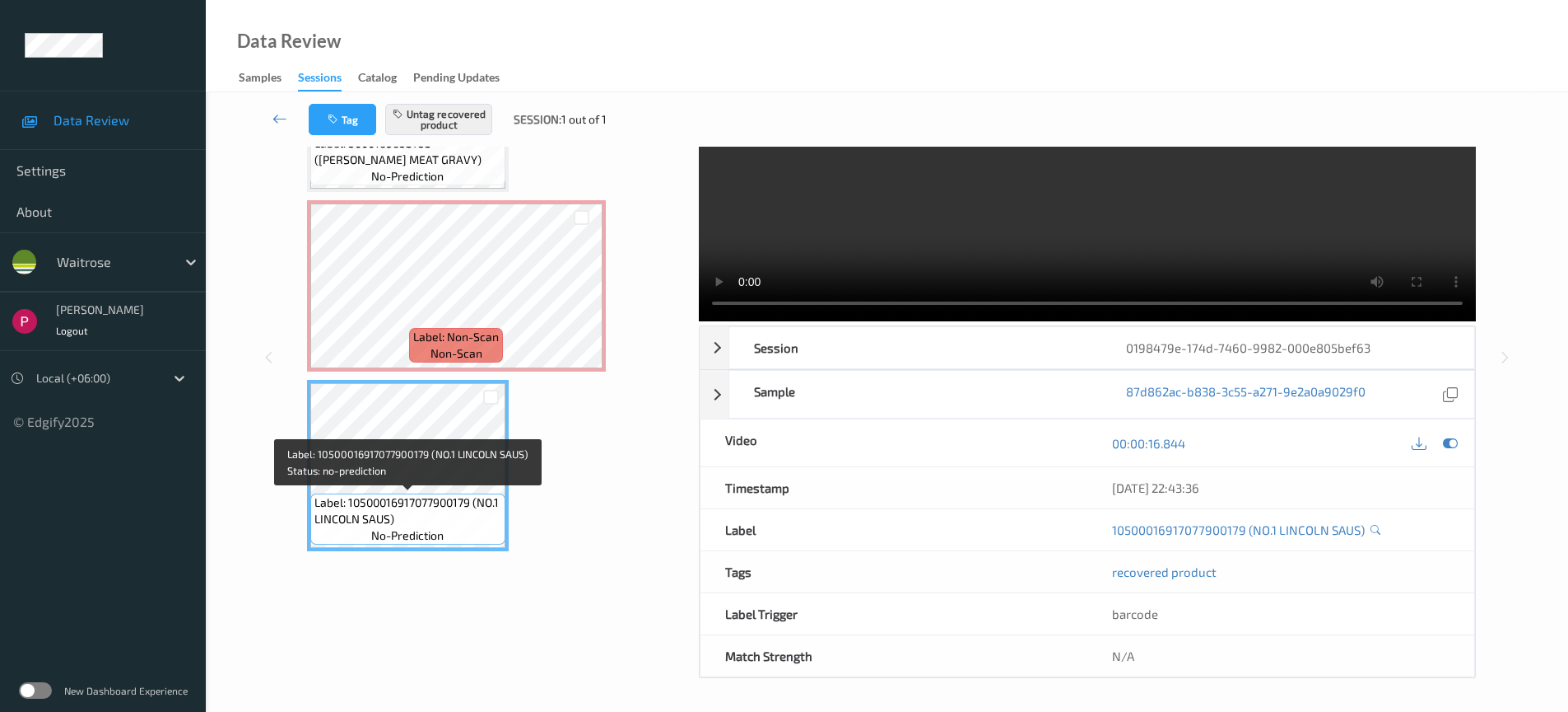
click at [438, 524] on span "Label: 10500016917077900179 (NO.1 LINCOLN SAUS)" at bounding box center [408, 510] width 187 height 33
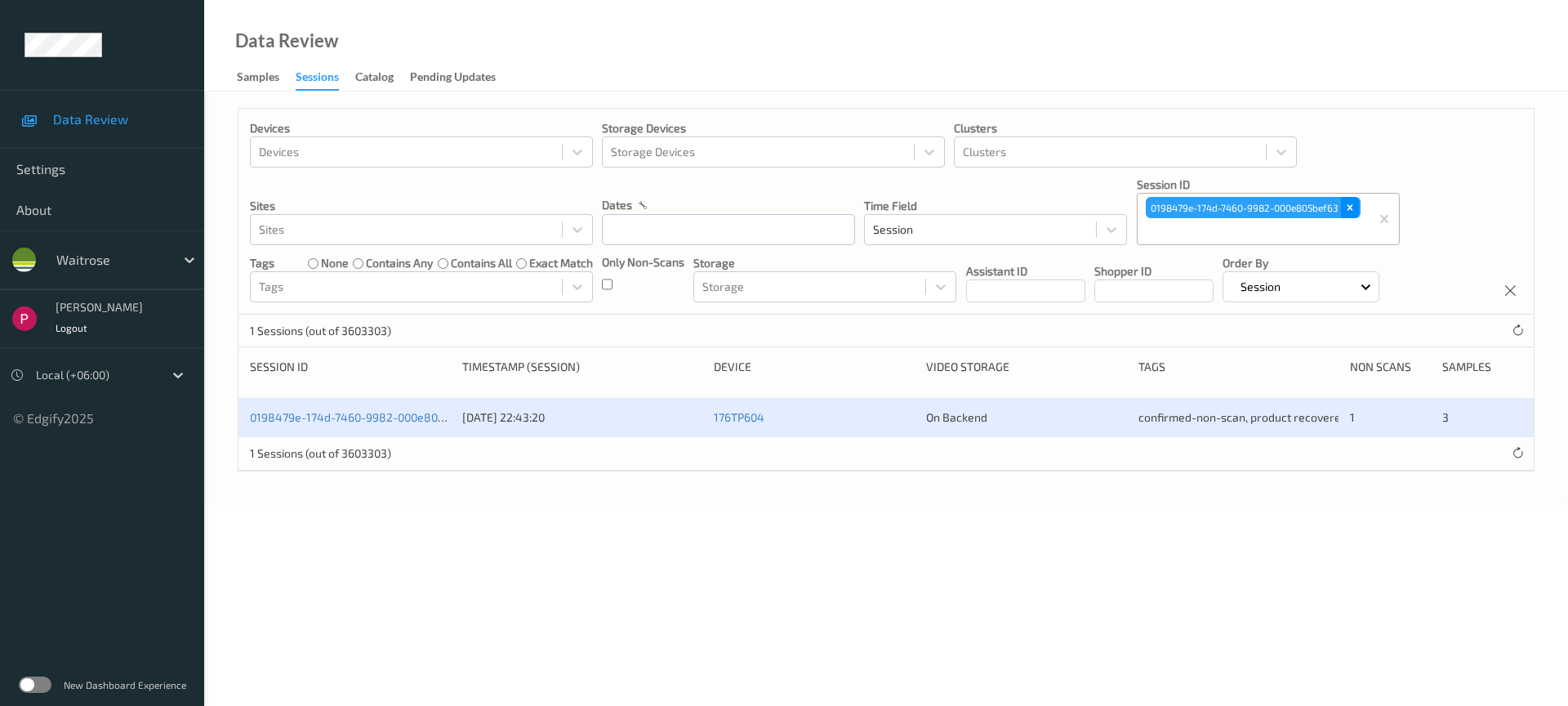
click at [1352, 206] on icon "Remove 0198479e-174d-7460-9982-000e805bef63" at bounding box center [1349, 208] width 5 height 5
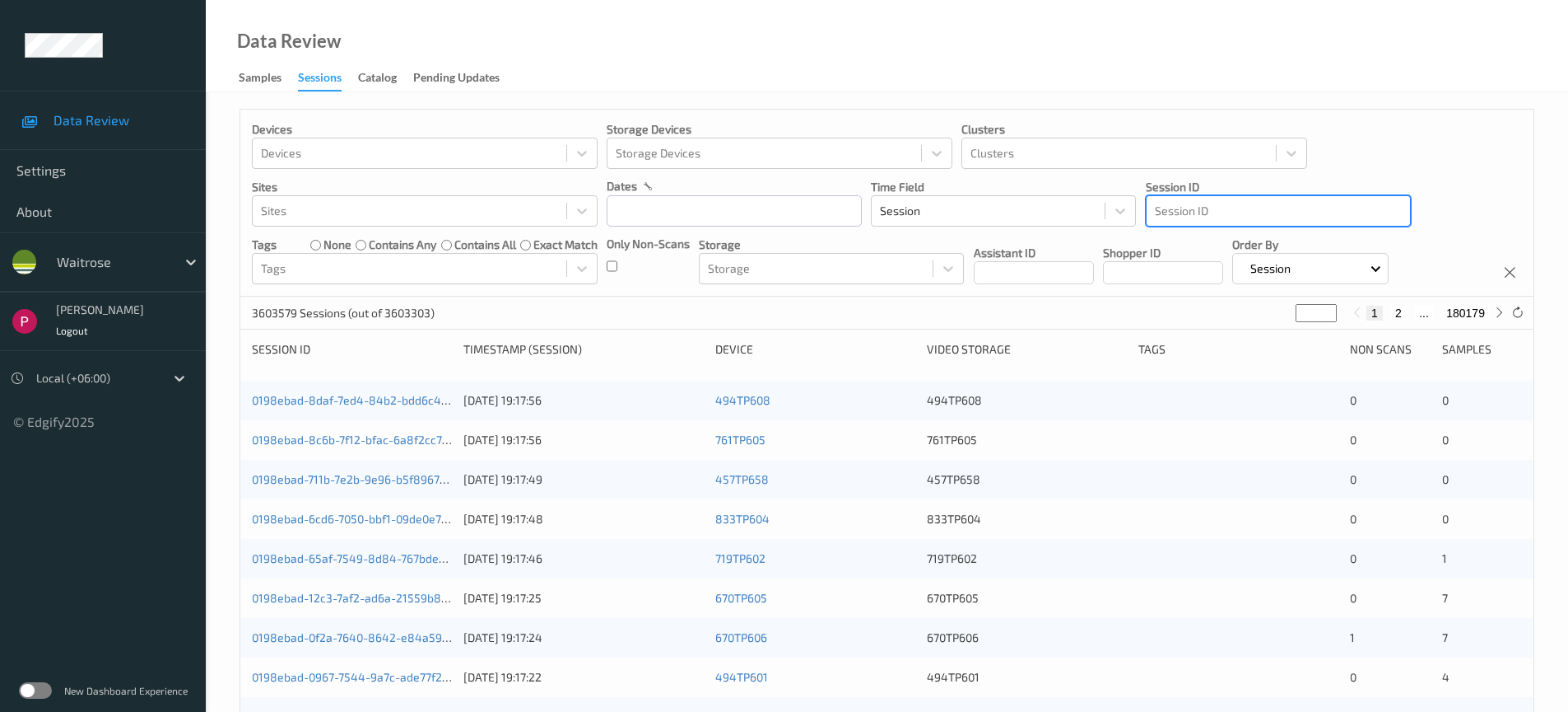
click at [1247, 209] on div at bounding box center [1278, 211] width 247 height 20
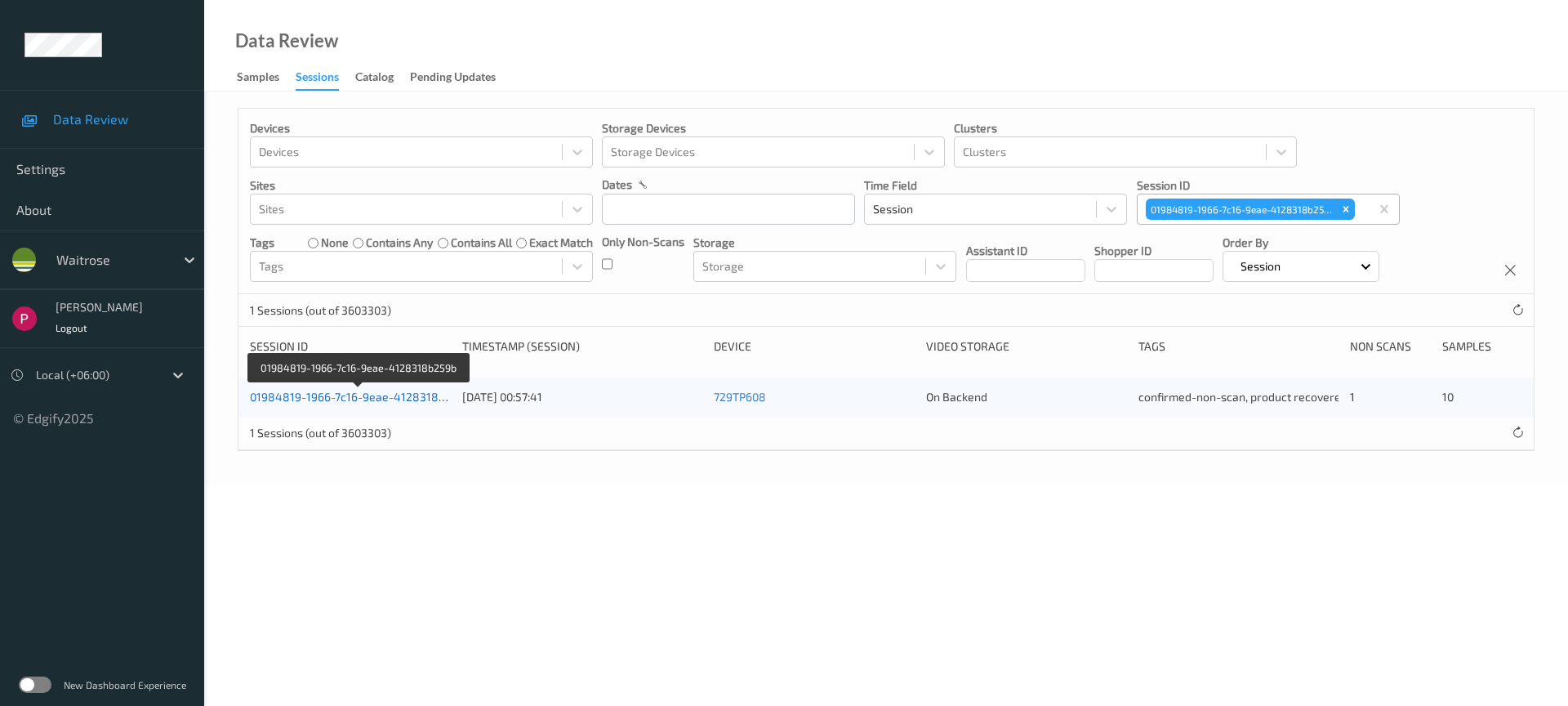
click at [352, 399] on link "01984819-1966-7c16-9eae-4128318b259b" at bounding box center [360, 397] width 221 height 14
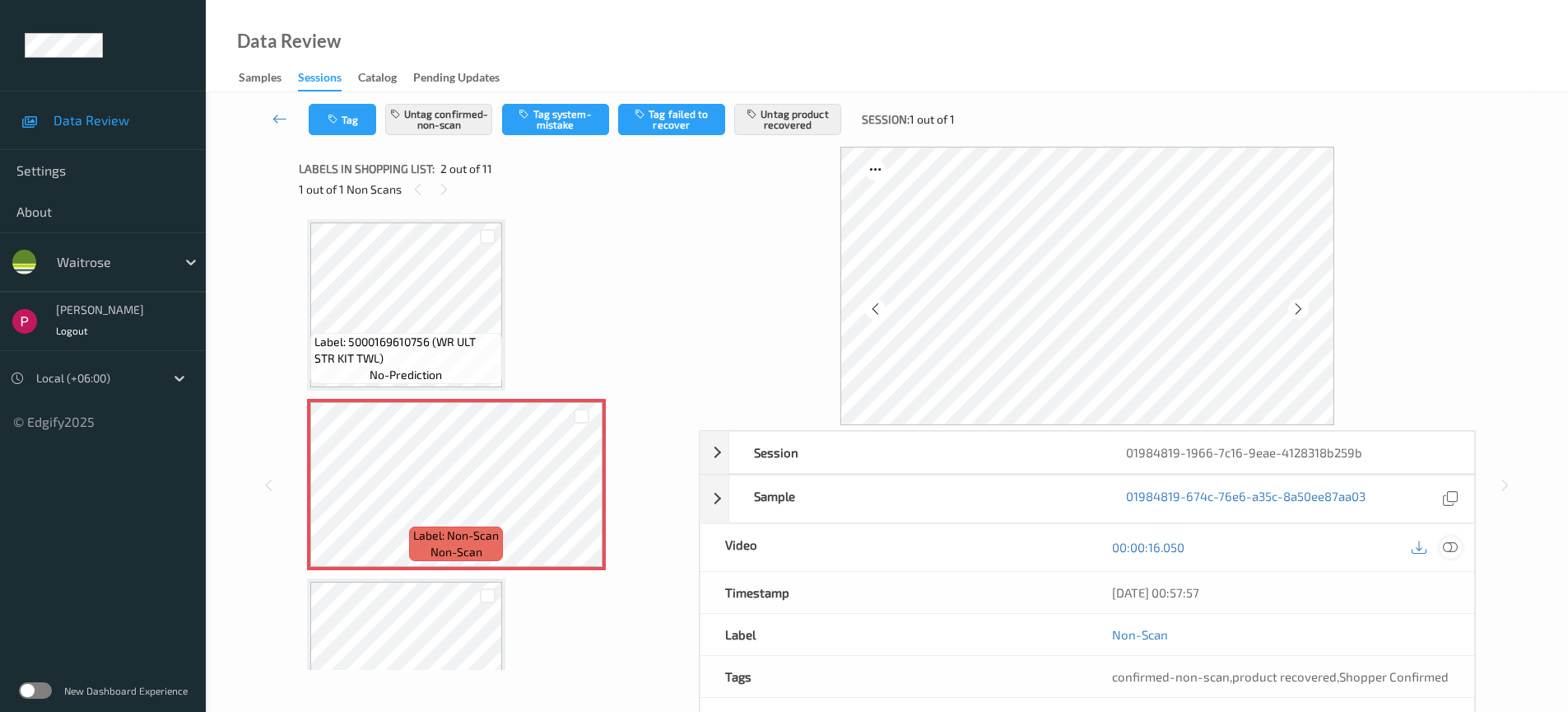
drag, startPoint x: 1455, startPoint y: 543, endPoint x: 1538, endPoint y: 236, distance: 318.0
click at [1455, 543] on icon at bounding box center [1451, 547] width 15 height 15
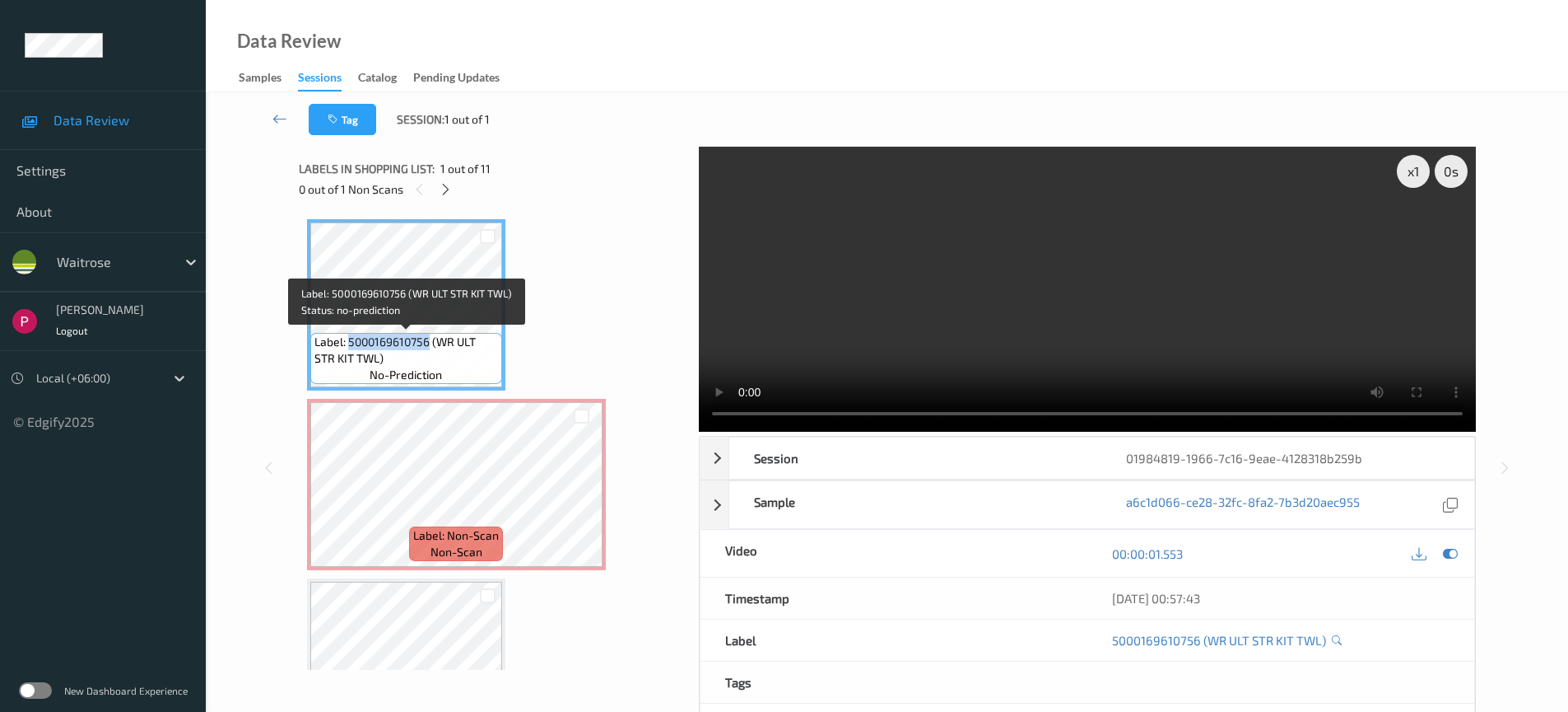
drag, startPoint x: 349, startPoint y: 341, endPoint x: 426, endPoint y: 342, distance: 77.0
click at [426, 342] on span "Label: 5000169610756 (WR ULT STR KIT TWL)" at bounding box center [406, 349] width 184 height 33
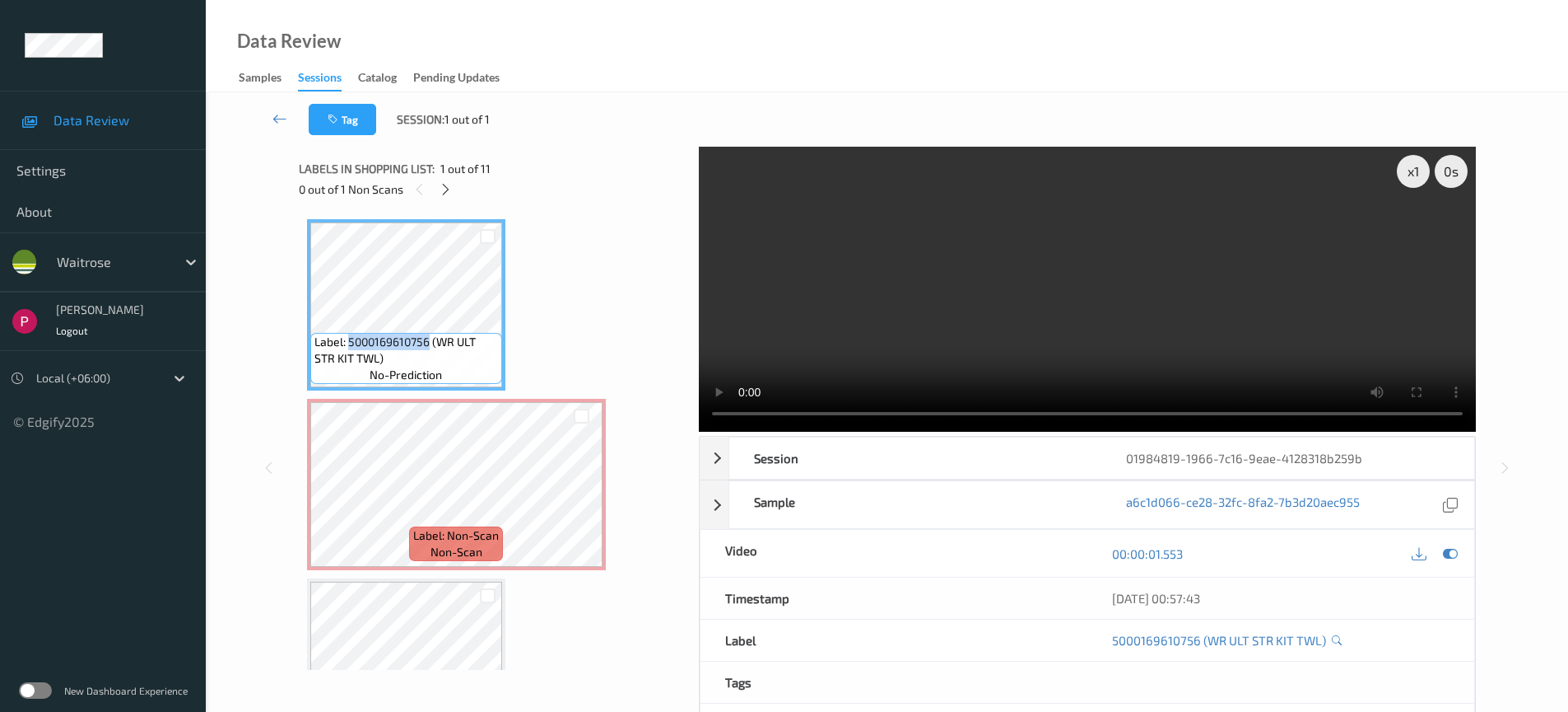
copy span "5000169610756"
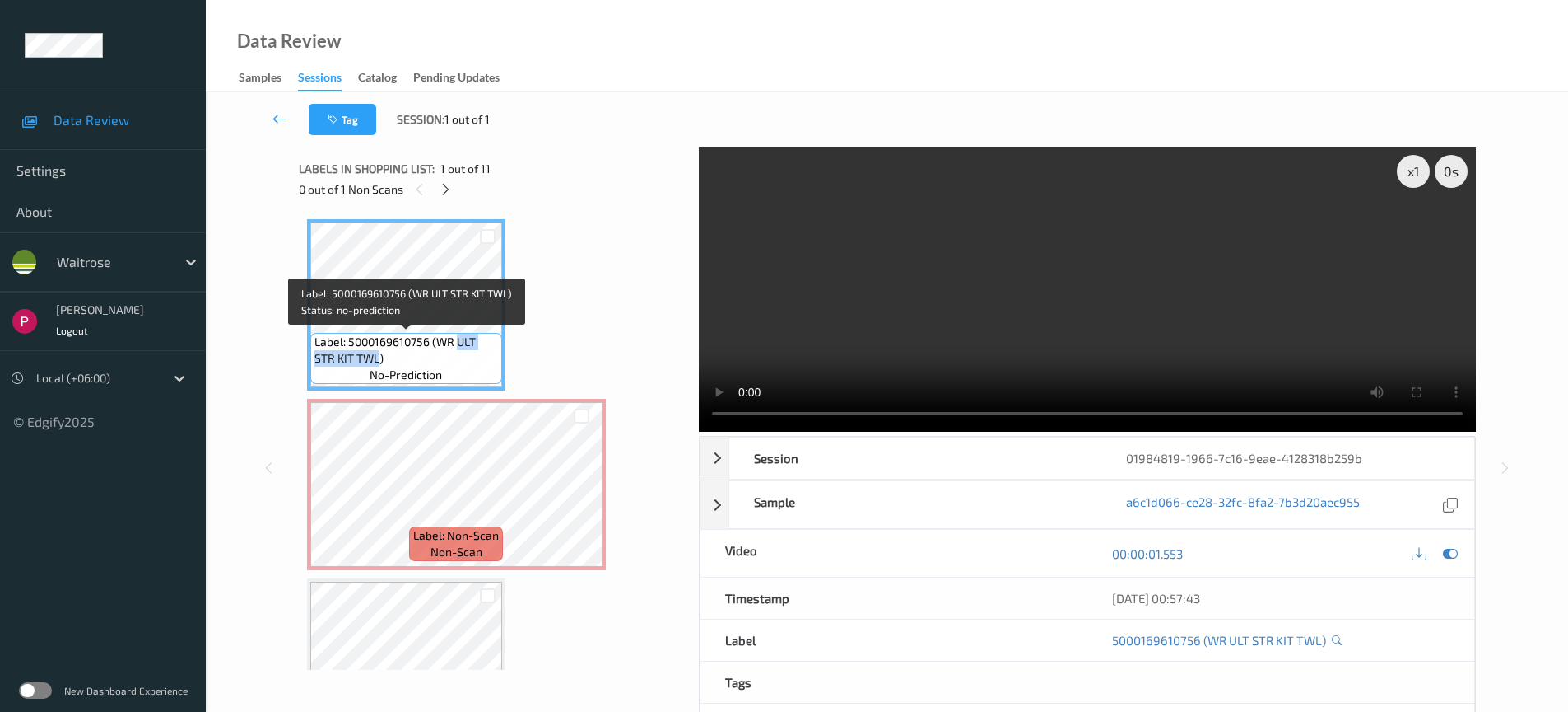
drag, startPoint x: 458, startPoint y: 338, endPoint x: 582, endPoint y: 349, distance: 124.5
click at [377, 359] on span "Label: 5000169610756 (WR ULT STR KIT TWL)" at bounding box center [406, 349] width 184 height 33
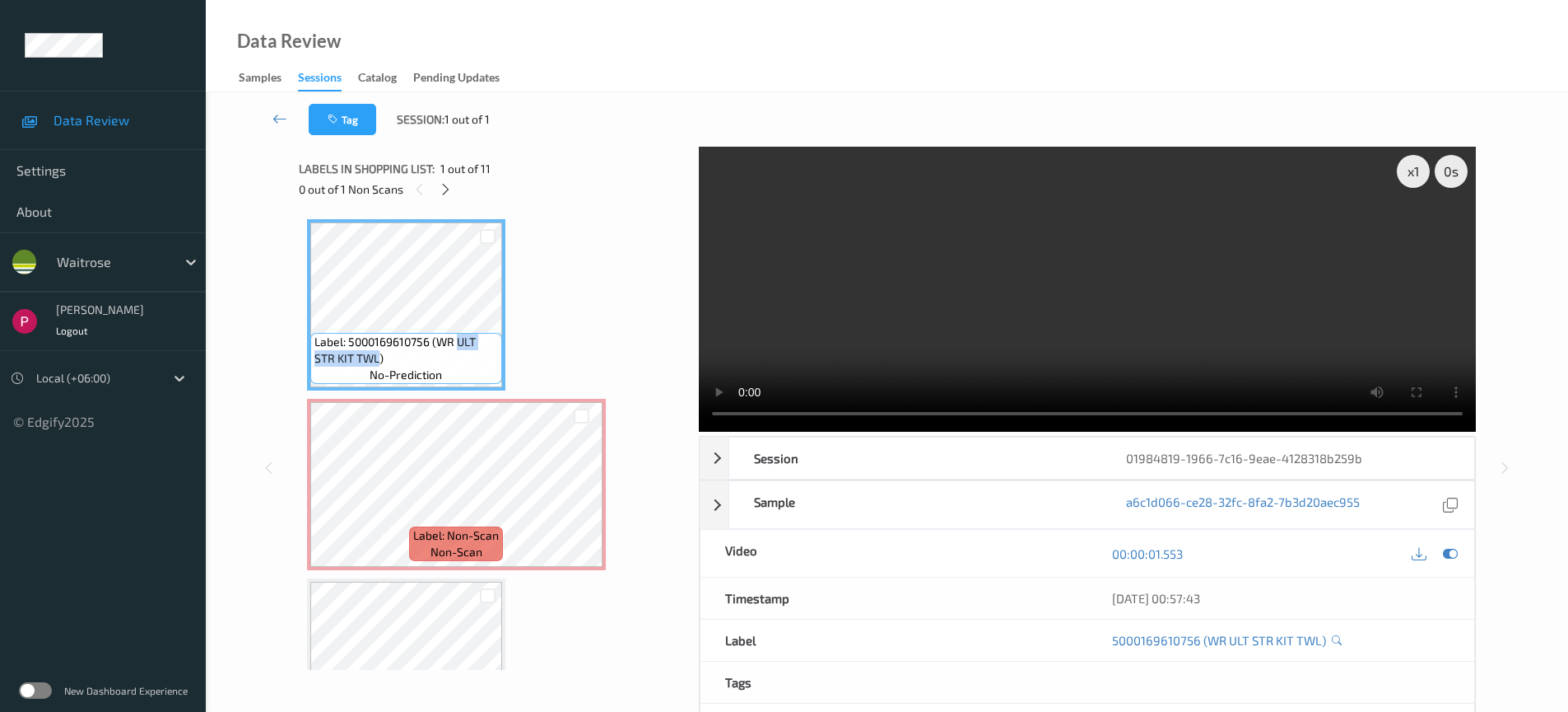
copy span "ULT STR KIT TWL"
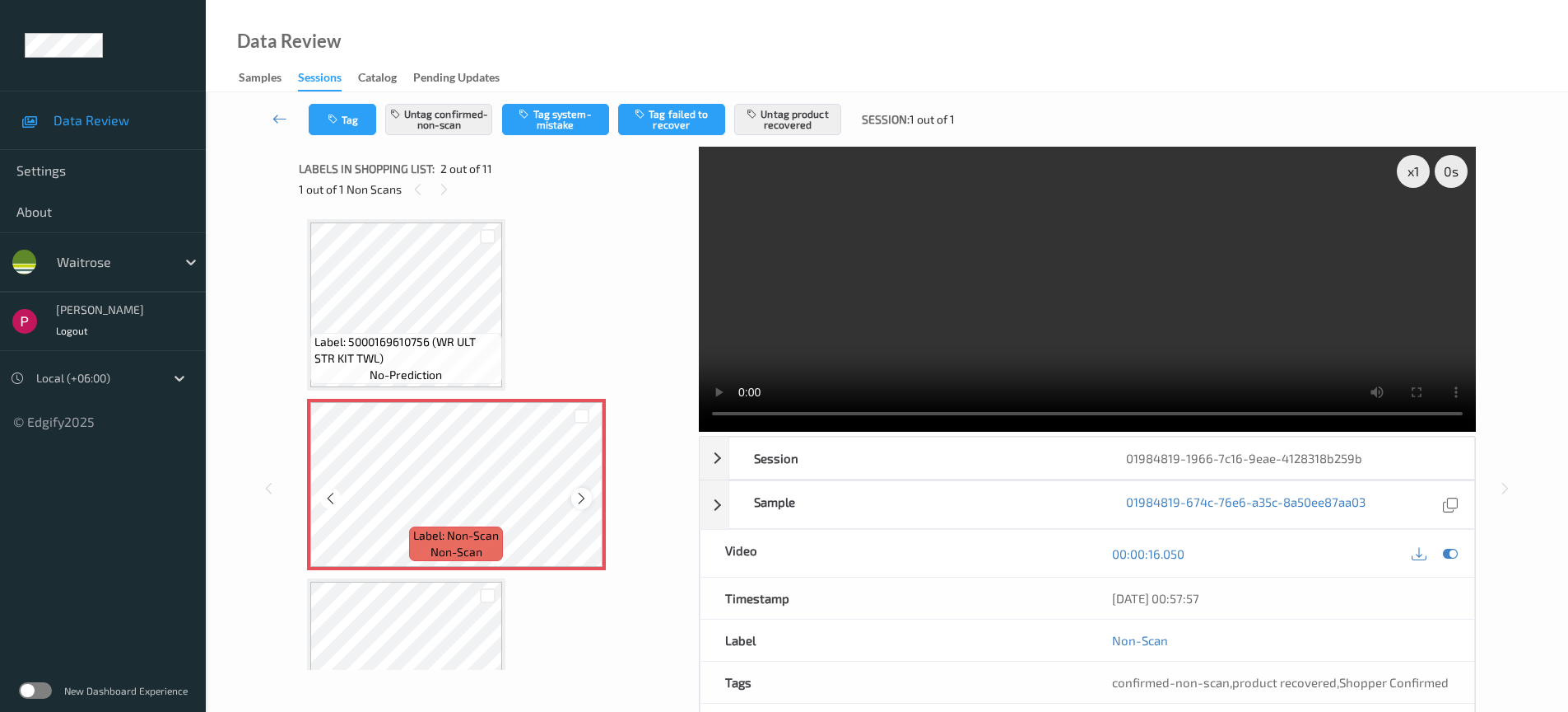
click at [576, 500] on icon at bounding box center [582, 498] width 14 height 15
click at [577, 500] on icon at bounding box center [582, 498] width 14 height 15
click at [577, 500] on icon at bounding box center [582, 498] width 14 height 15
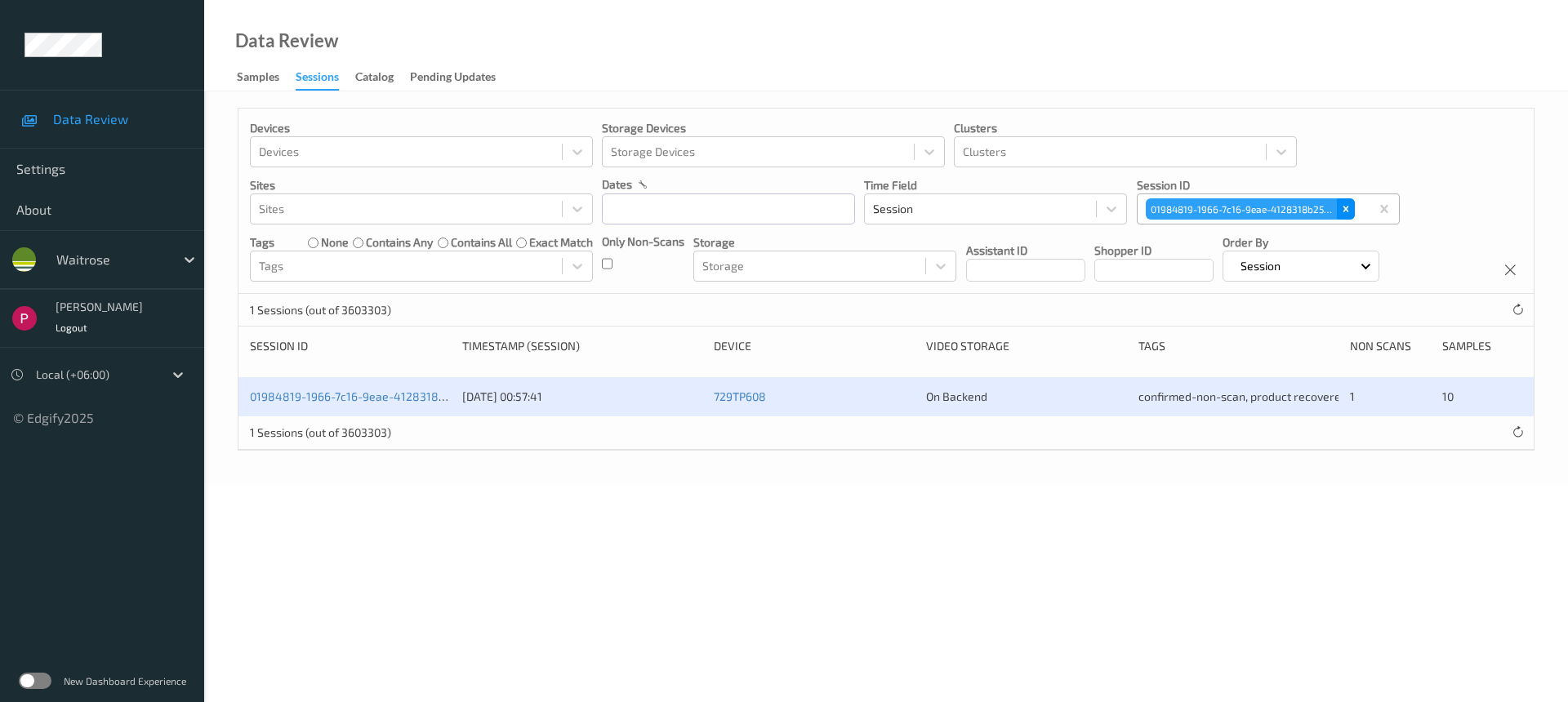
click at [1350, 209] on icon "Remove 01984819-1966-7c16-9eae-4128318b259b" at bounding box center [1346, 209] width 11 height 11
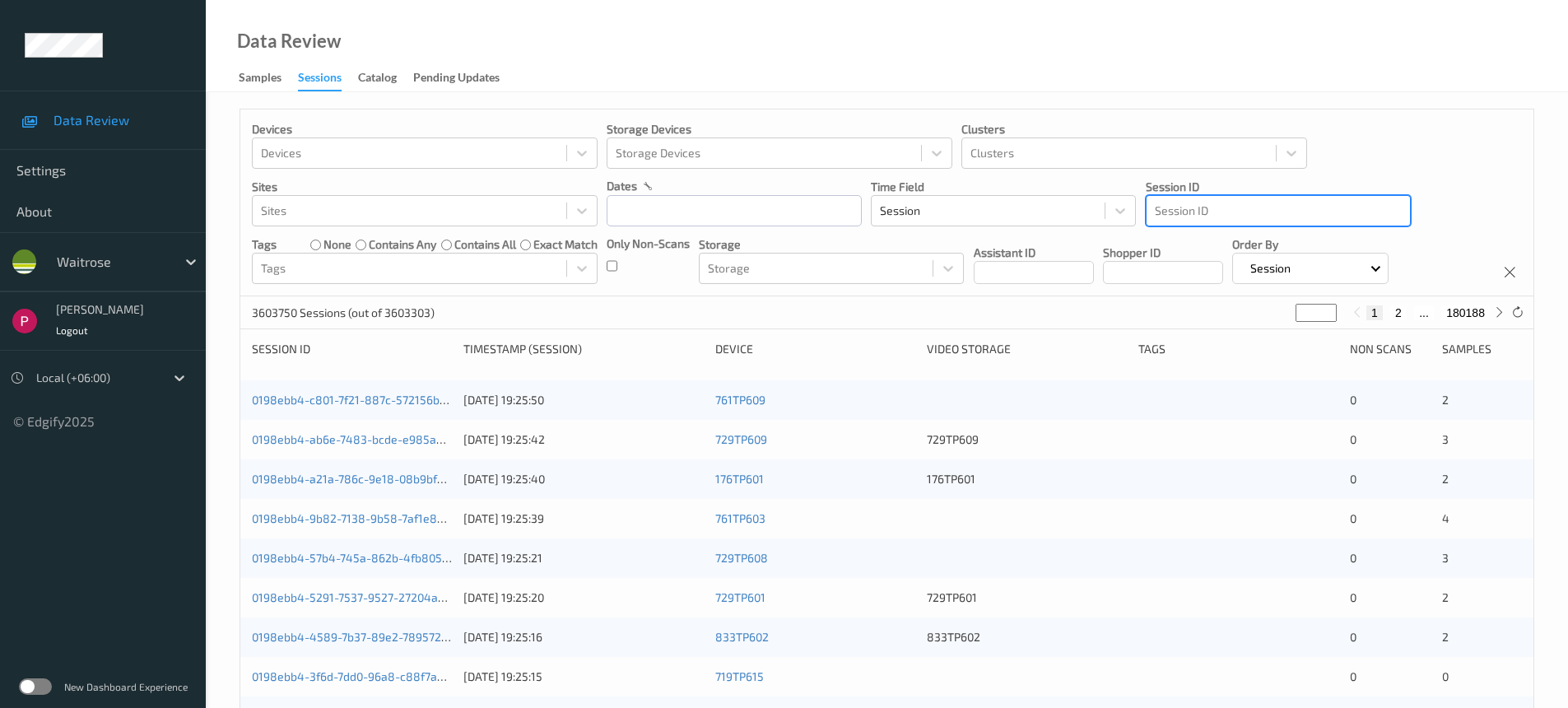
click at [1204, 208] on div at bounding box center [1278, 211] width 247 height 20
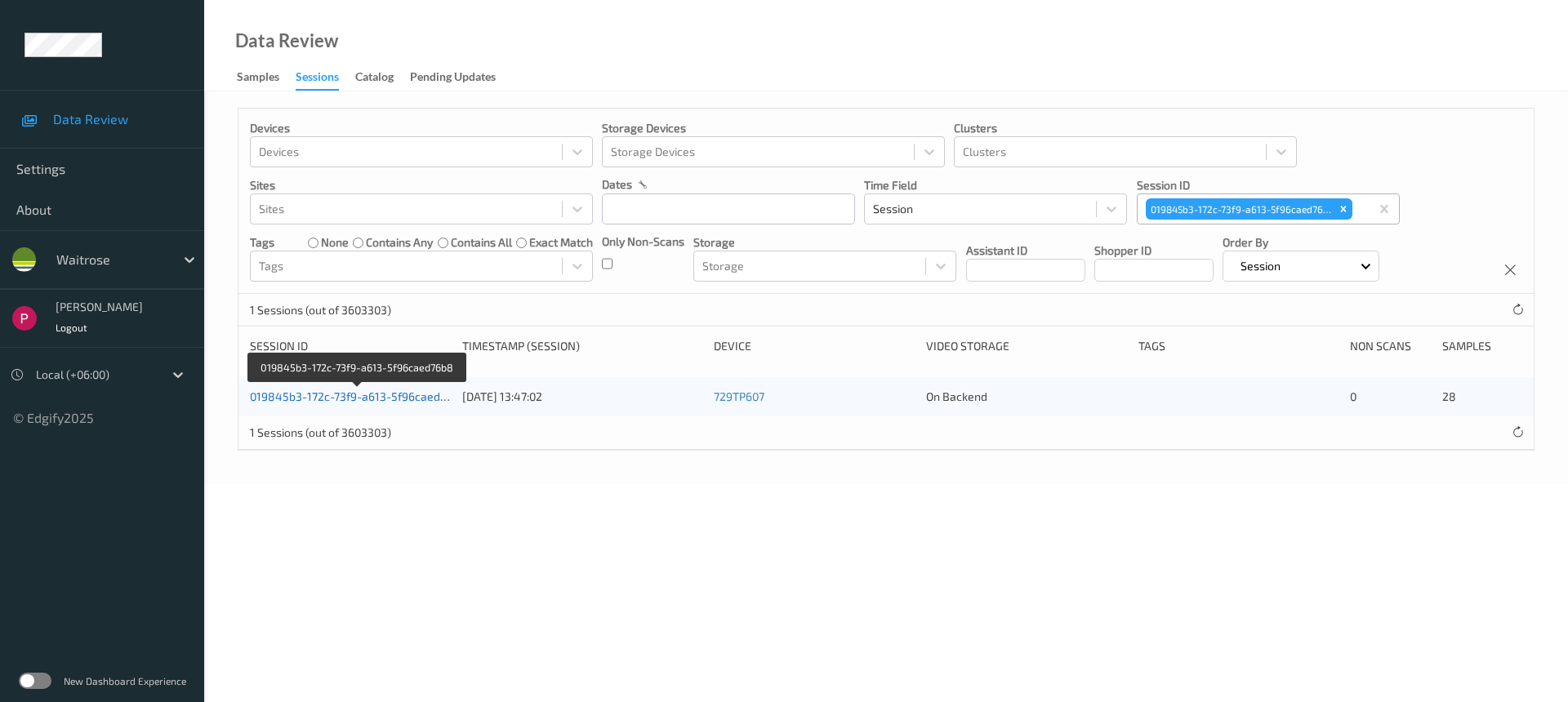
click at [351, 393] on link "019845b3-172c-73f9-a613-5f96caed76b8" at bounding box center [359, 396] width 217 height 14
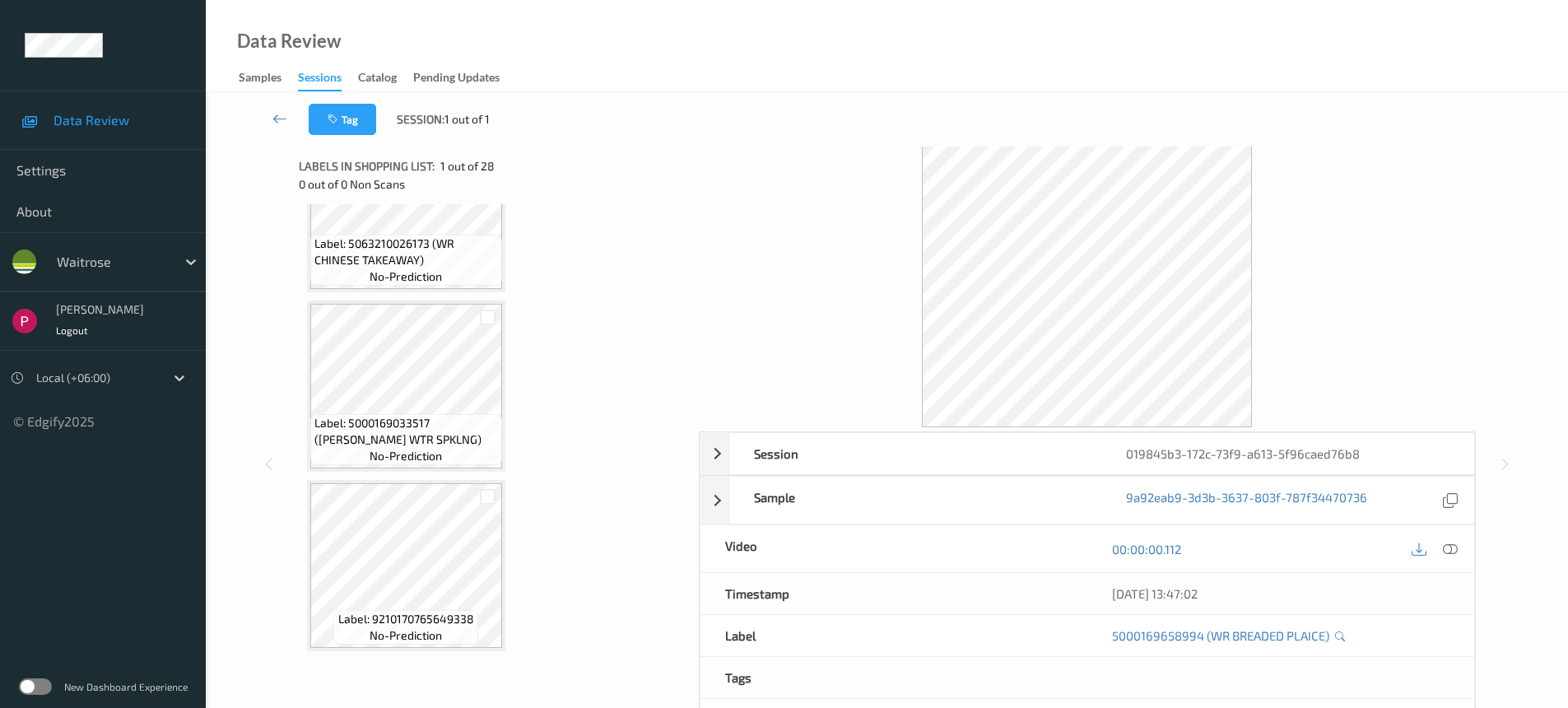
scroll to position [112, 0]
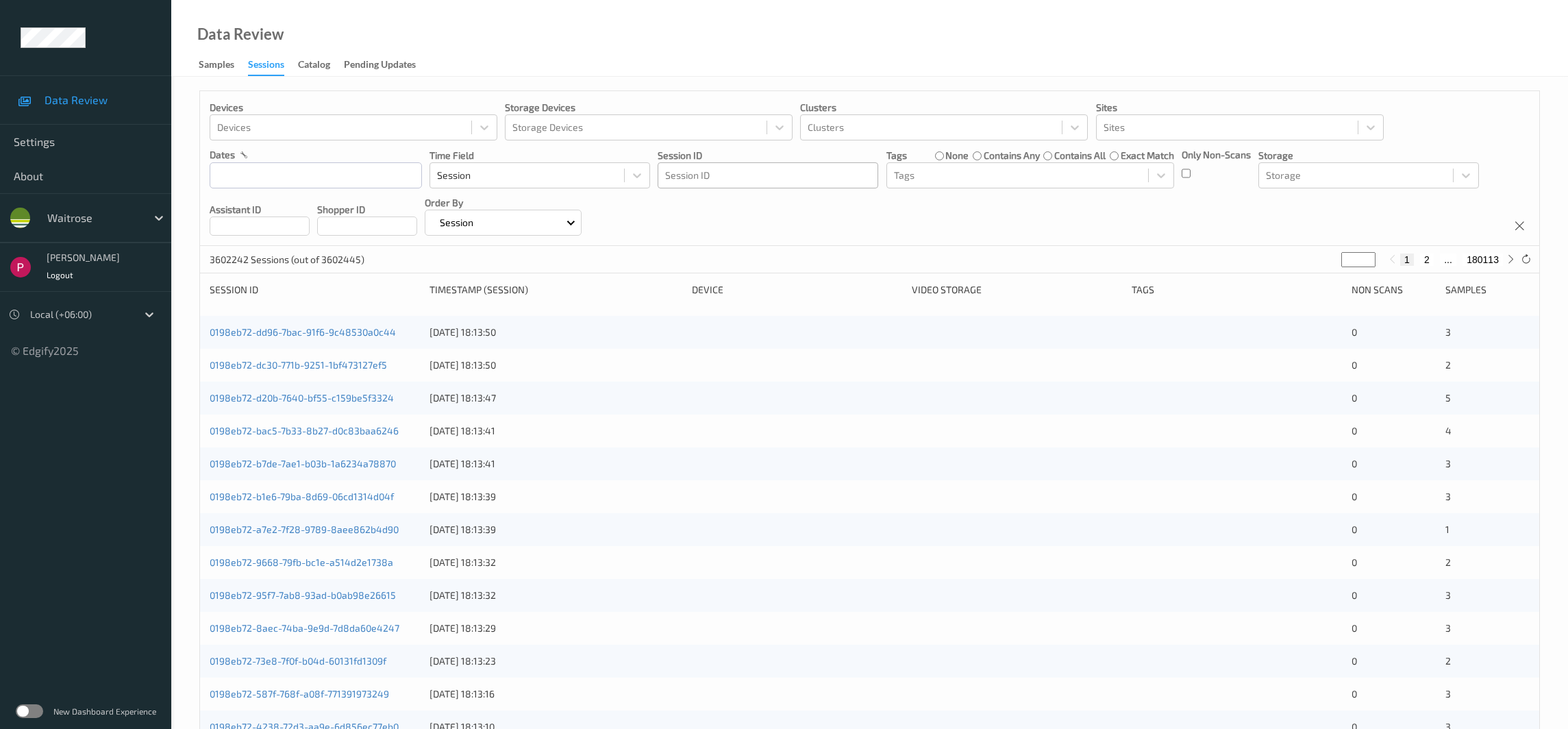
click at [734, 175] on div at bounding box center [768, 175] width 206 height 16
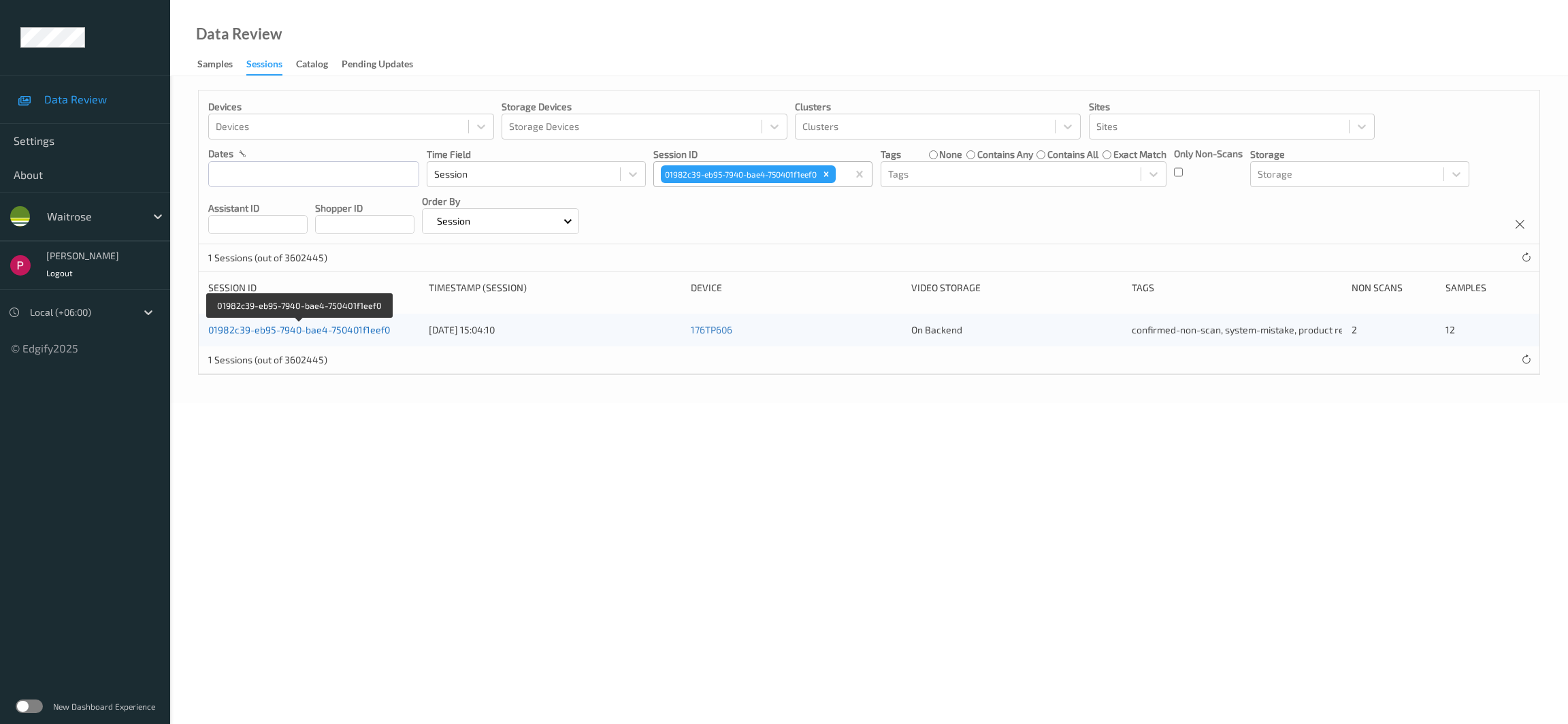
click at [322, 330] on link "01982c39-eb95-7940-bae4-750401f1eef0" at bounding box center [299, 330] width 181 height 12
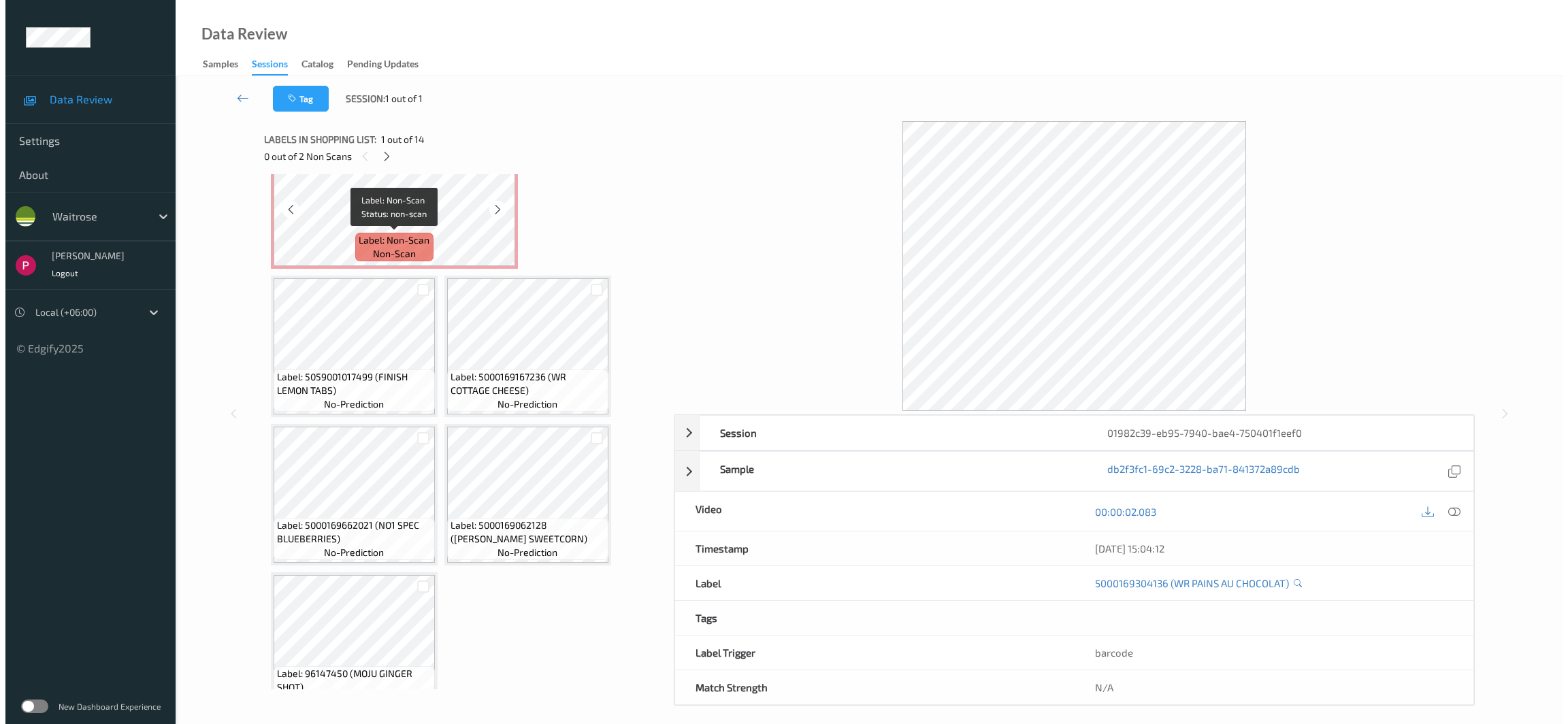
scroll to position [382, 0]
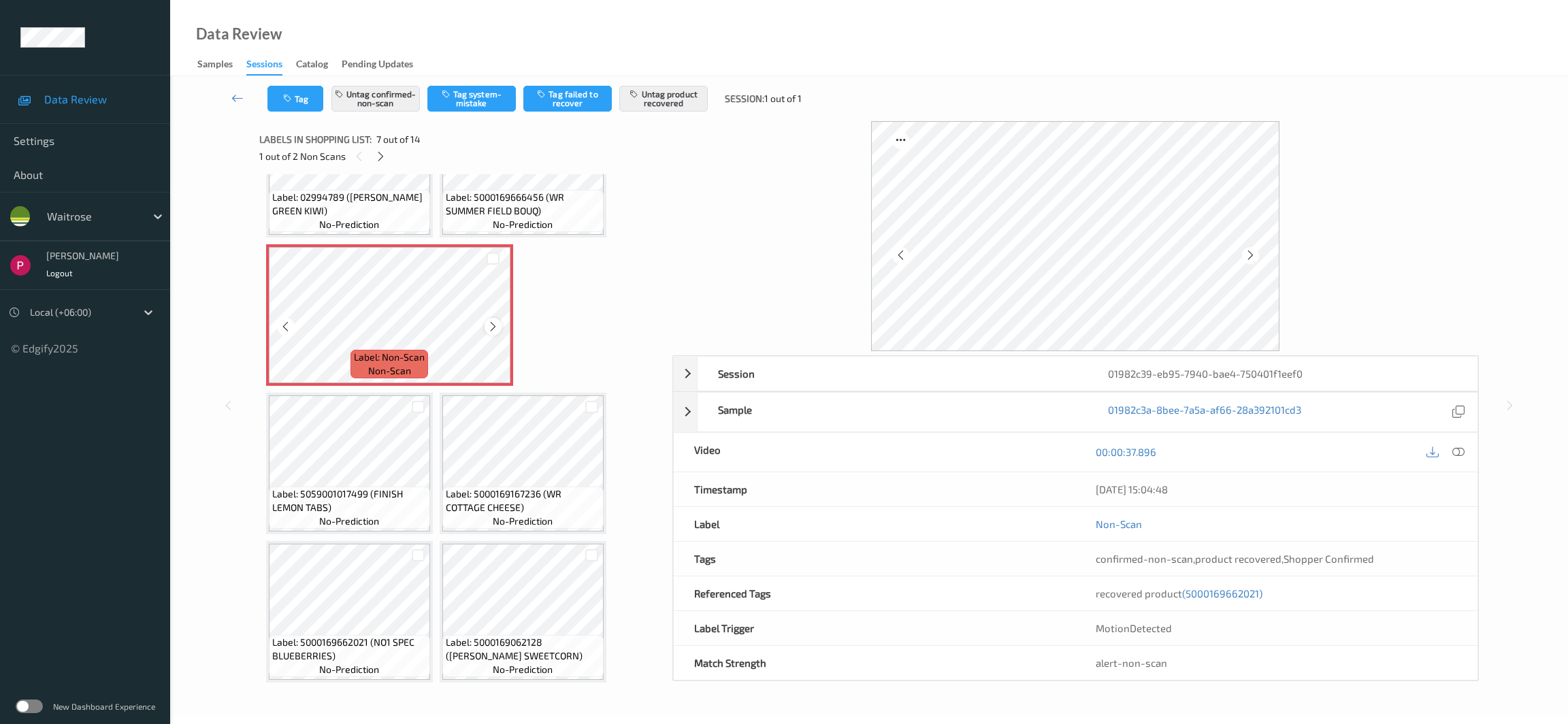
click at [488, 325] on icon at bounding box center [494, 326] width 12 height 12
click at [488, 324] on icon at bounding box center [494, 326] width 12 height 12
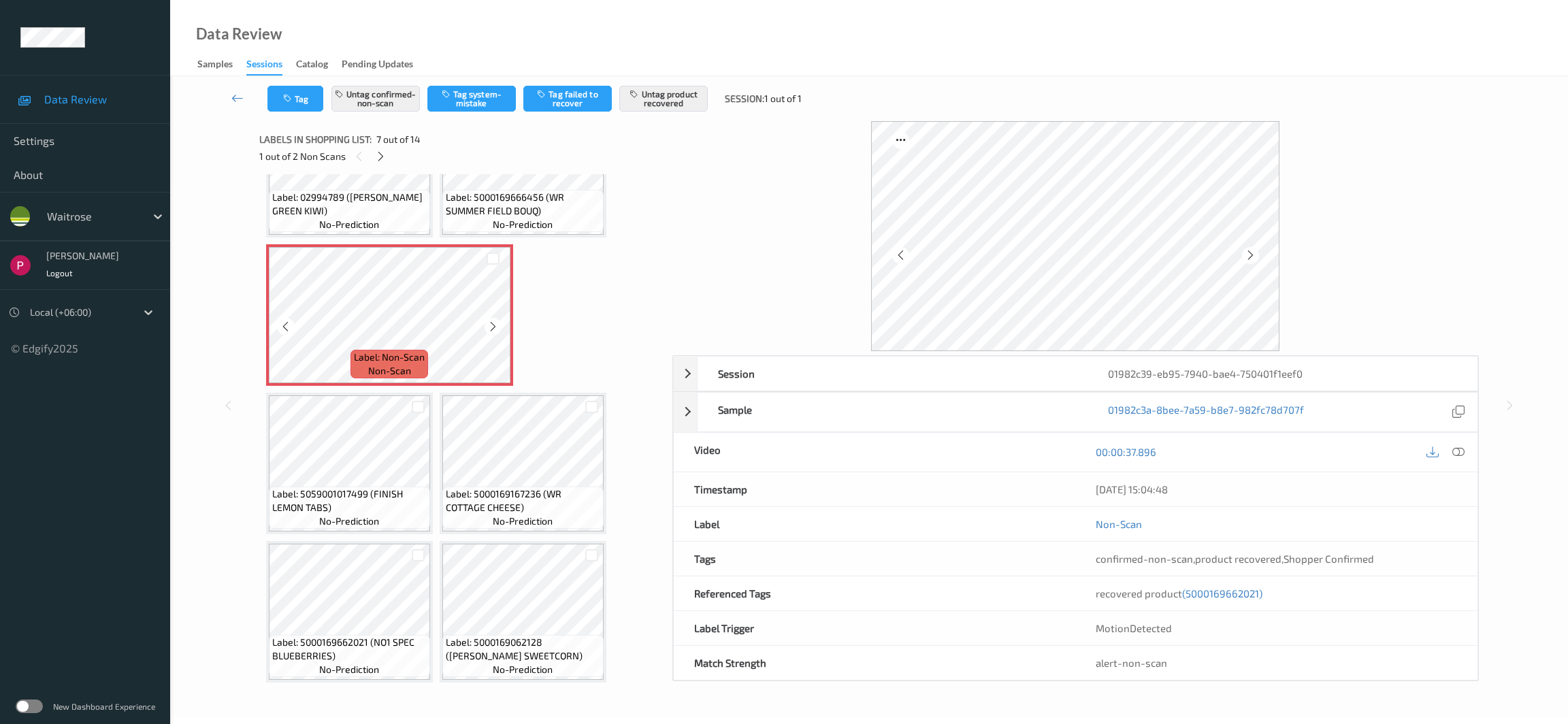
click at [488, 324] on icon at bounding box center [494, 326] width 12 height 12
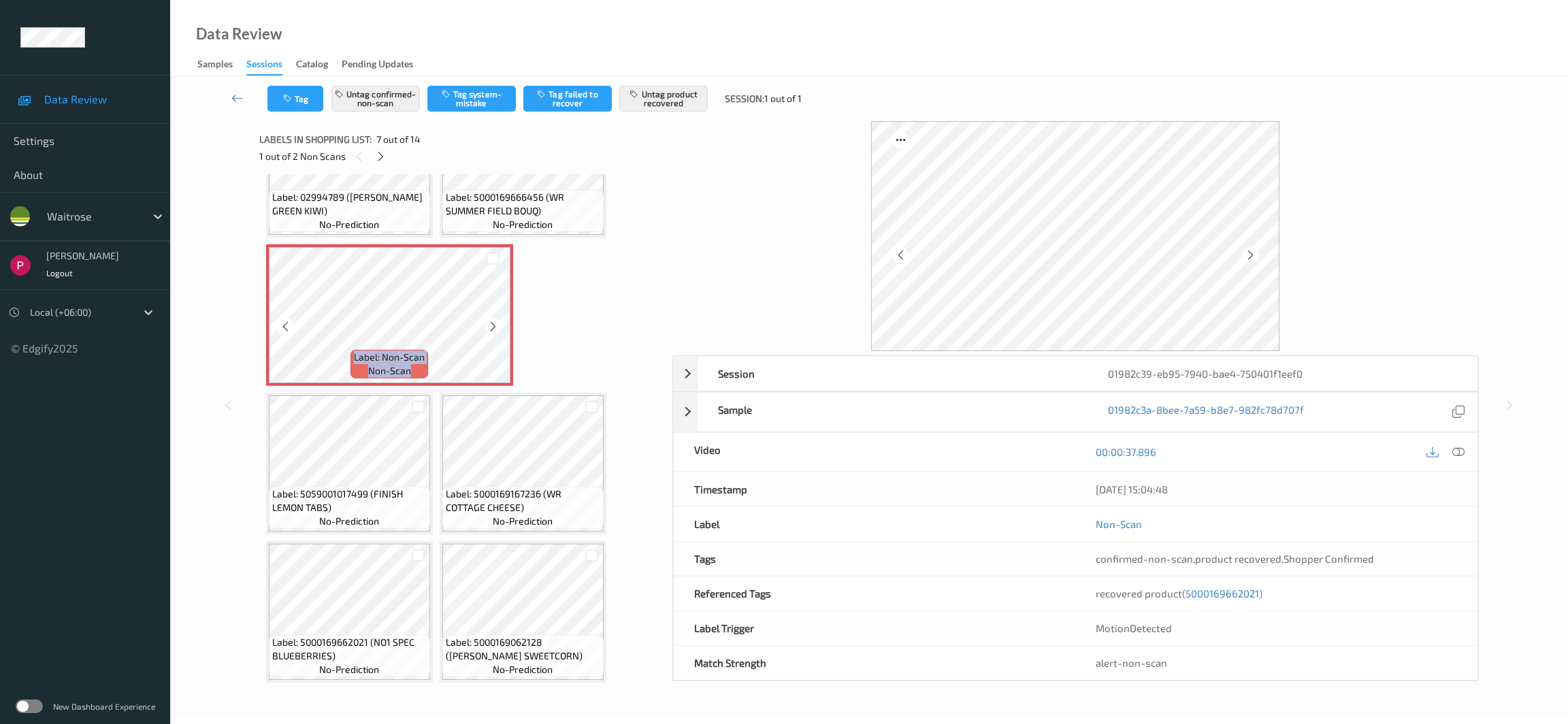
click at [488, 324] on icon at bounding box center [494, 326] width 12 height 12
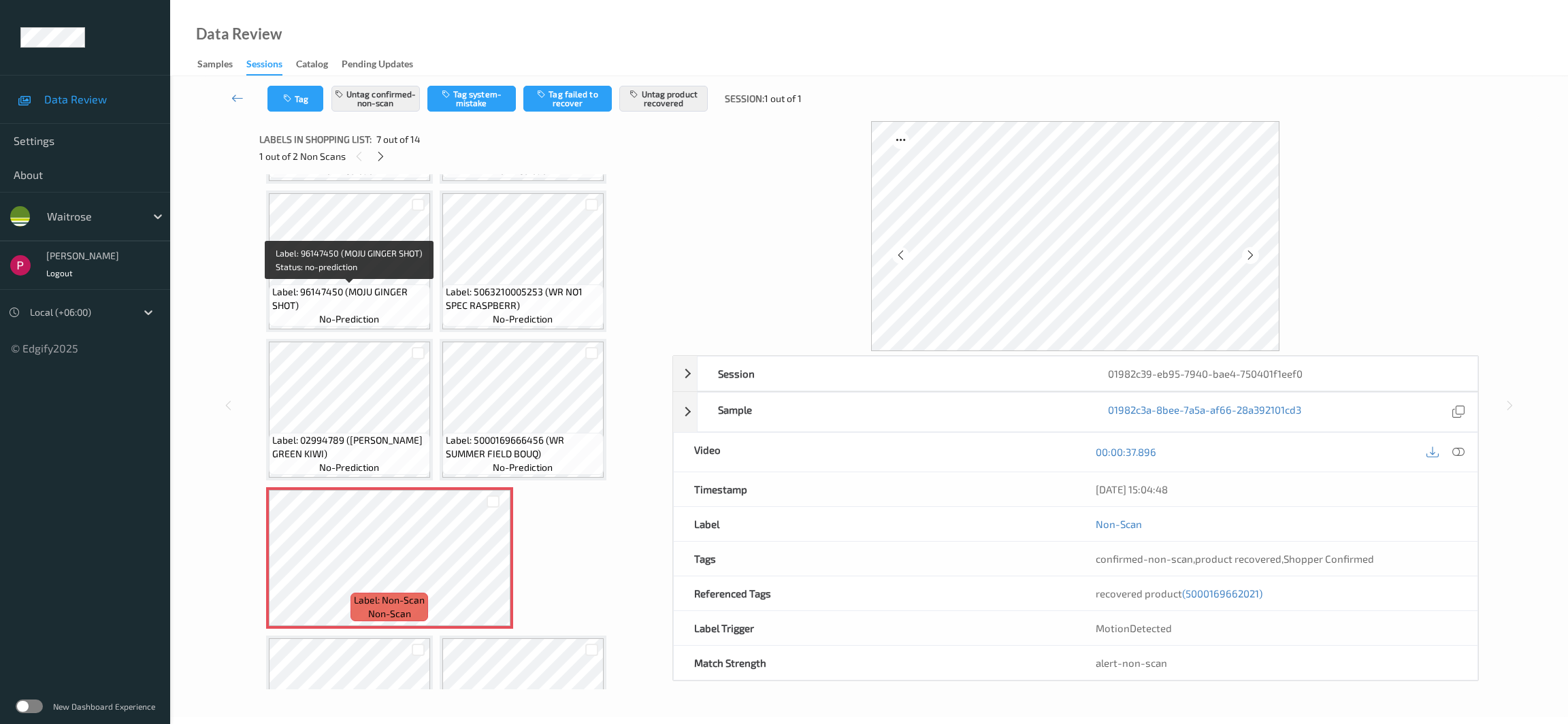
scroll to position [140, 0]
click at [1462, 451] on icon at bounding box center [1459, 452] width 12 height 12
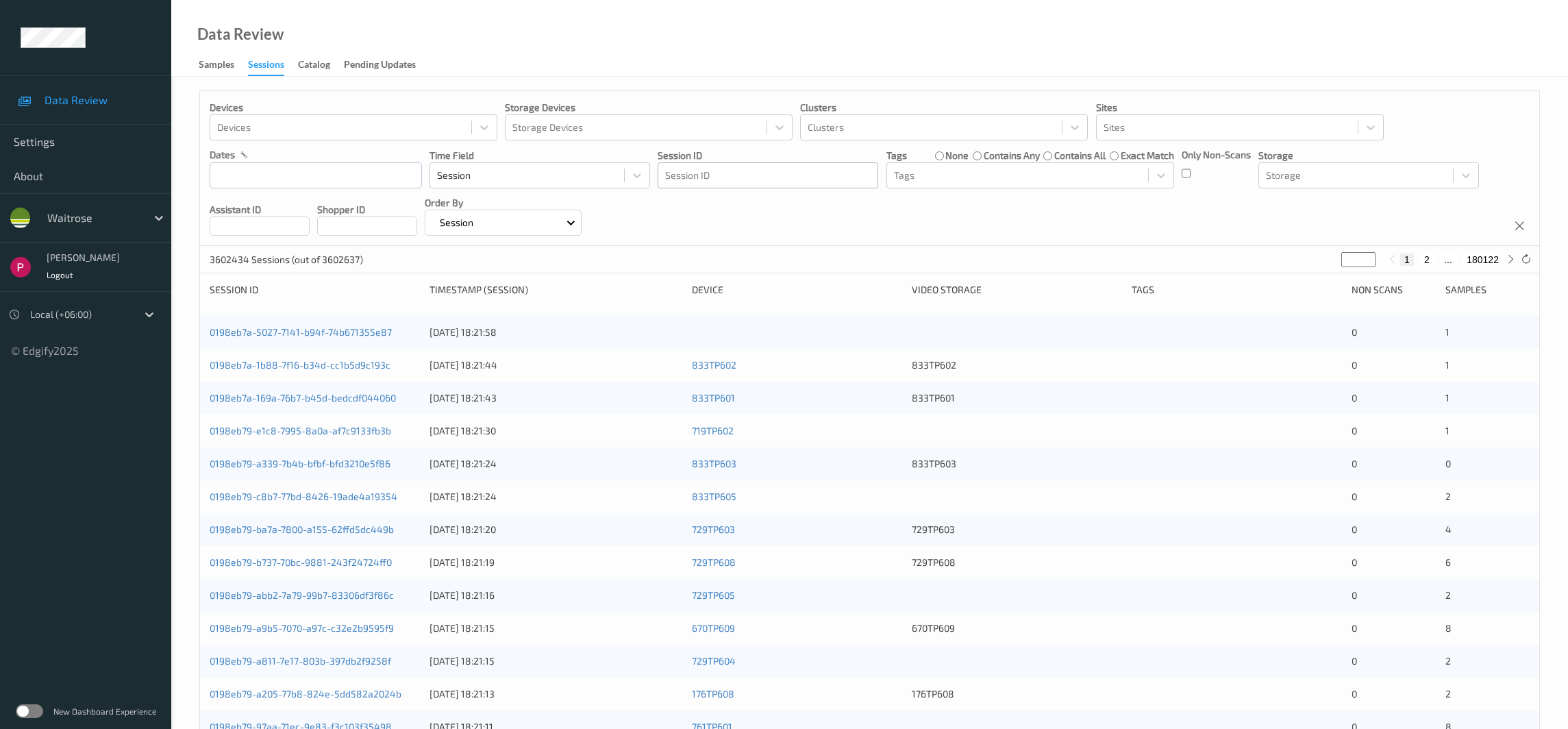
click at [702, 177] on div at bounding box center [768, 175] width 206 height 16
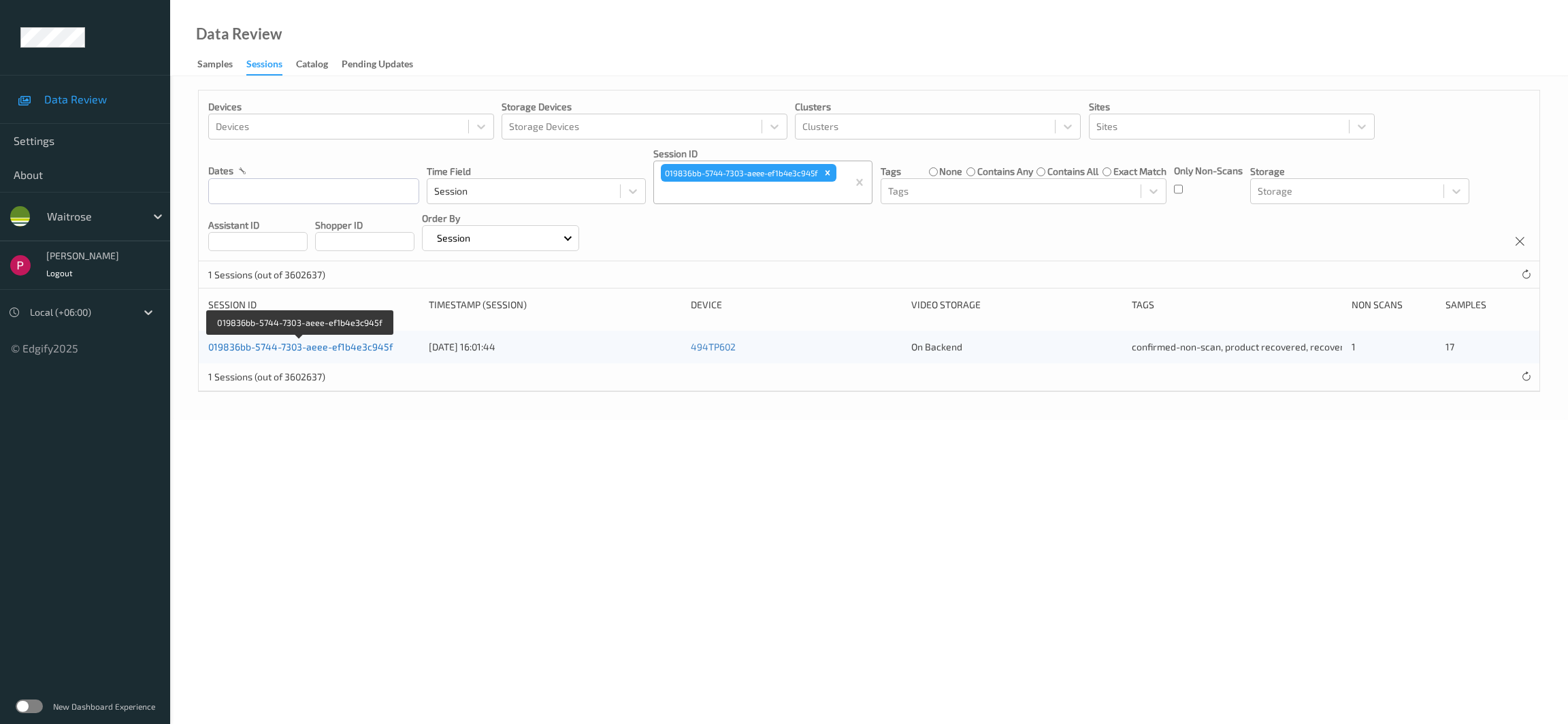
click at [322, 347] on link "019836bb-5744-7303-aeee-ef1b4e3c945f" at bounding box center [300, 347] width 184 height 12
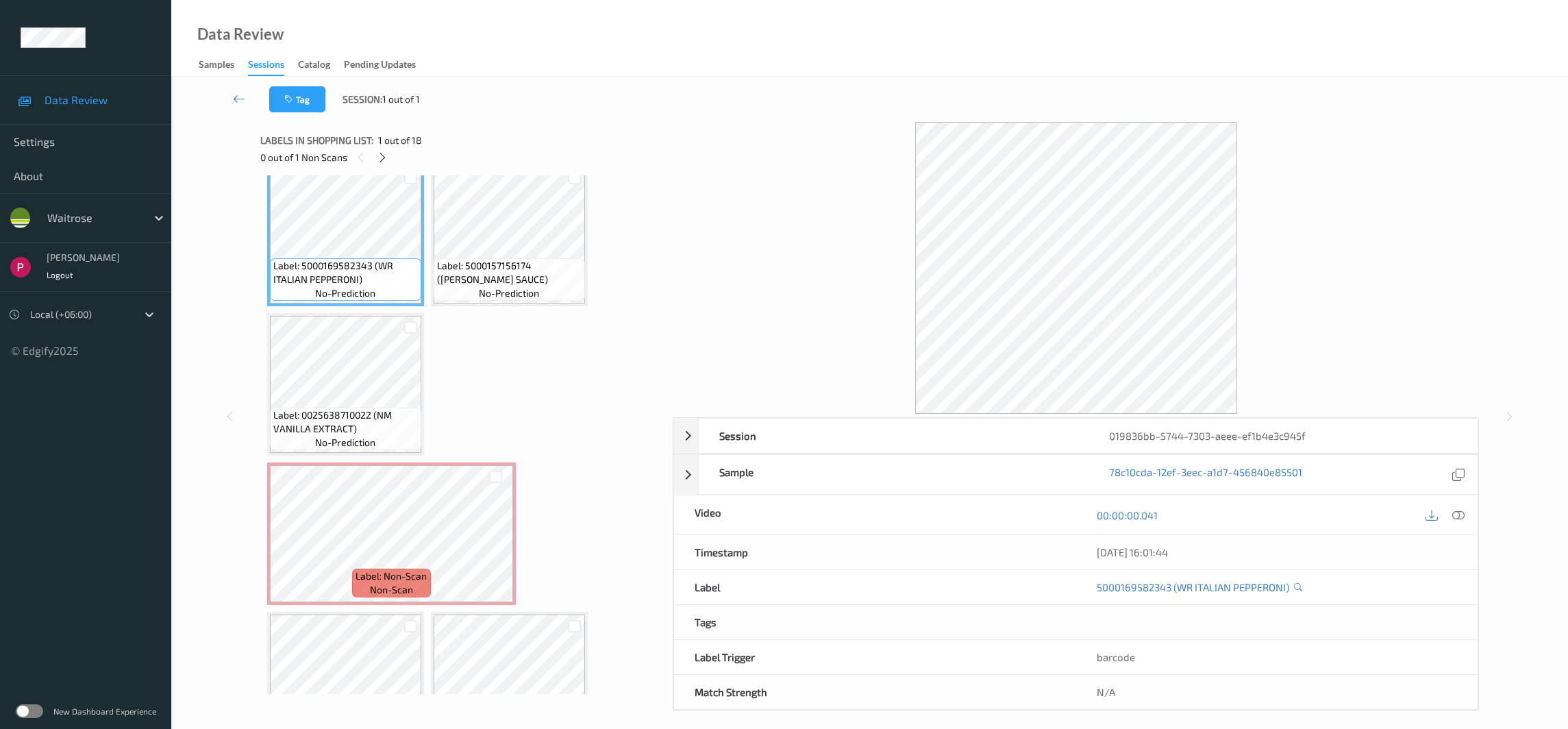
scroll to position [22, 0]
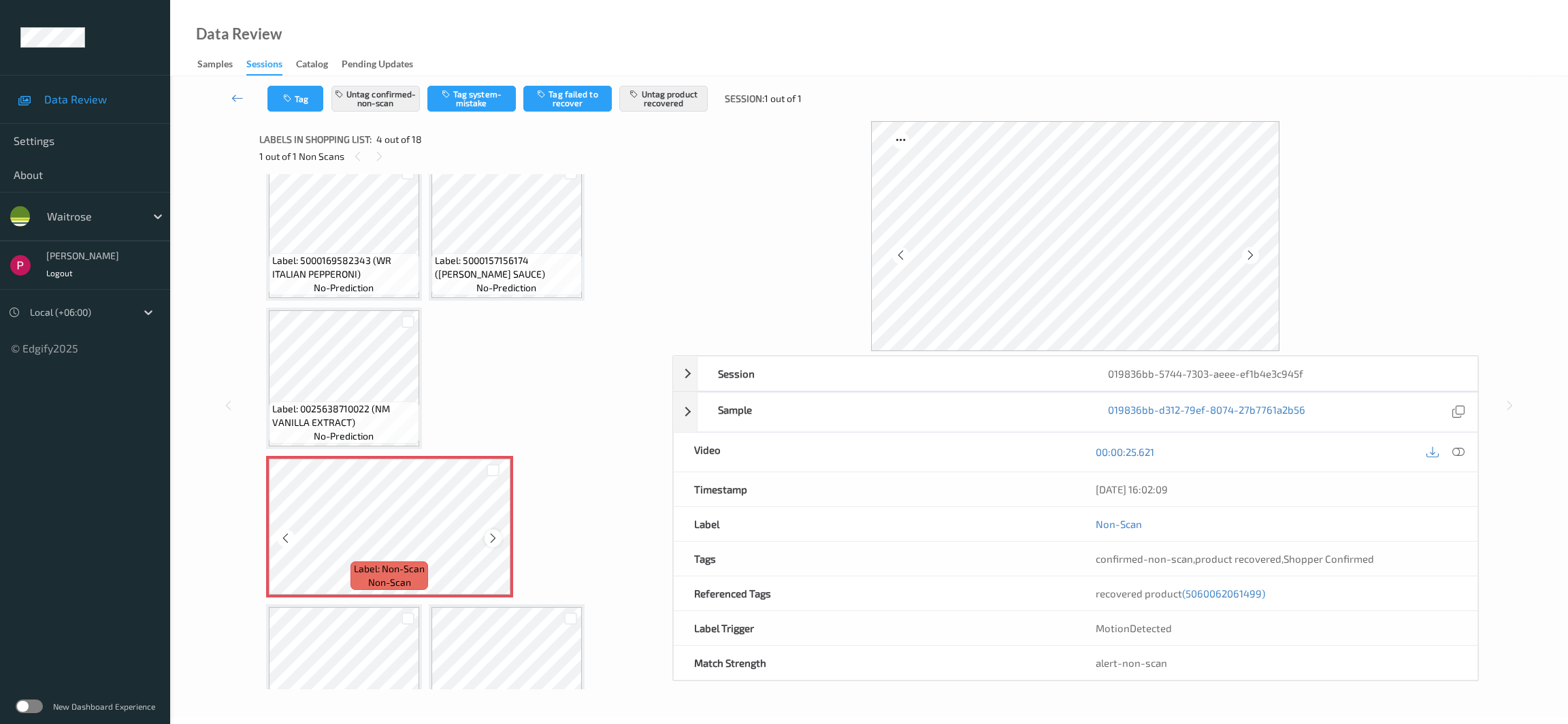
click at [491, 537] on icon at bounding box center [494, 538] width 12 height 12
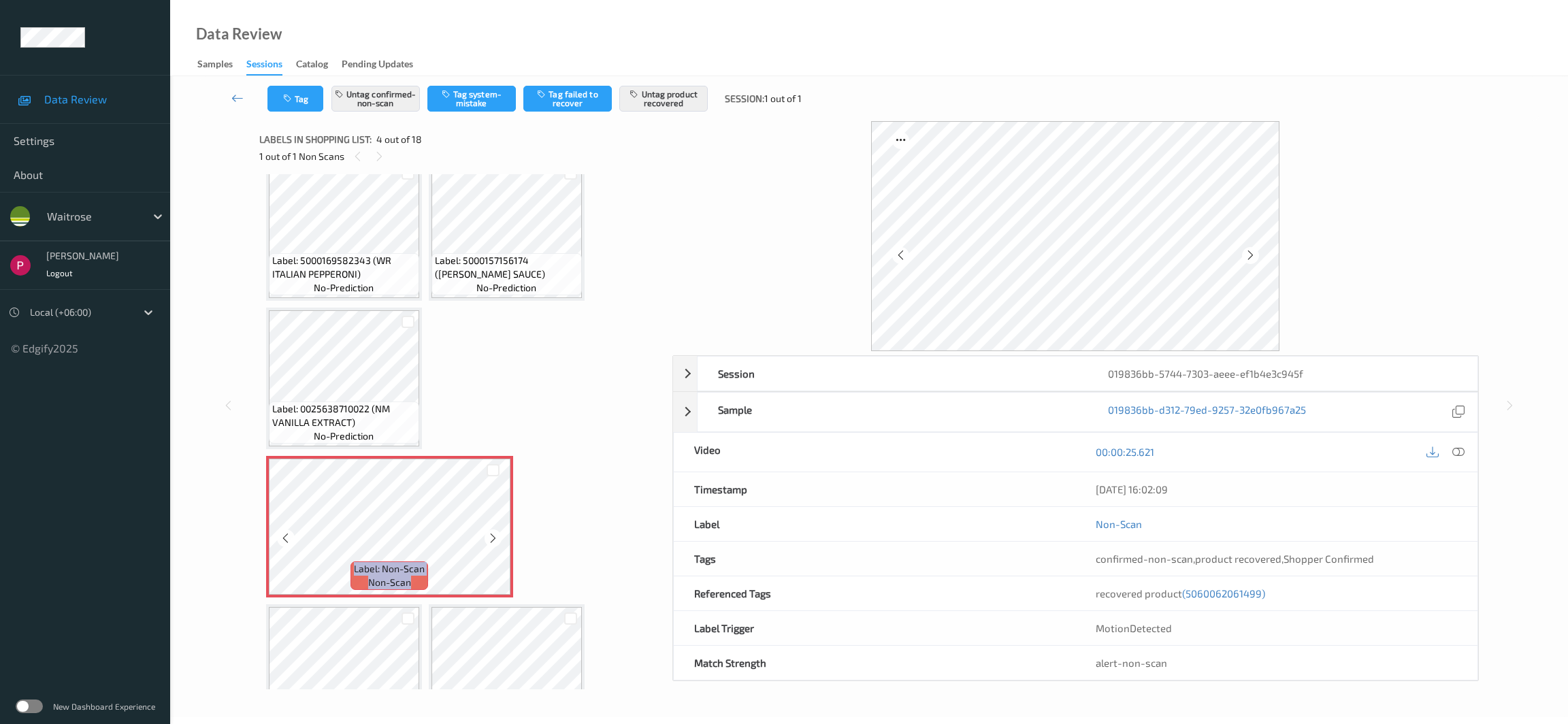
click at [491, 537] on icon at bounding box center [494, 538] width 12 height 12
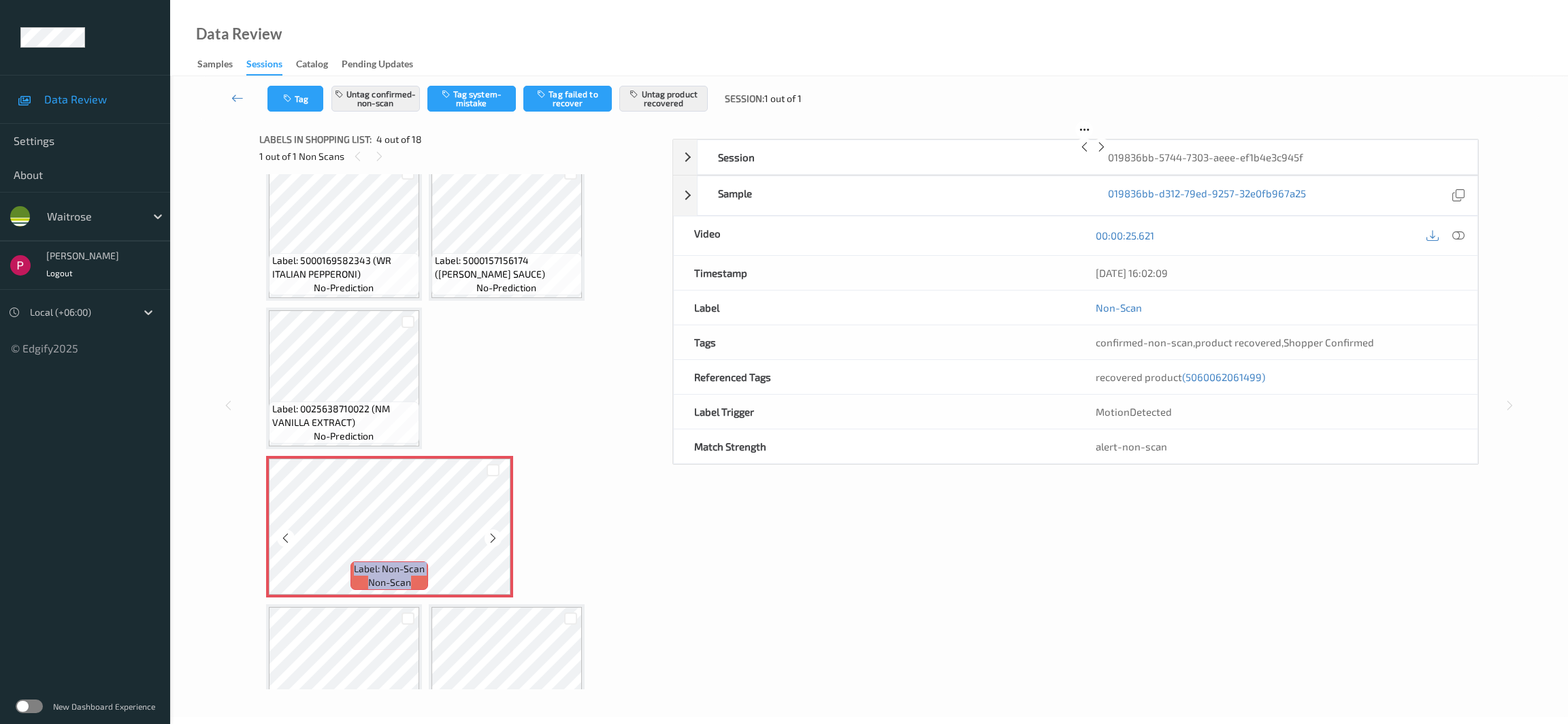
click at [491, 537] on icon at bounding box center [494, 538] width 12 height 12
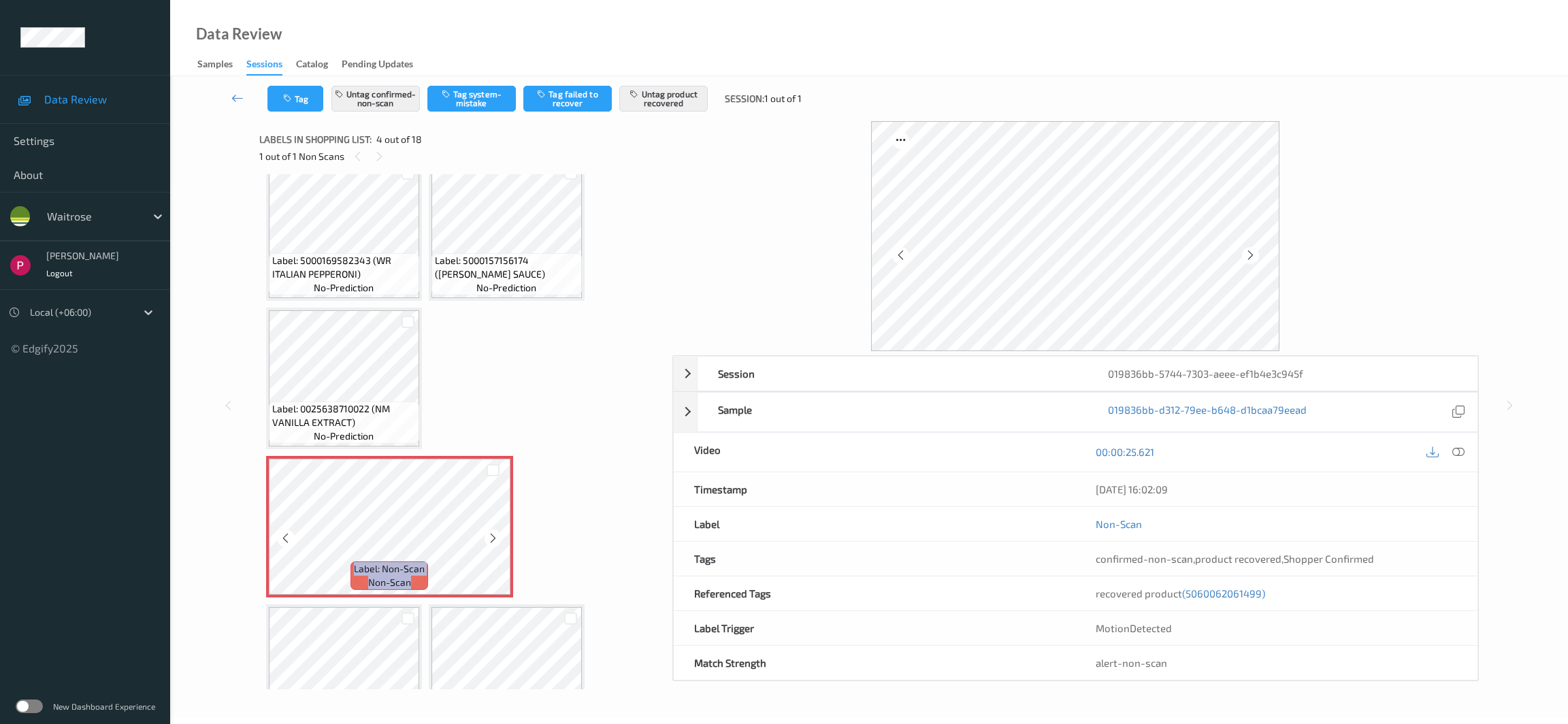
click at [491, 537] on icon at bounding box center [494, 538] width 12 height 12
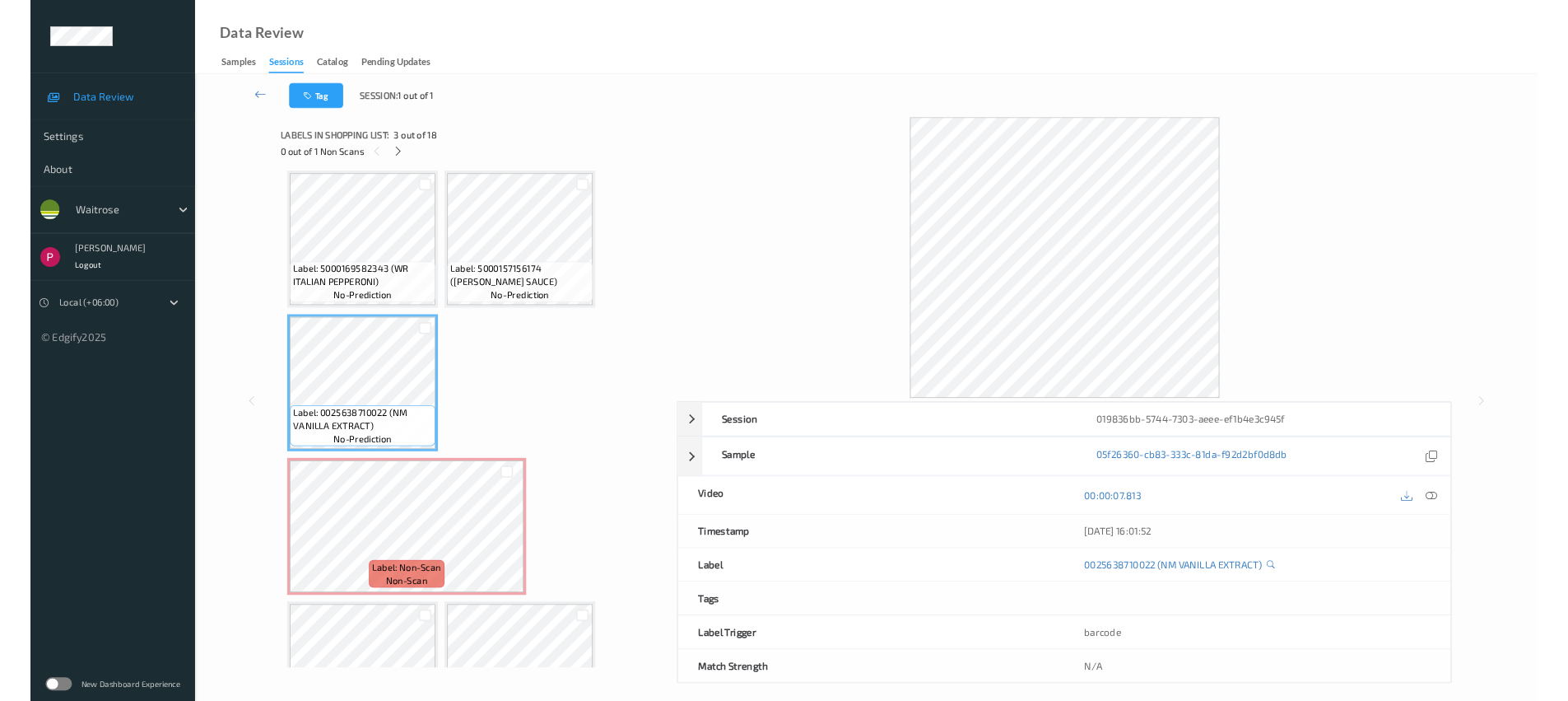
scroll to position [0, 0]
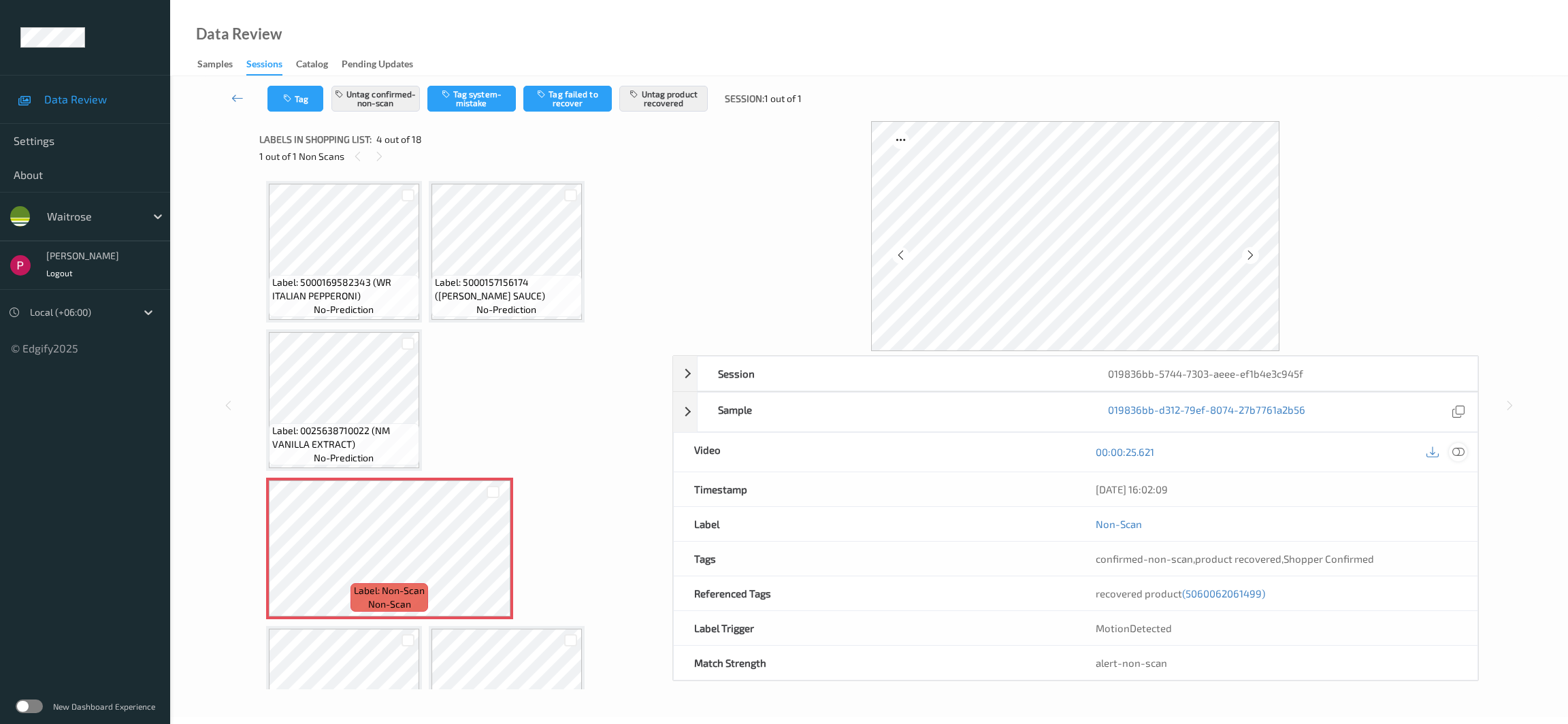
click at [1459, 450] on icon at bounding box center [1459, 452] width 12 height 12
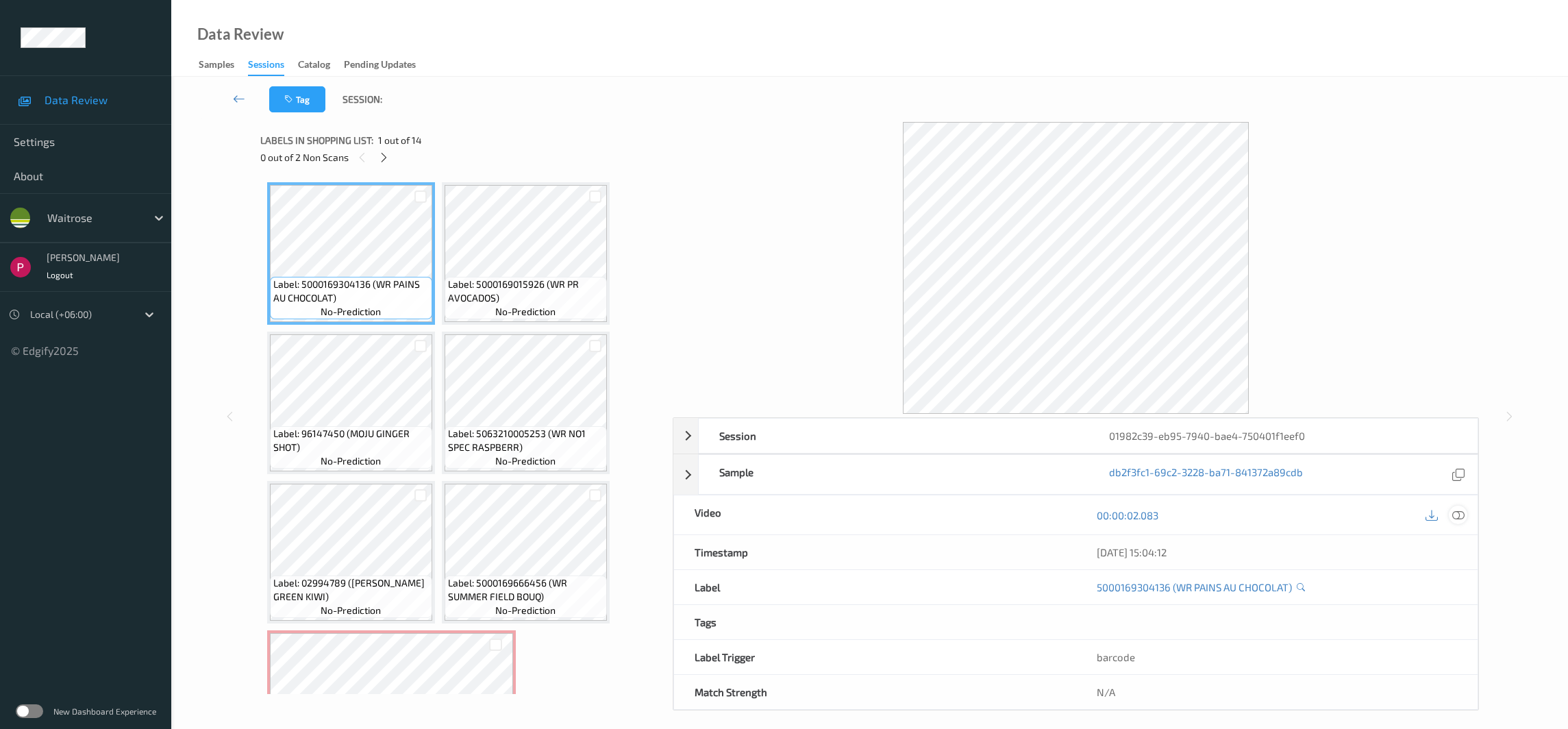
click at [1460, 517] on icon at bounding box center [1459, 515] width 13 height 13
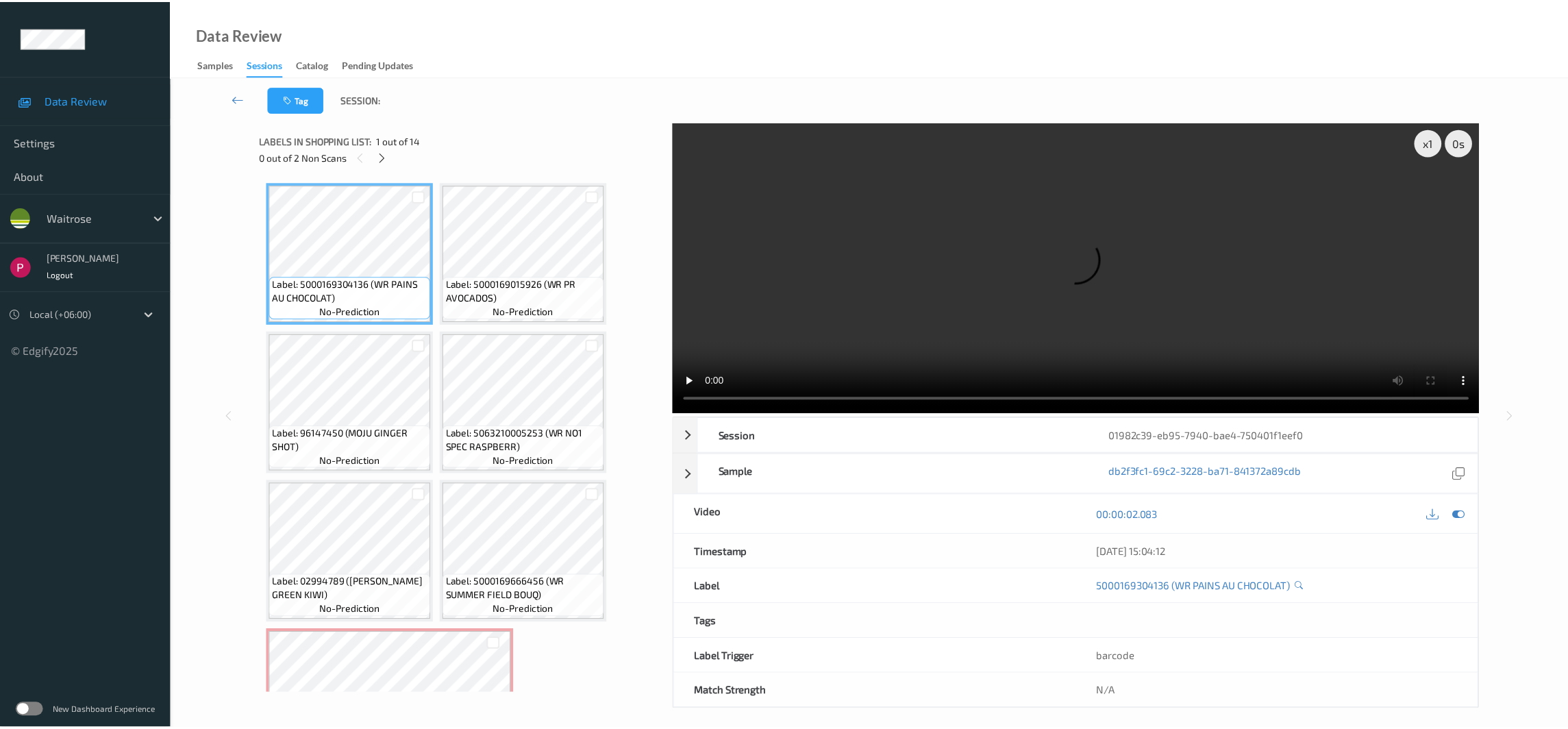
scroll to position [285, 0]
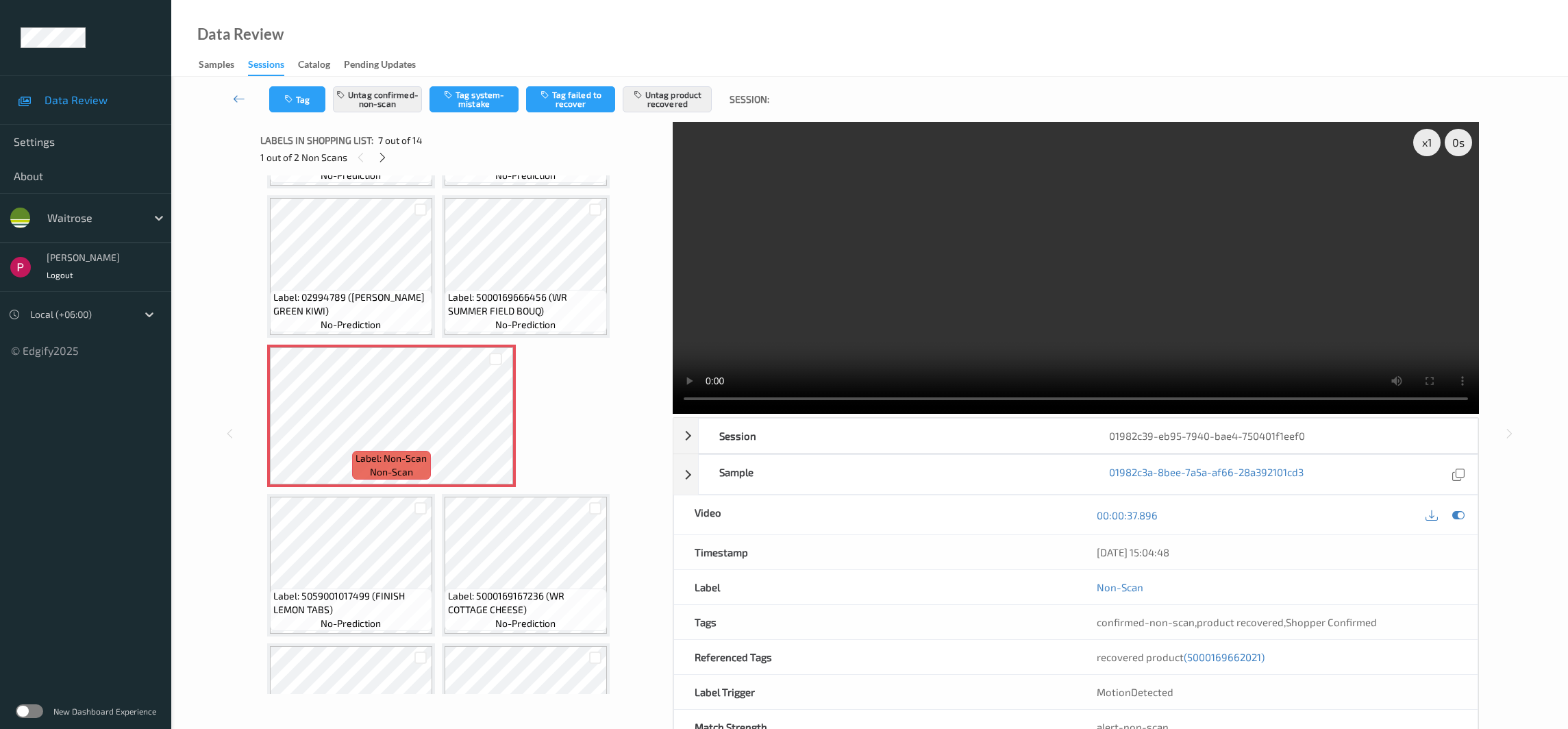
click at [696, 190] on video at bounding box center [1076, 268] width 807 height 292
